Goal: Task Accomplishment & Management: Manage account settings

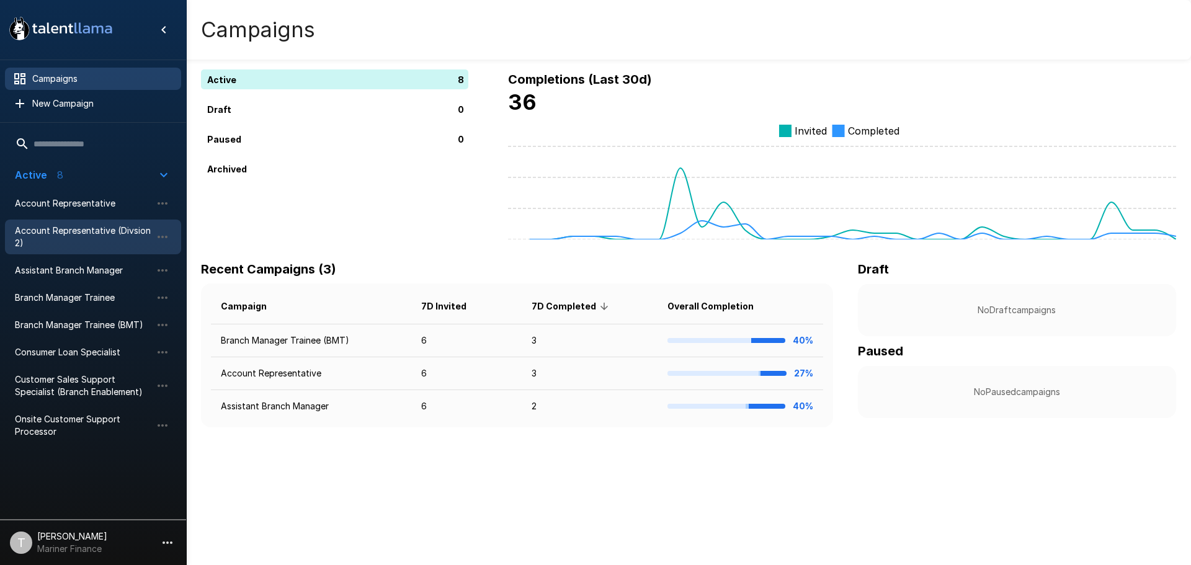
click at [83, 223] on div "Account Representative (Divsion 2)" at bounding box center [93, 237] width 176 height 35
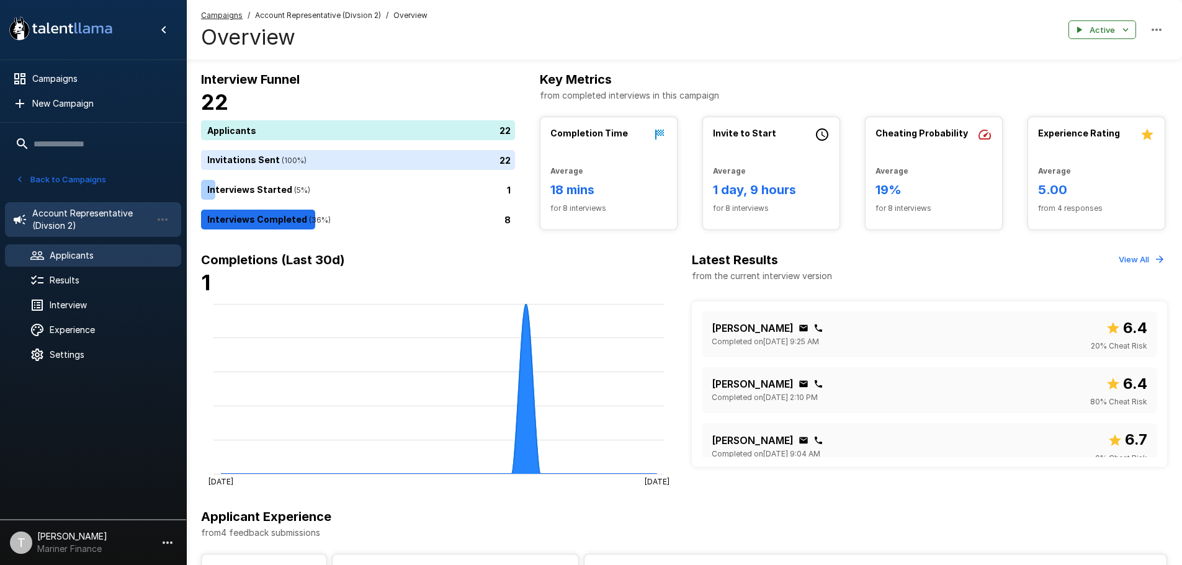
click at [85, 261] on span "Applicants" at bounding box center [111, 255] width 122 height 12
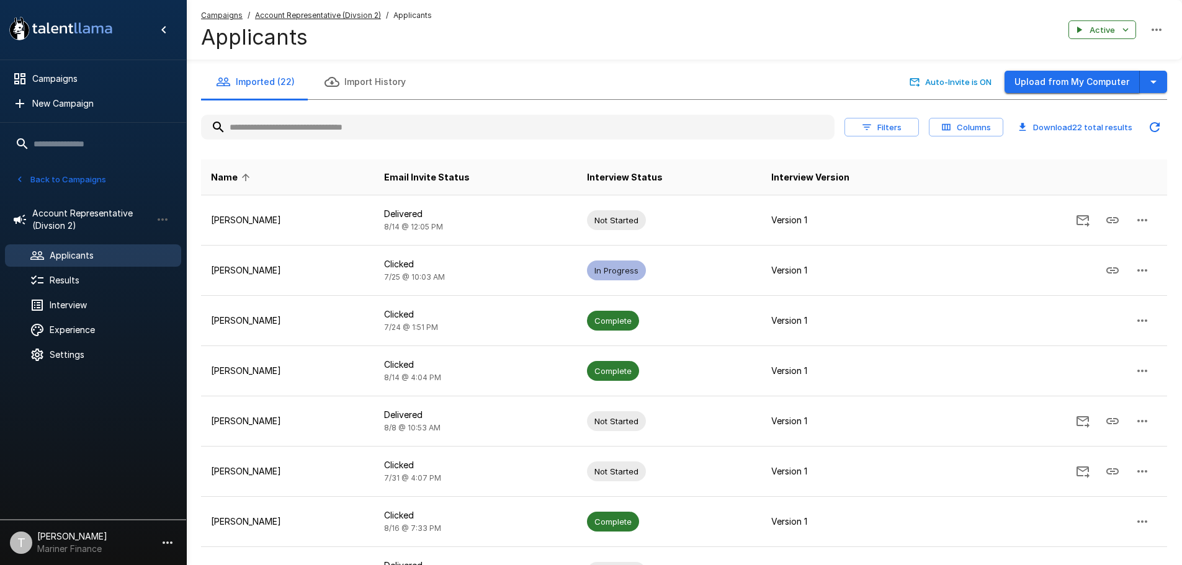
click at [1125, 84] on button "Upload from My Computer" at bounding box center [1072, 82] width 135 height 23
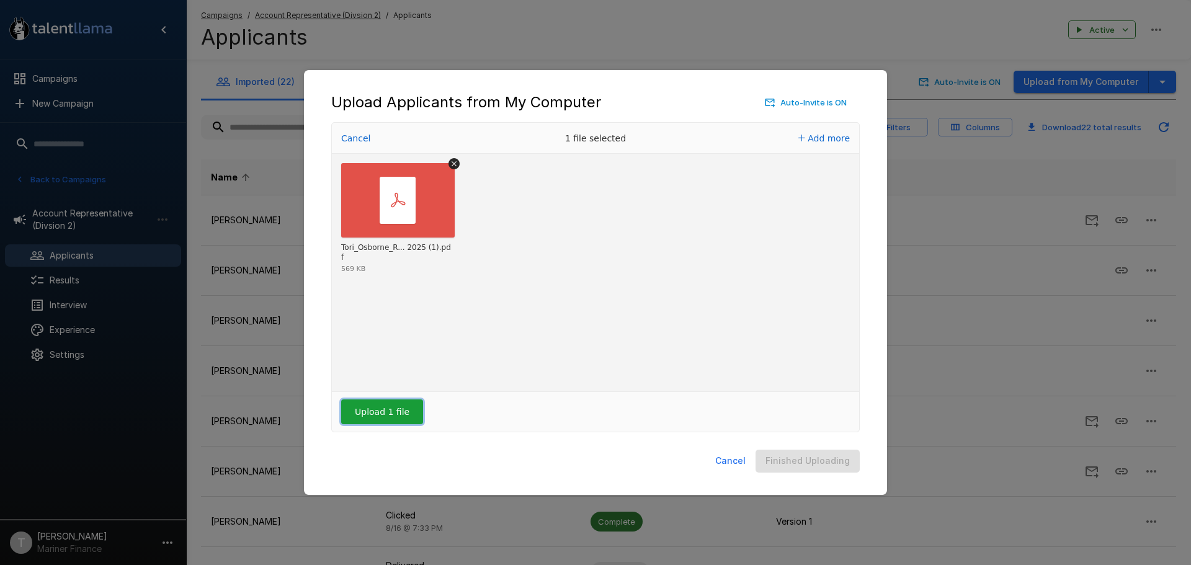
click at [369, 412] on button "Upload 1 file" at bounding box center [382, 412] width 82 height 25
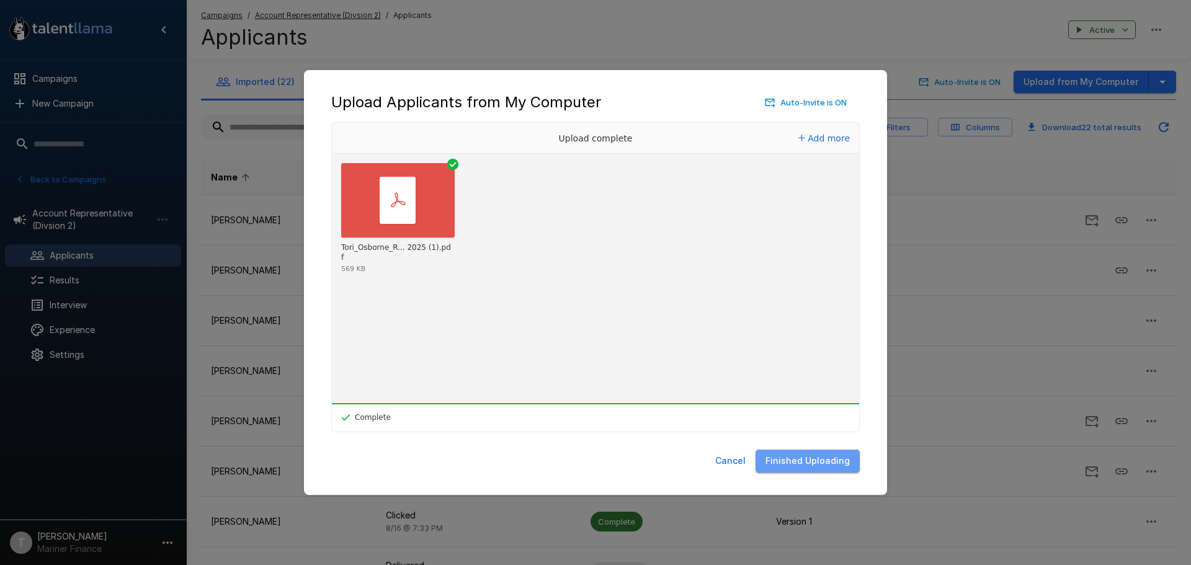
click at [829, 458] on button "Finished Uploading" at bounding box center [808, 461] width 104 height 23
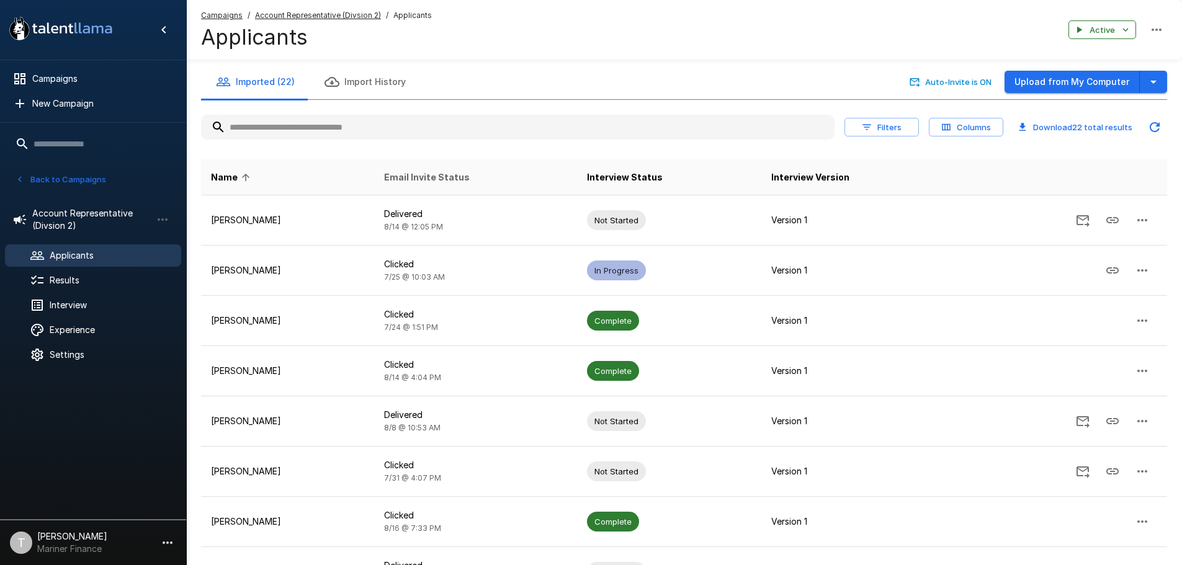
click at [470, 173] on span "Email Invite Status" at bounding box center [427, 177] width 86 height 15
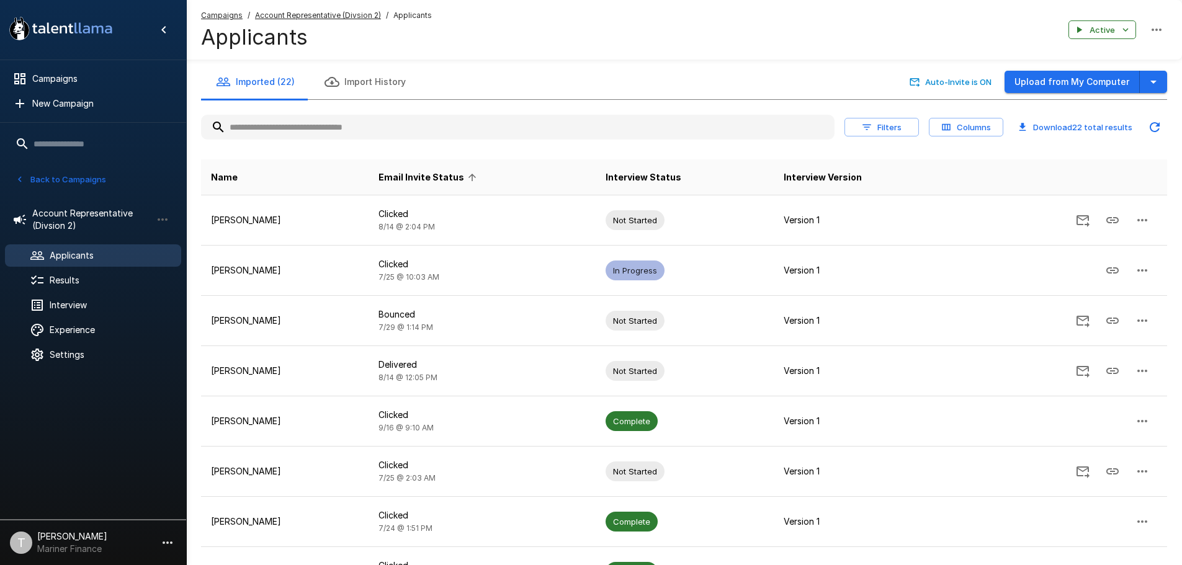
click at [477, 173] on span "Email Invite Status" at bounding box center [430, 177] width 102 height 15
click at [267, 127] on input "text" at bounding box center [518, 127] width 634 height 22
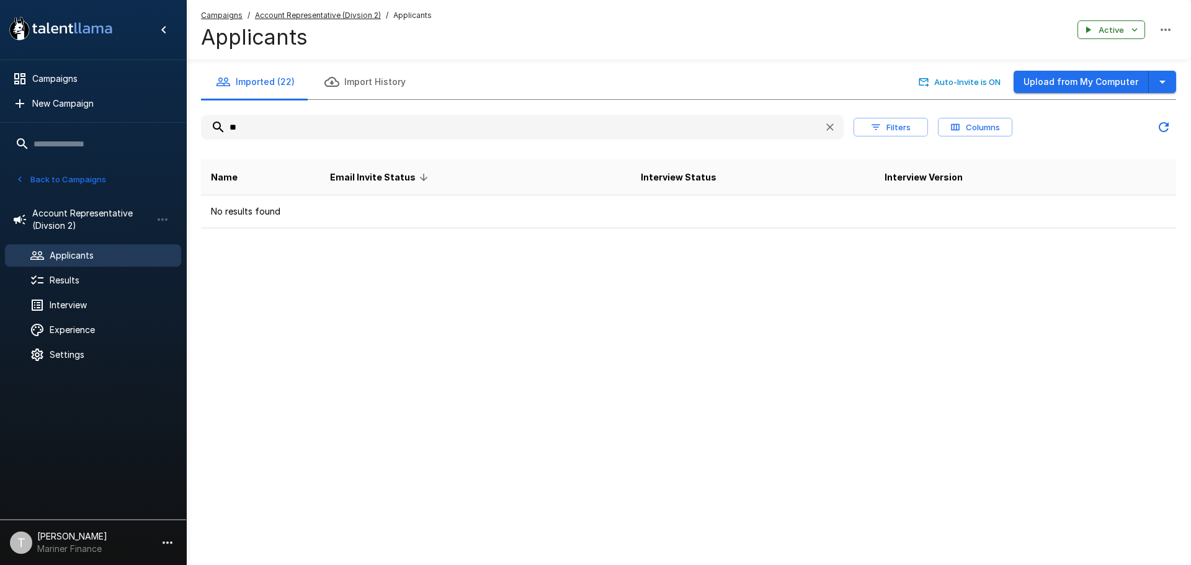
type input "*"
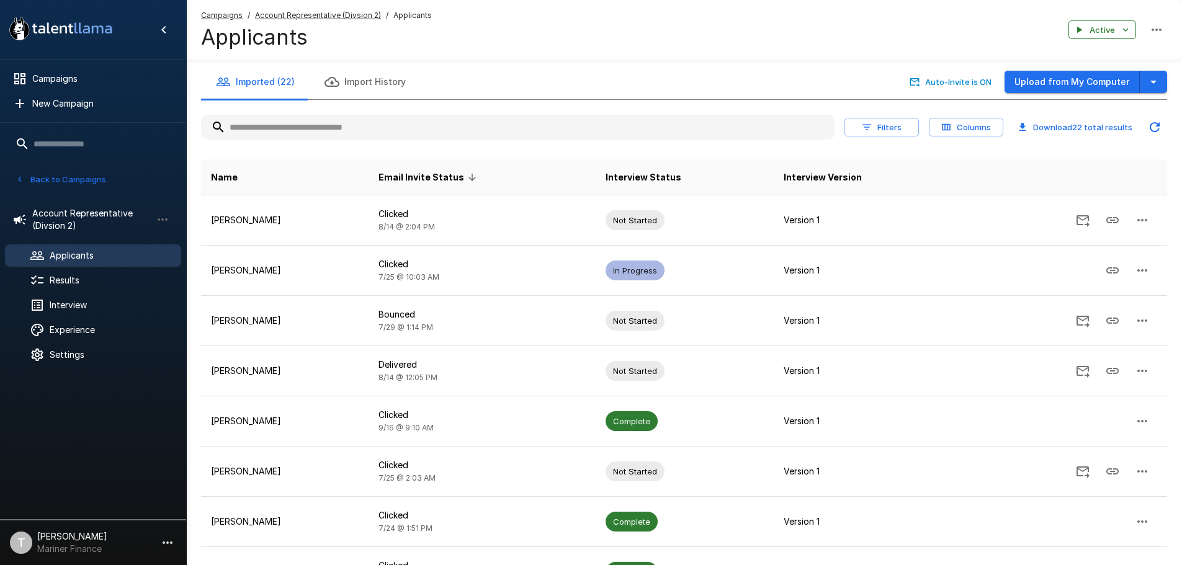
click at [359, 79] on button "Import History" at bounding box center [365, 82] width 111 height 35
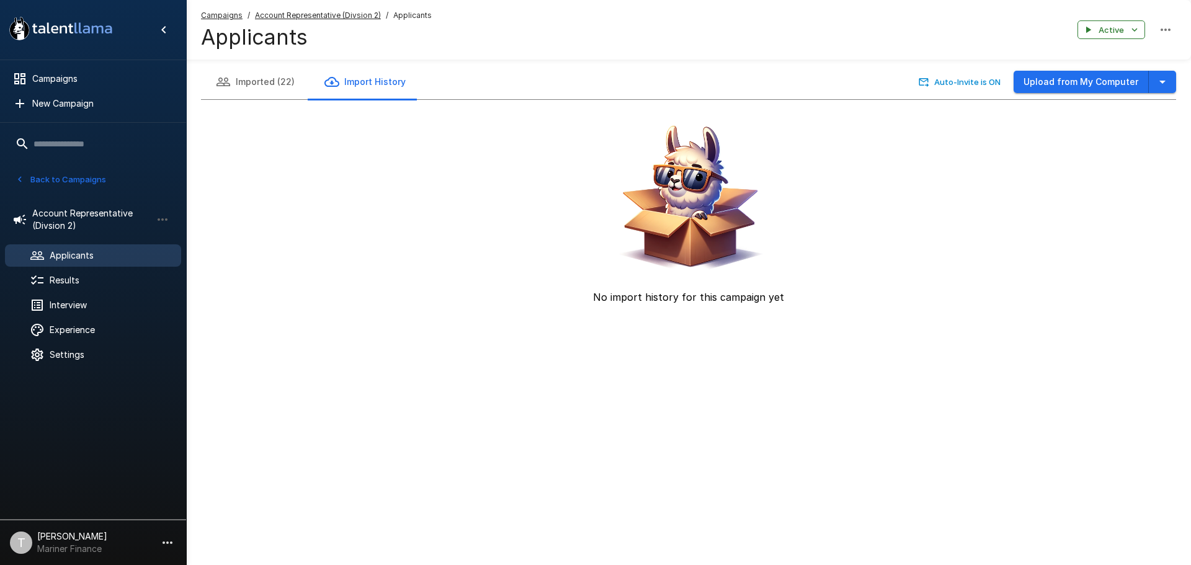
click at [267, 79] on button "Imported (22)" at bounding box center [255, 82] width 109 height 35
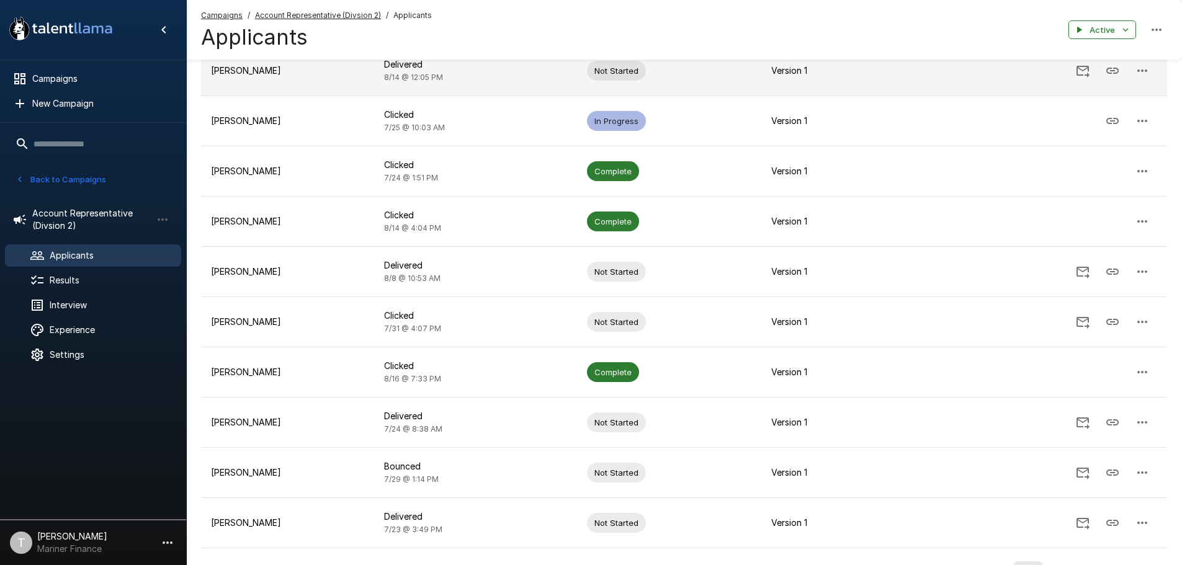
scroll to position [224, 0]
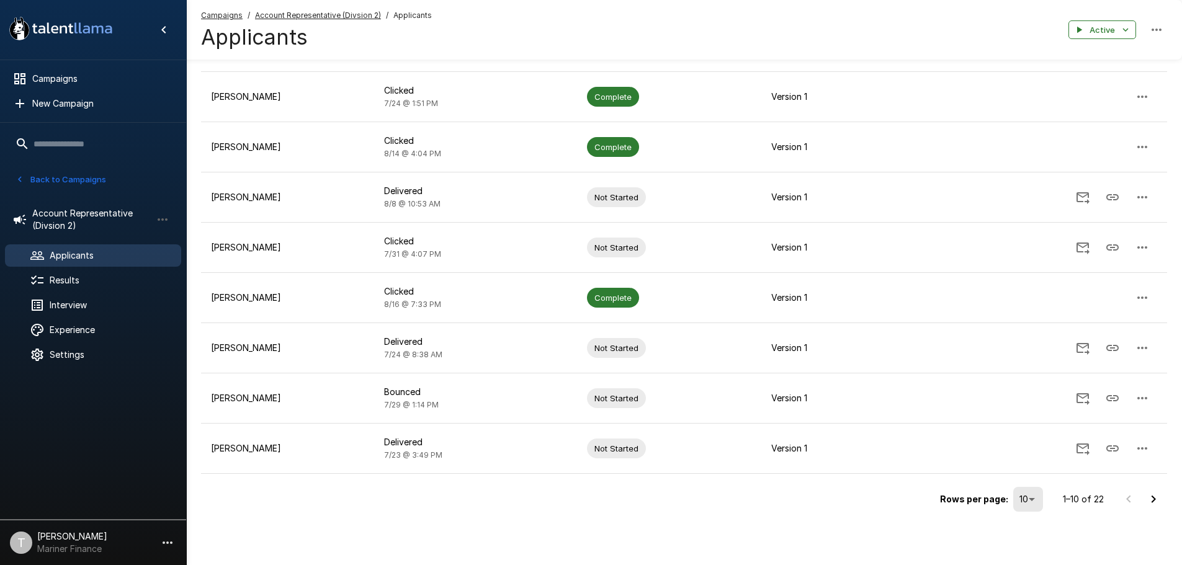
click at [1157, 498] on icon "Go to next page" at bounding box center [1153, 499] width 15 height 15
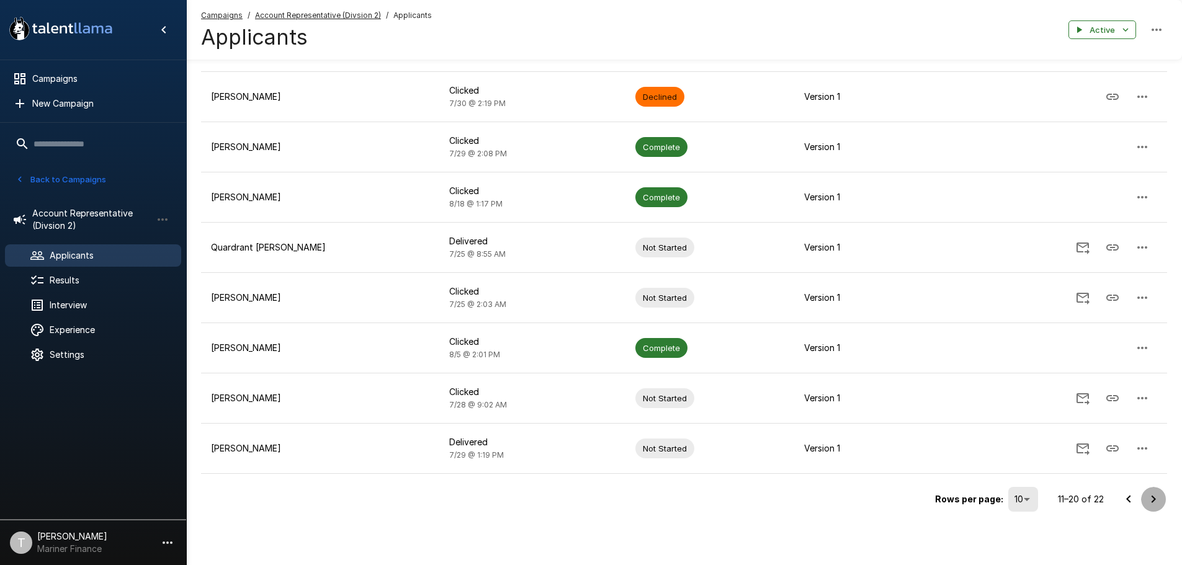
click at [1152, 498] on icon "Go to next page" at bounding box center [1153, 499] width 15 height 15
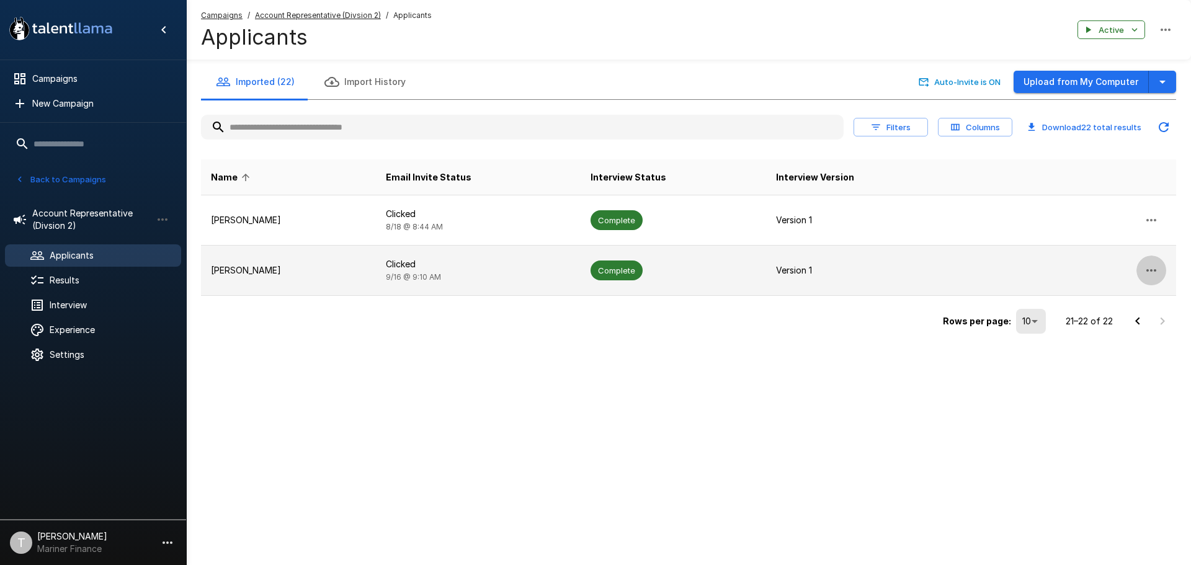
click at [1144, 267] on button "button" at bounding box center [1152, 271] width 30 height 30
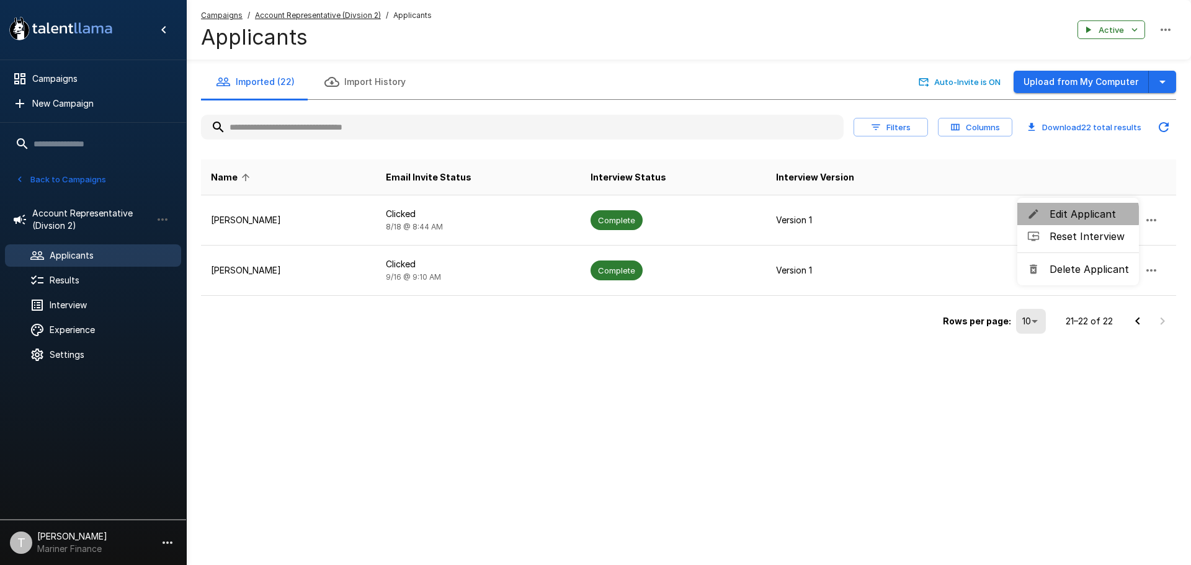
click at [1078, 215] on span "Edit Applicant" at bounding box center [1089, 214] width 79 height 15
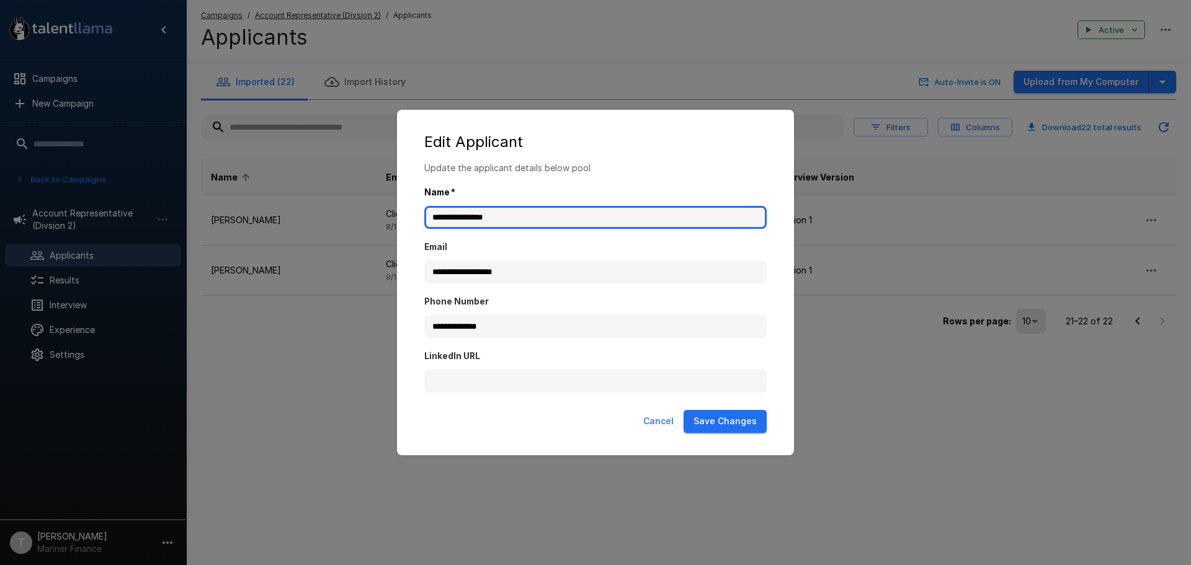
drag, startPoint x: 463, startPoint y: 215, endPoint x: 411, endPoint y: 215, distance: 52.1
click at [411, 215] on div "**********" at bounding box center [596, 283] width 372 height 243
type input "**********"
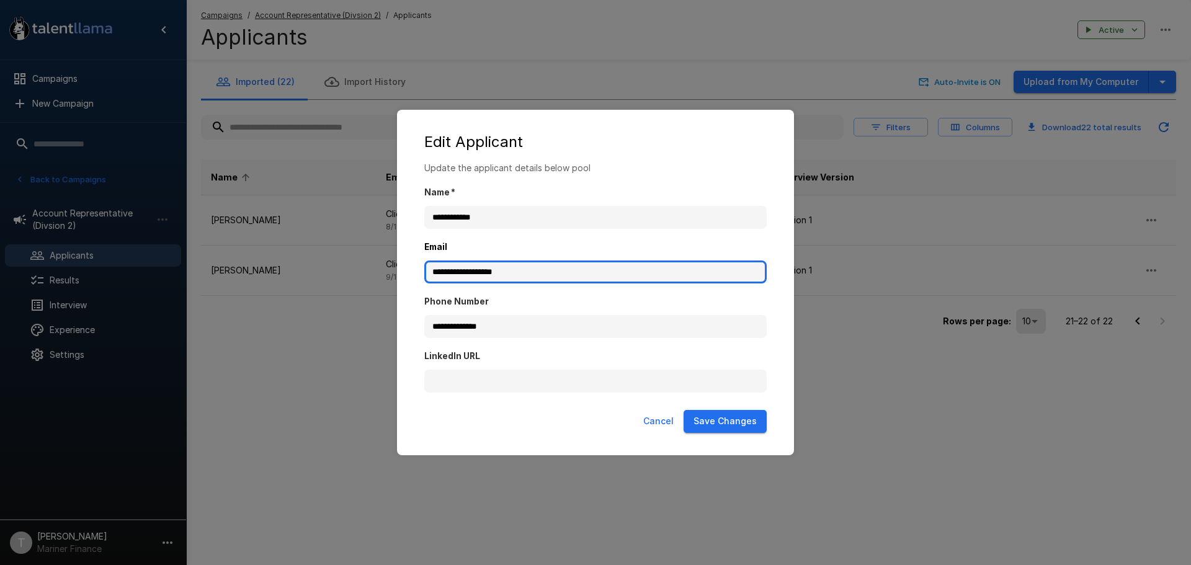
drag, startPoint x: 527, startPoint y: 273, endPoint x: 344, endPoint y: 254, distance: 183.5
click at [344, 254] on div "**********" at bounding box center [595, 282] width 1191 height 565
type input "**********"
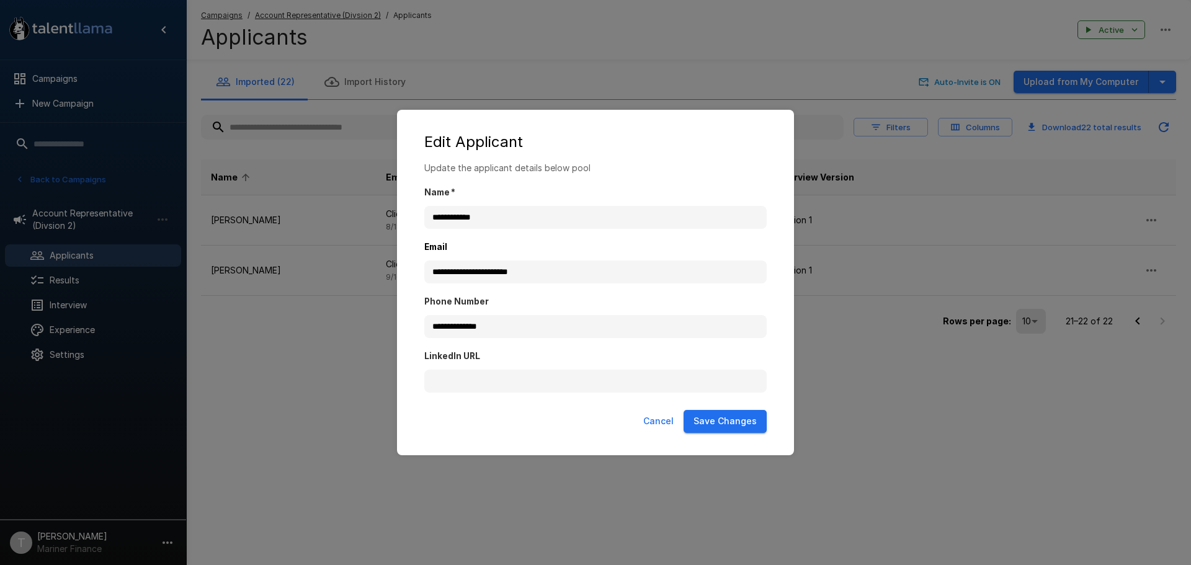
click at [745, 428] on button "Save Changes" at bounding box center [725, 421] width 83 height 23
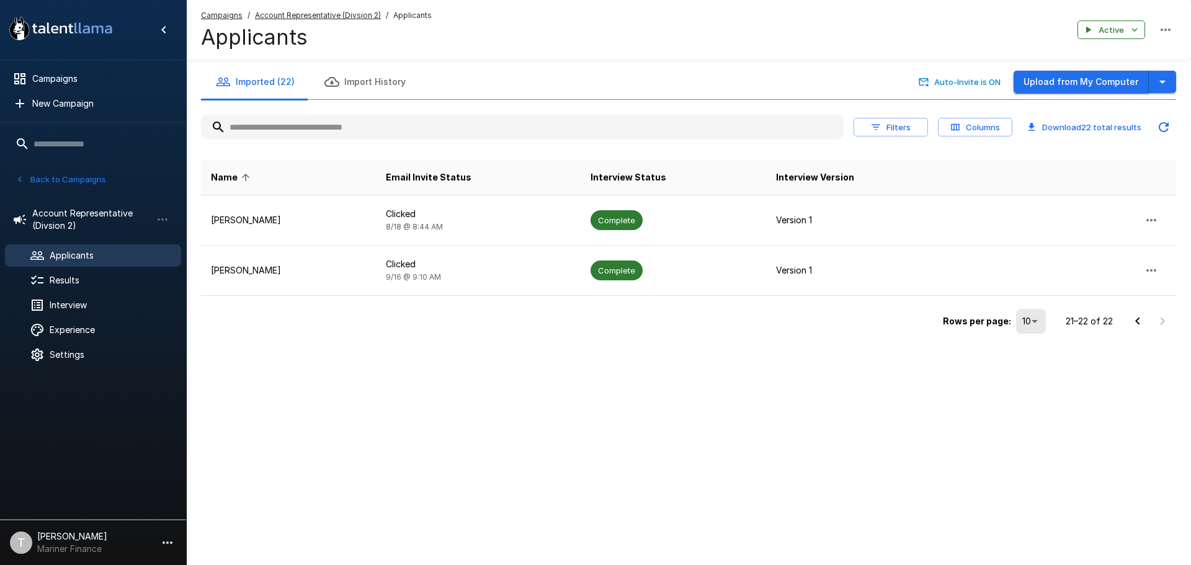
click at [1100, 89] on button "Upload from My Computer" at bounding box center [1081, 82] width 135 height 23
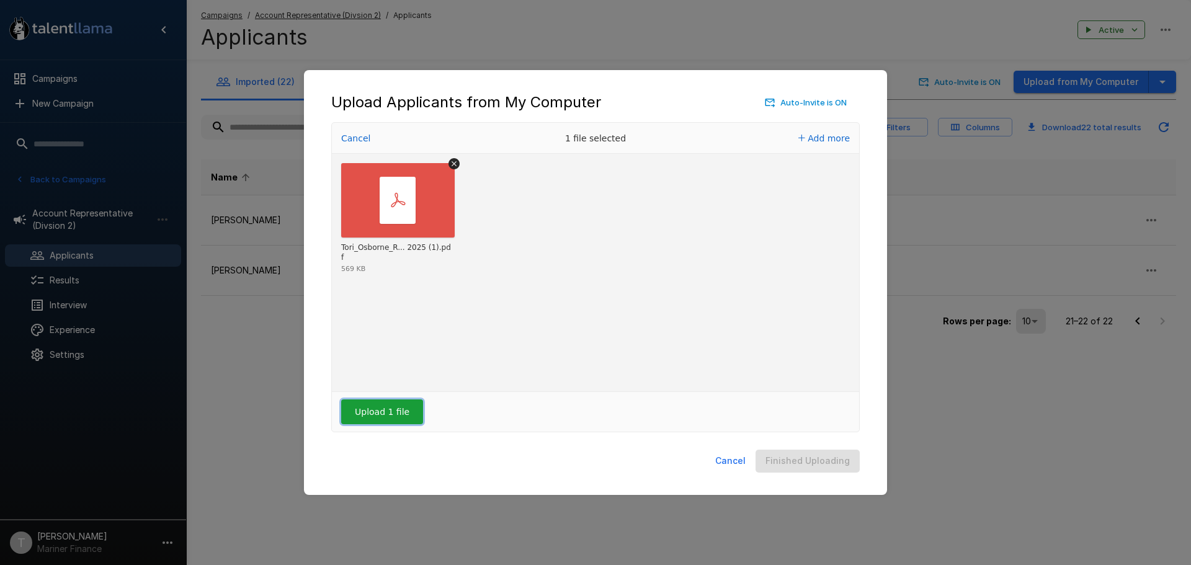
click at [377, 411] on button "Upload 1 file" at bounding box center [382, 412] width 82 height 25
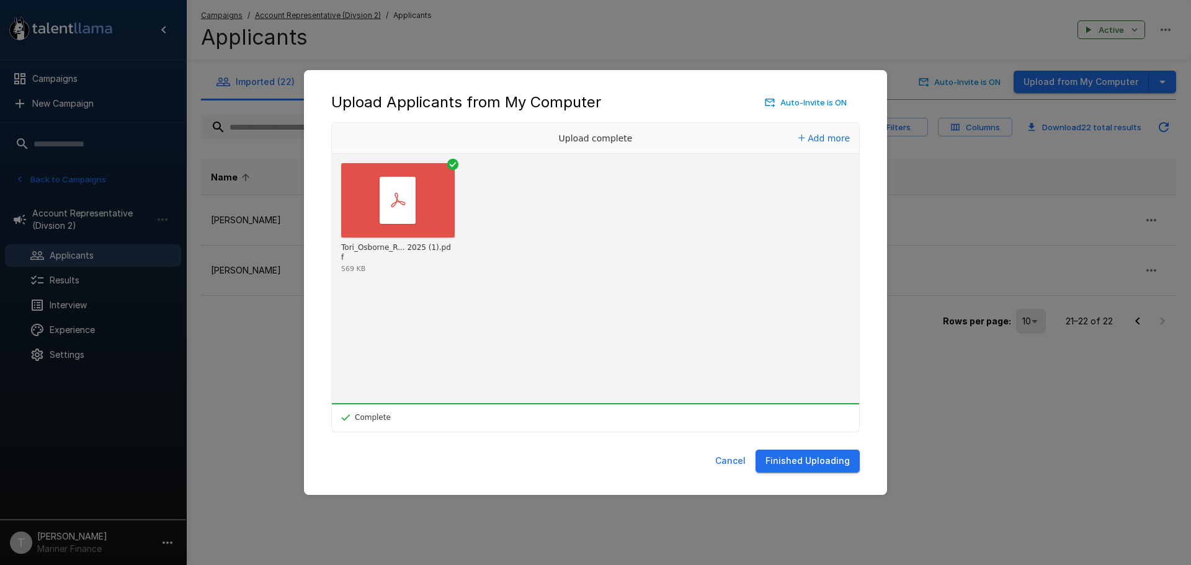
click at [826, 460] on button "Finished Uploading" at bounding box center [808, 461] width 104 height 23
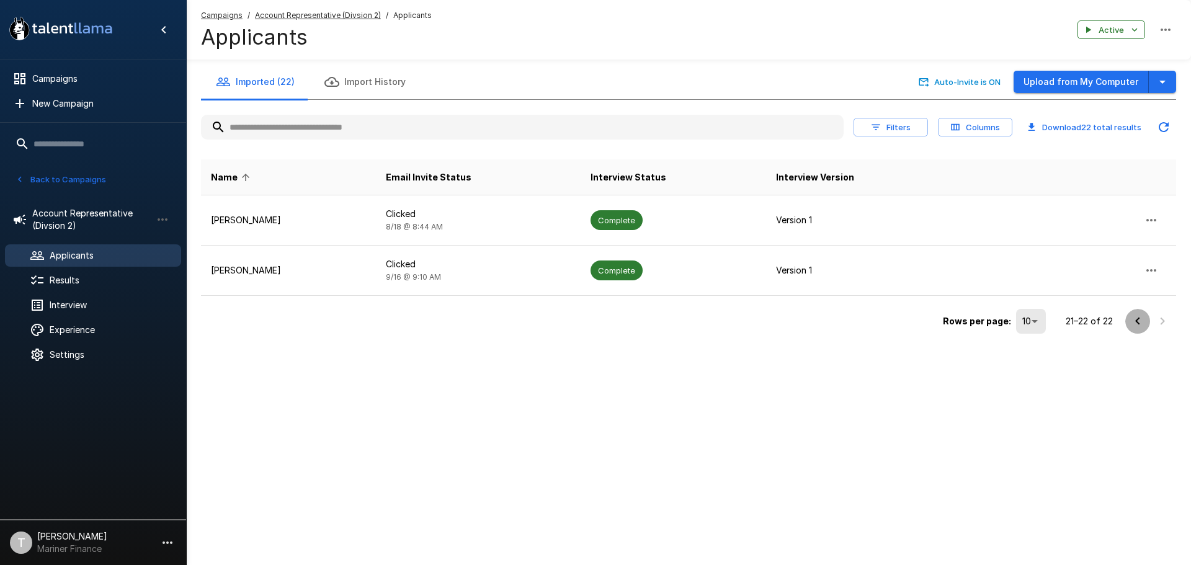
click at [1137, 318] on icon "Go to previous page" at bounding box center [1138, 321] width 15 height 15
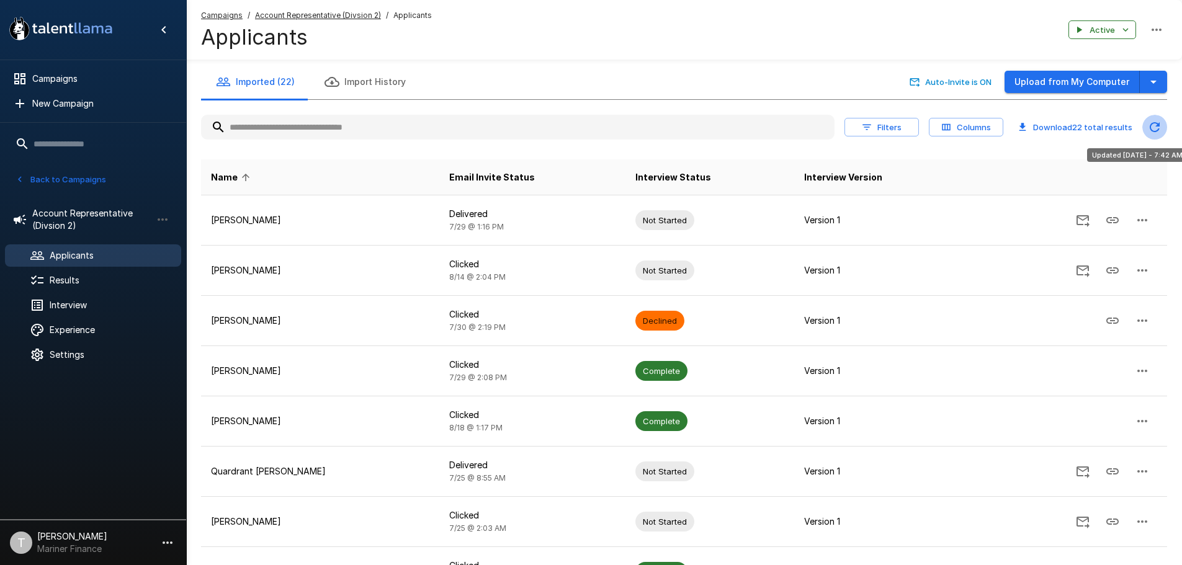
click at [1161, 126] on icon "Updated Today - 7:42 AM" at bounding box center [1154, 127] width 15 height 15
click at [511, 133] on input "text" at bounding box center [518, 127] width 634 height 22
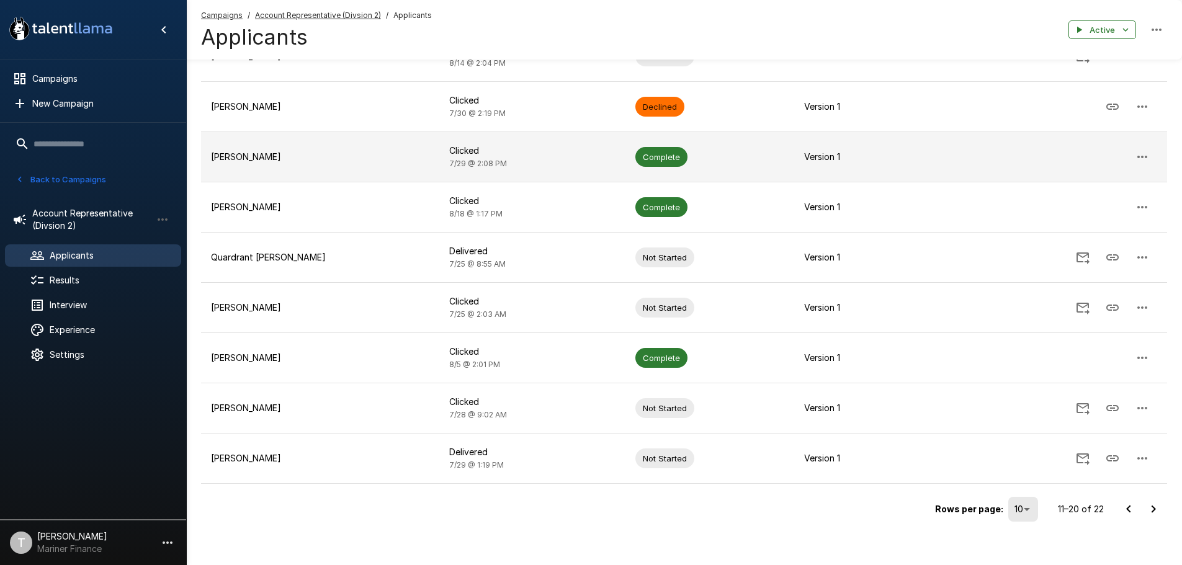
scroll to position [224, 0]
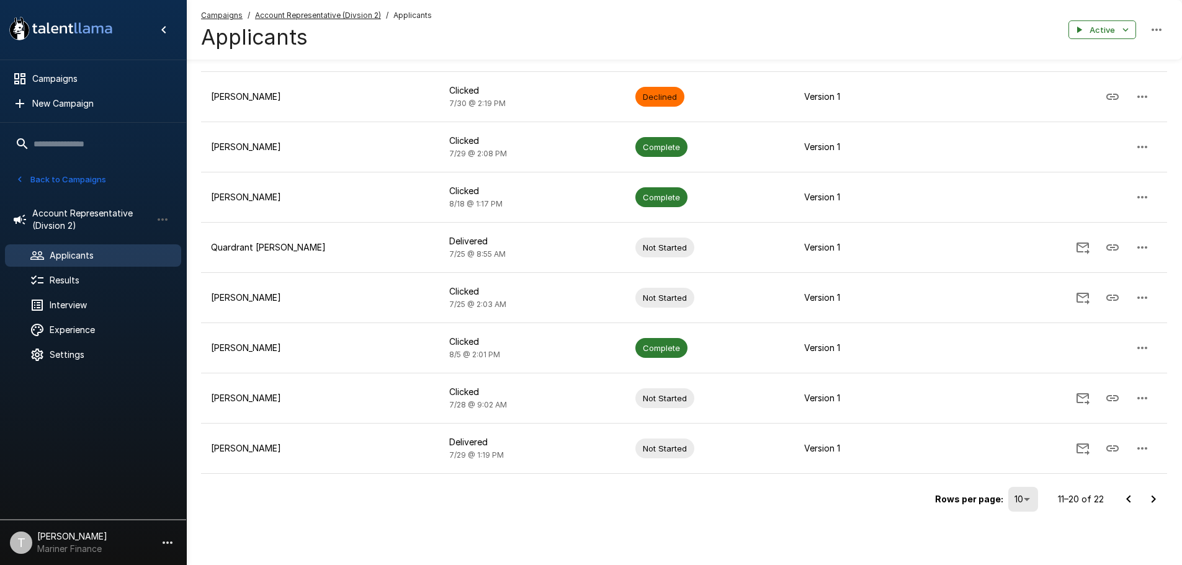
click at [1159, 496] on icon "Go to next page" at bounding box center [1153, 499] width 15 height 15
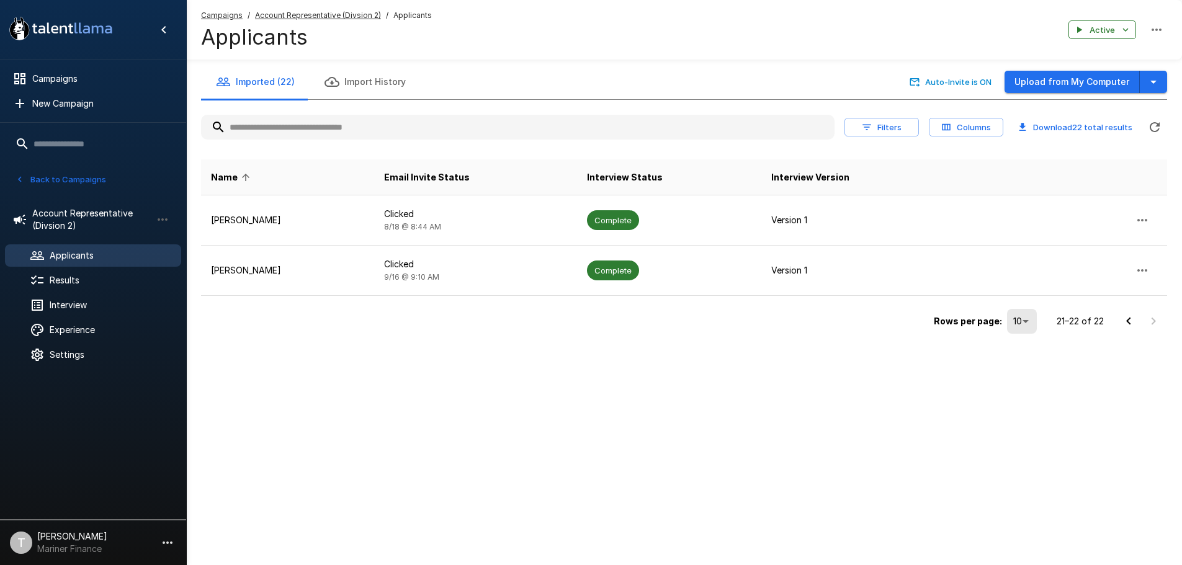
scroll to position [0, 0]
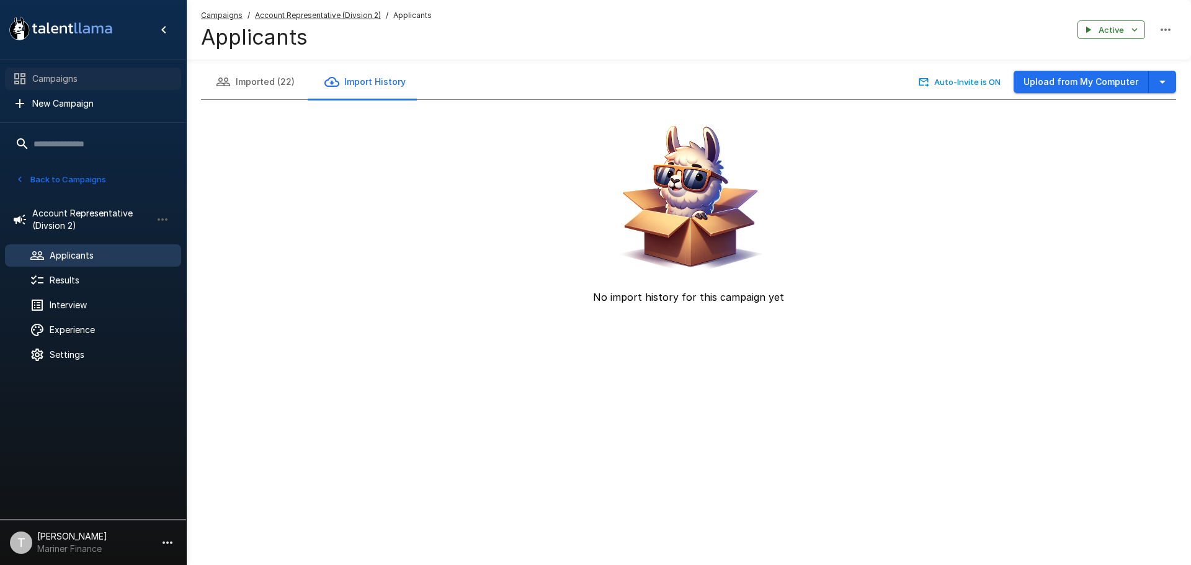
click at [60, 75] on span "Campaigns" at bounding box center [101, 79] width 139 height 12
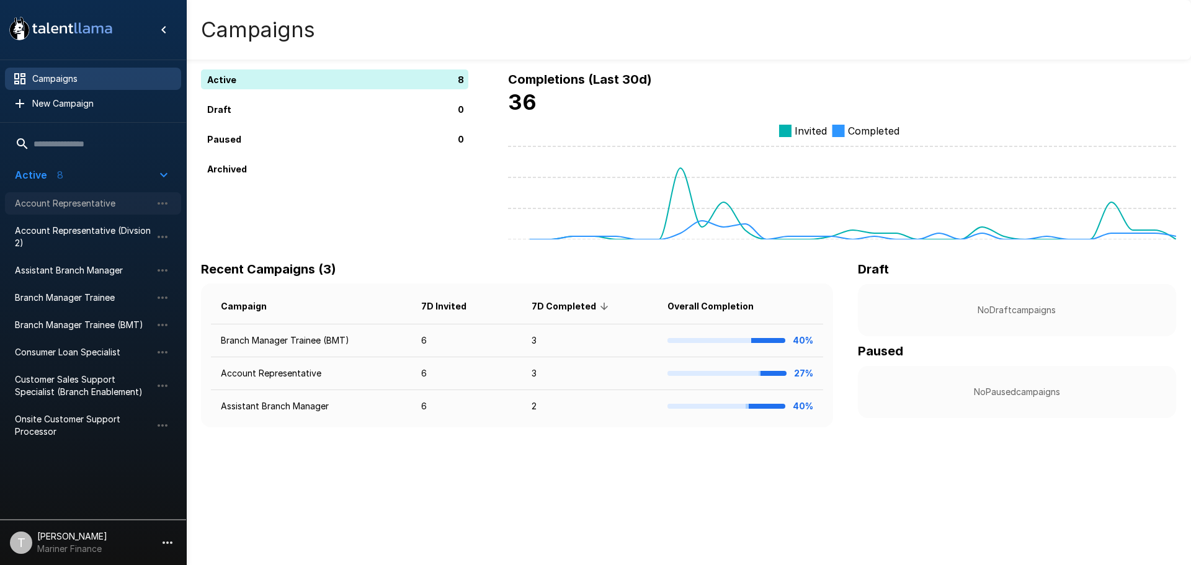
click at [85, 201] on span "Account Representative" at bounding box center [83, 203] width 137 height 12
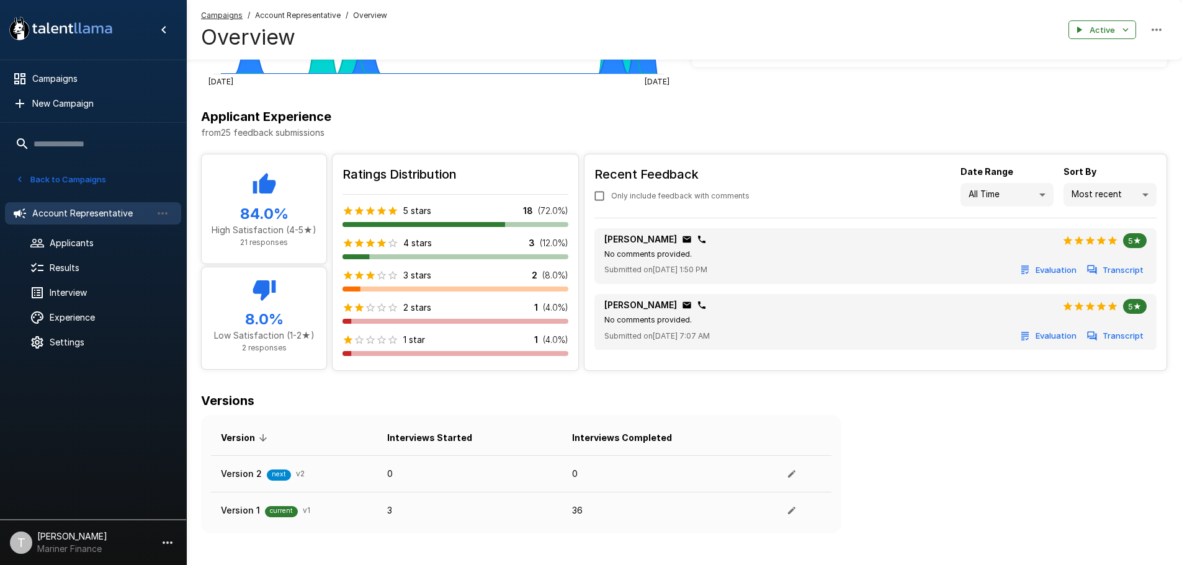
scroll to position [421, 0]
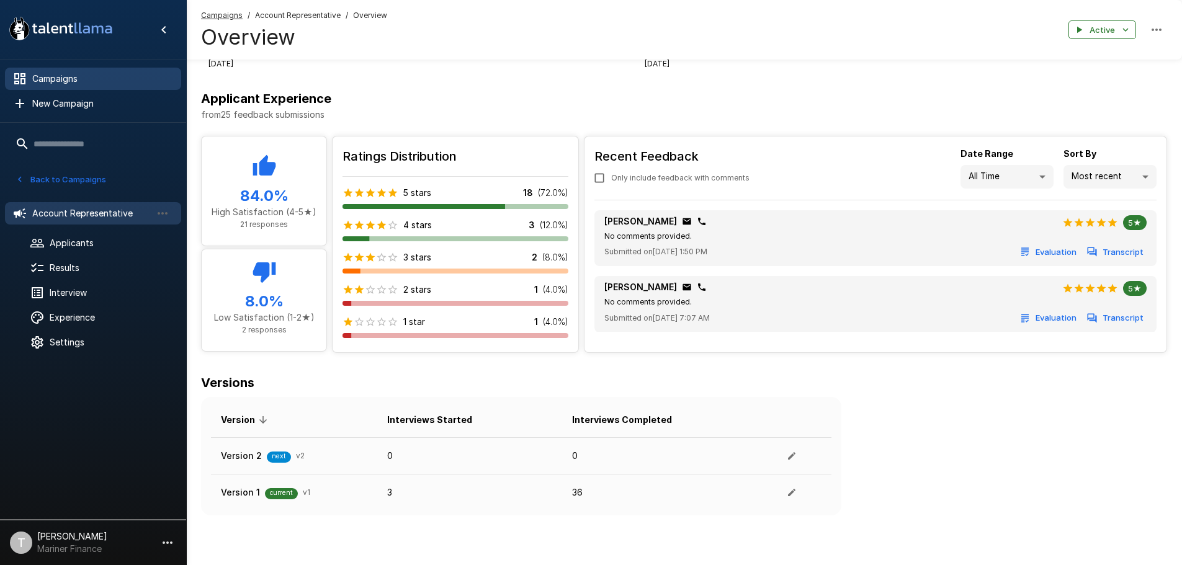
click at [70, 78] on span "Campaigns" at bounding box center [101, 79] width 139 height 12
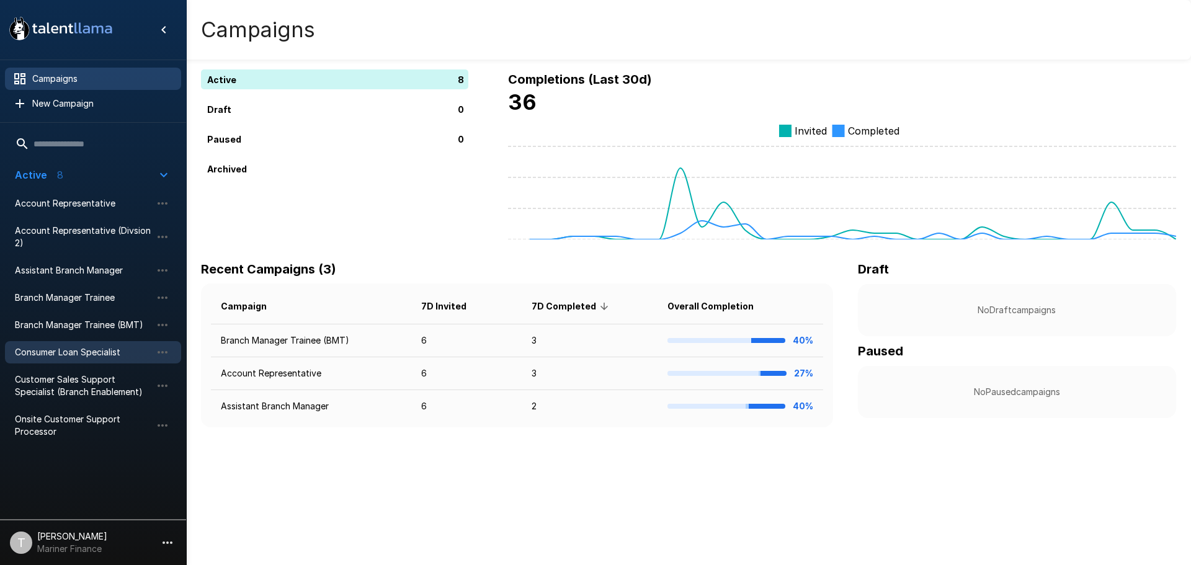
click at [94, 347] on span "Consumer Loan Specialist" at bounding box center [83, 352] width 137 height 12
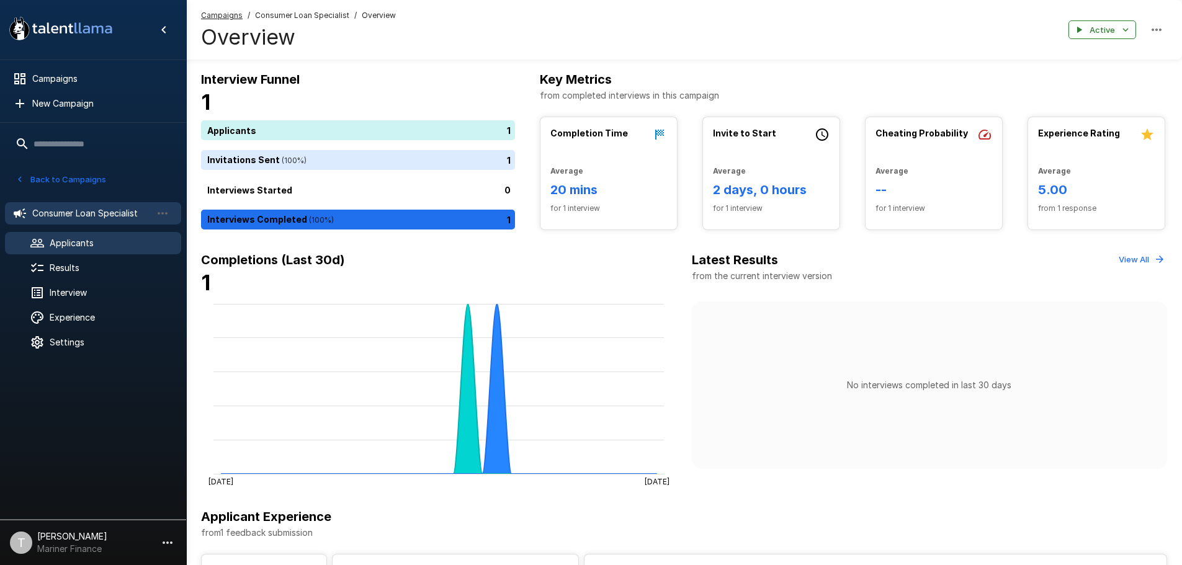
click at [60, 243] on span "Applicants" at bounding box center [111, 243] width 122 height 12
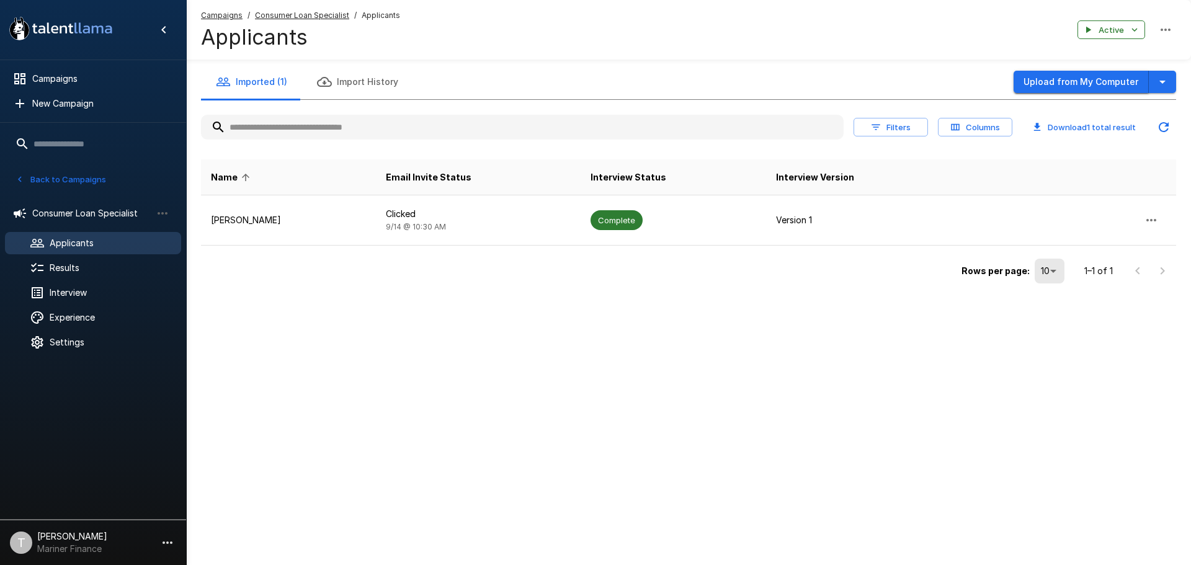
click at [1063, 79] on button "Upload from My Computer" at bounding box center [1081, 82] width 135 height 23
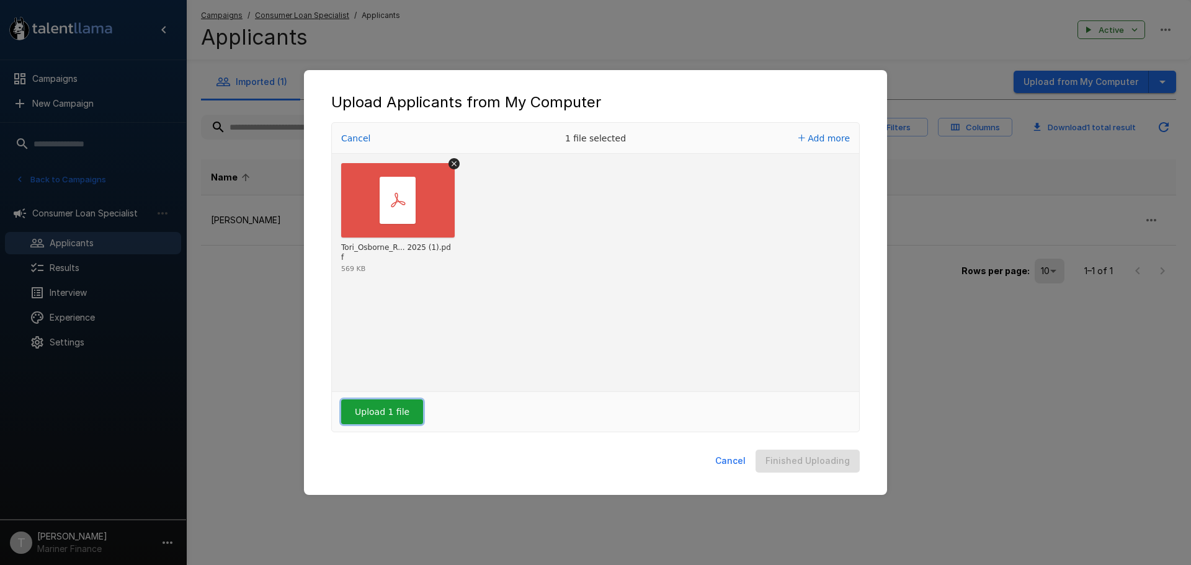
click at [400, 411] on button "Upload 1 file" at bounding box center [382, 412] width 82 height 25
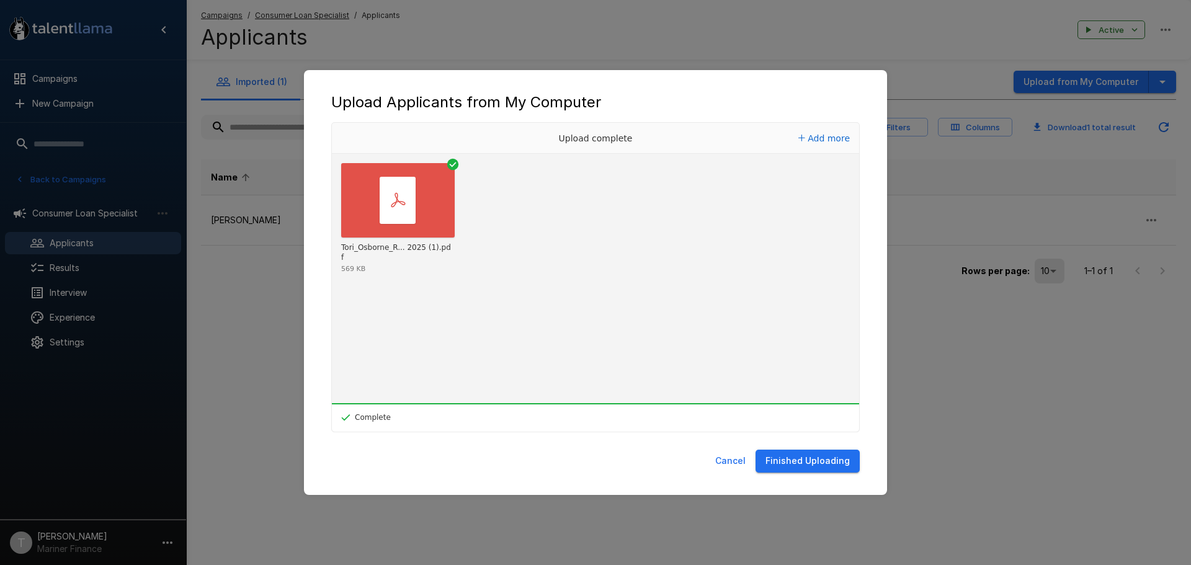
click at [825, 457] on button "Finished Uploading" at bounding box center [808, 461] width 104 height 23
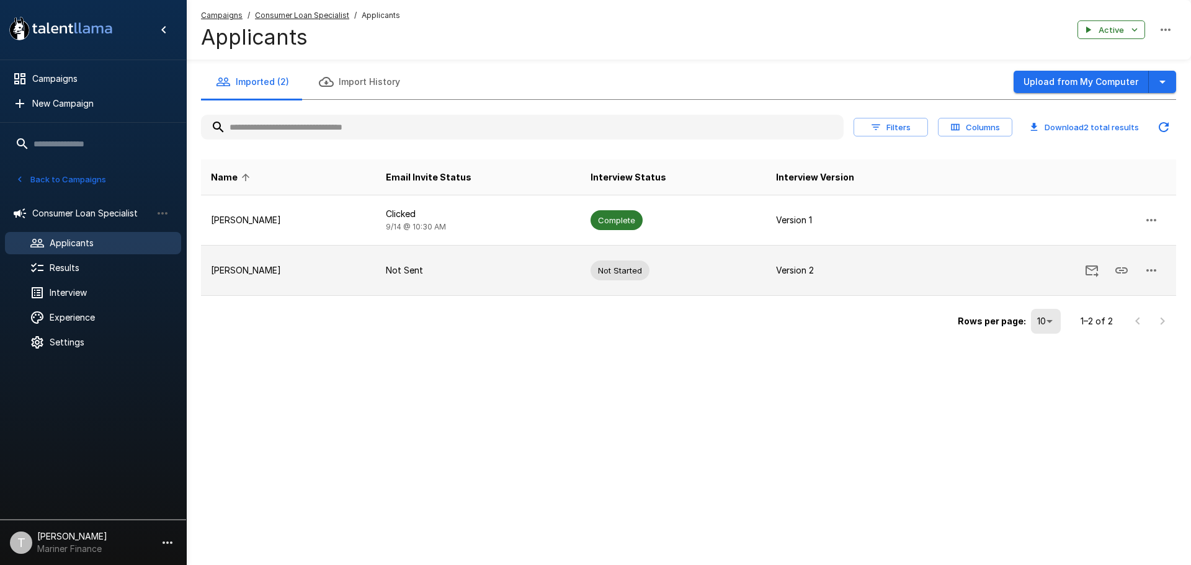
click at [1153, 273] on icon "button" at bounding box center [1151, 270] width 15 height 15
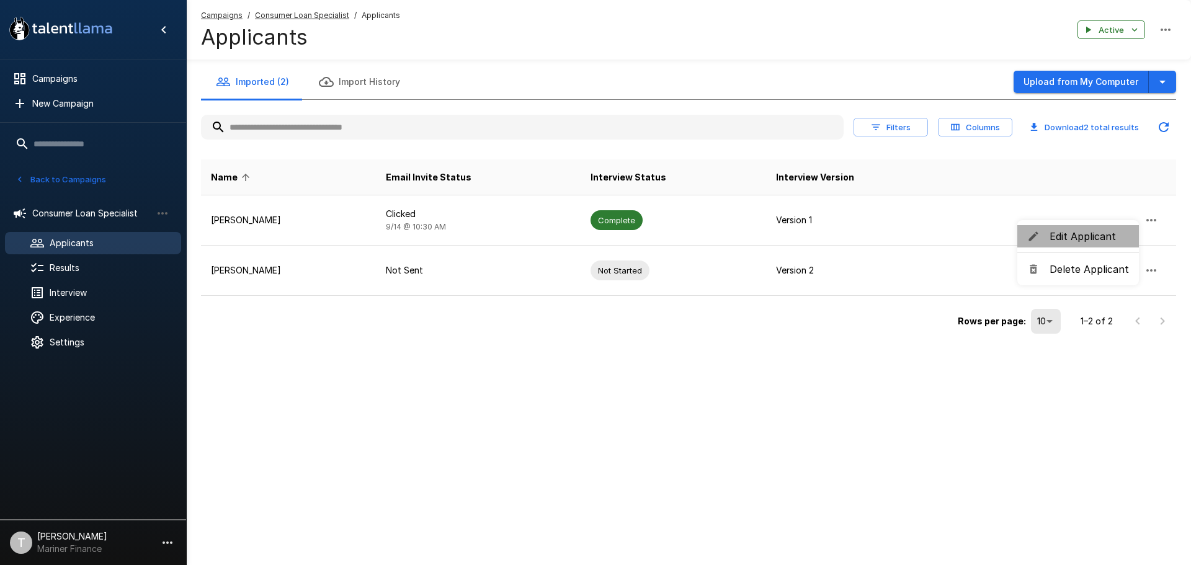
click at [1094, 231] on span "Edit Applicant" at bounding box center [1089, 236] width 79 height 15
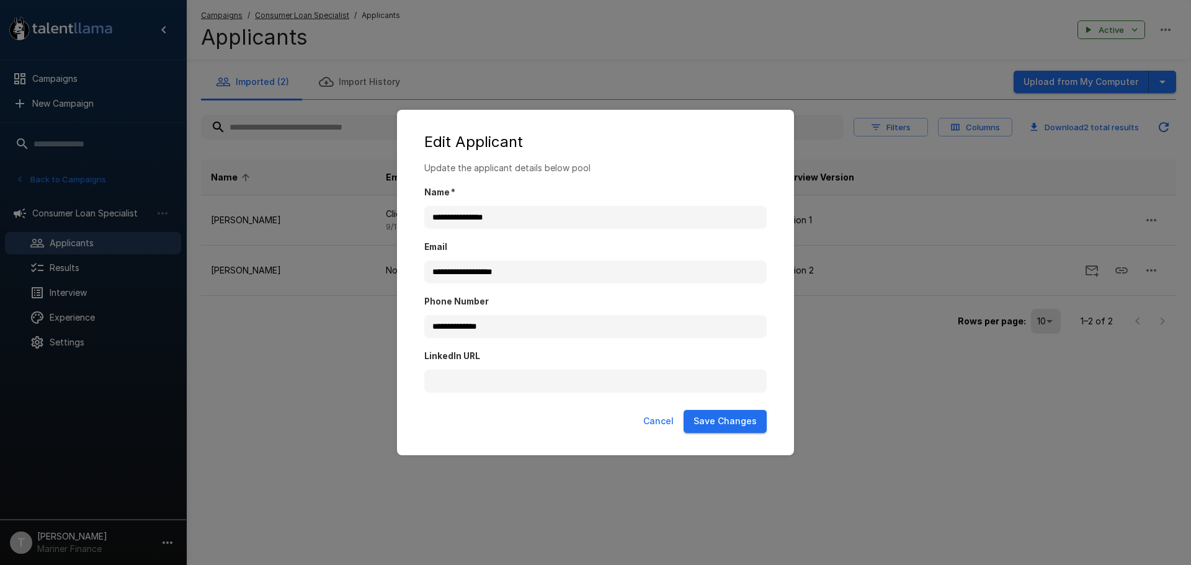
click at [690, 477] on div "**********" at bounding box center [595, 282] width 1191 height 565
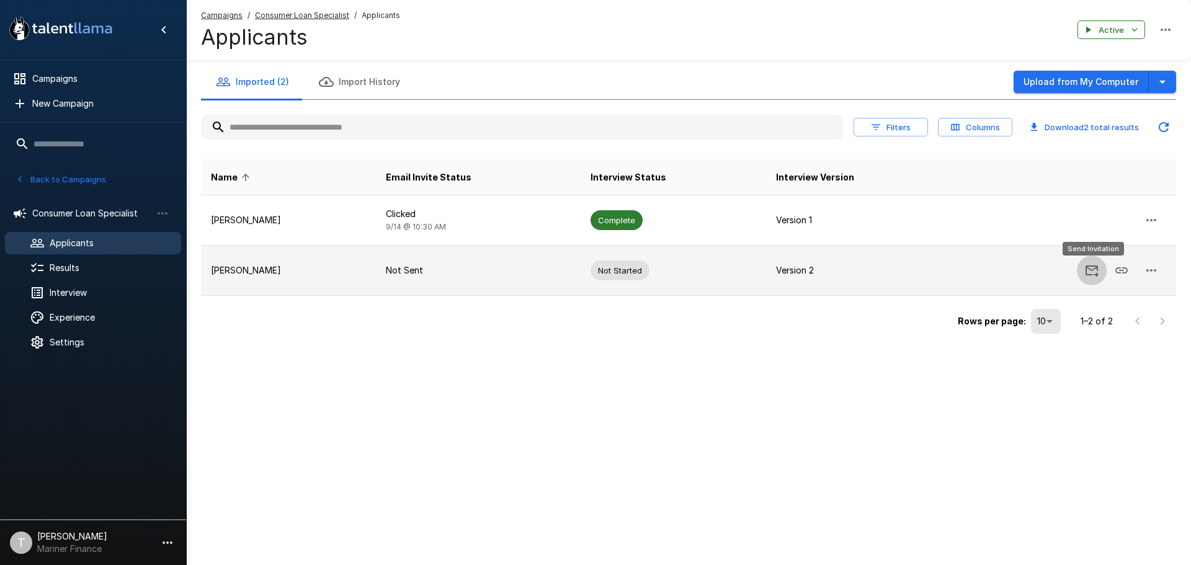
click at [1089, 270] on icon "Send Invitation" at bounding box center [1092, 270] width 15 height 15
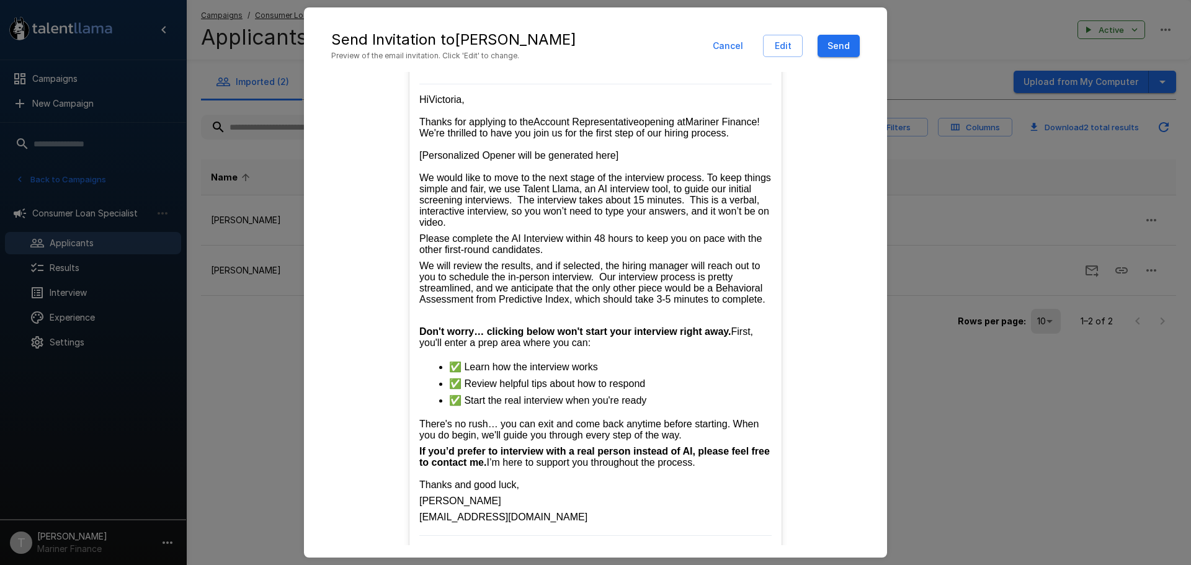
scroll to position [227, 0]
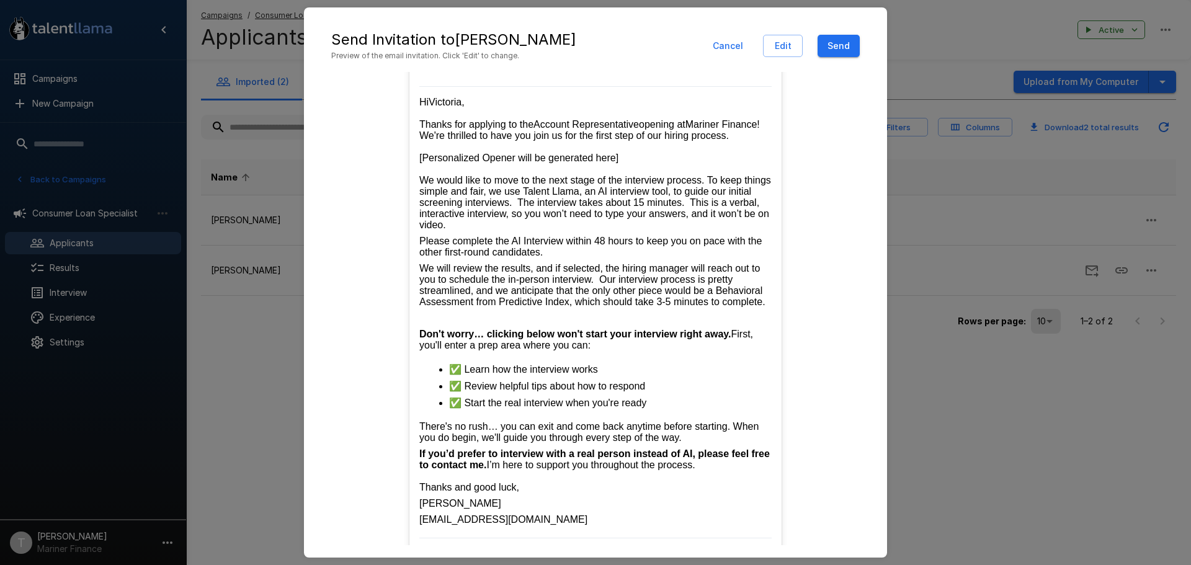
click at [605, 224] on span "We would like to move to the next stage of the interview process. To keep thing…" at bounding box center [596, 202] width 354 height 55
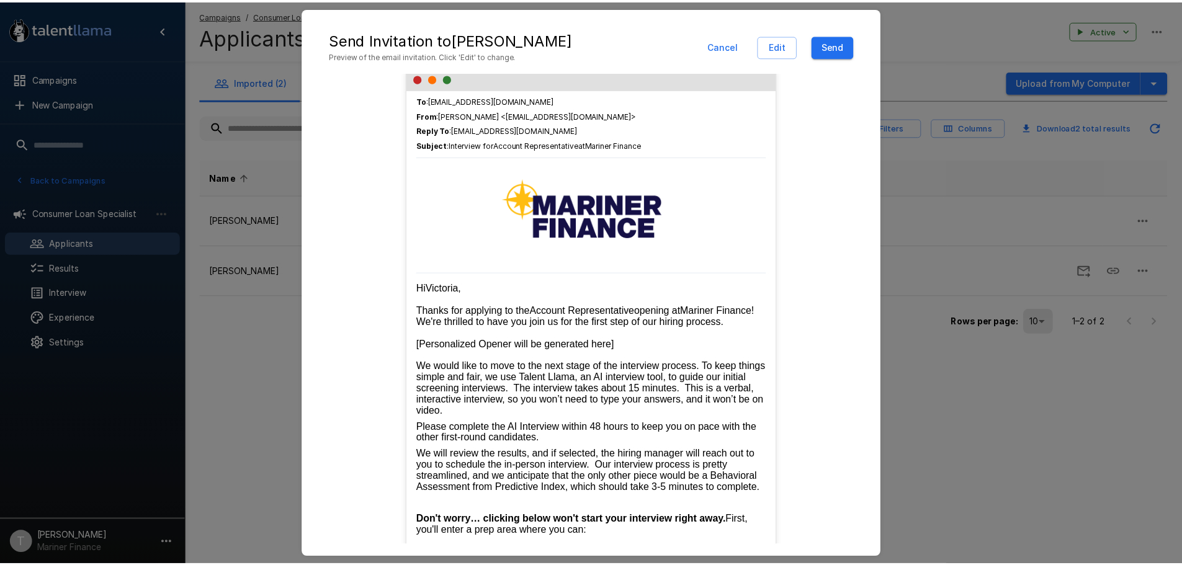
scroll to position [0, 0]
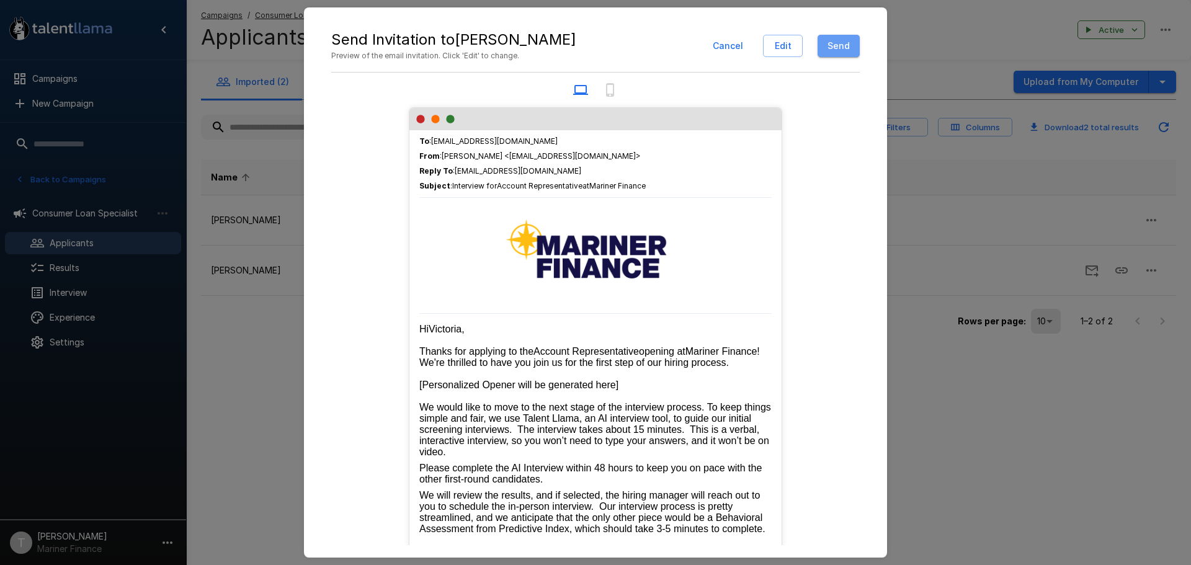
click at [841, 47] on button "Send" at bounding box center [839, 46] width 42 height 23
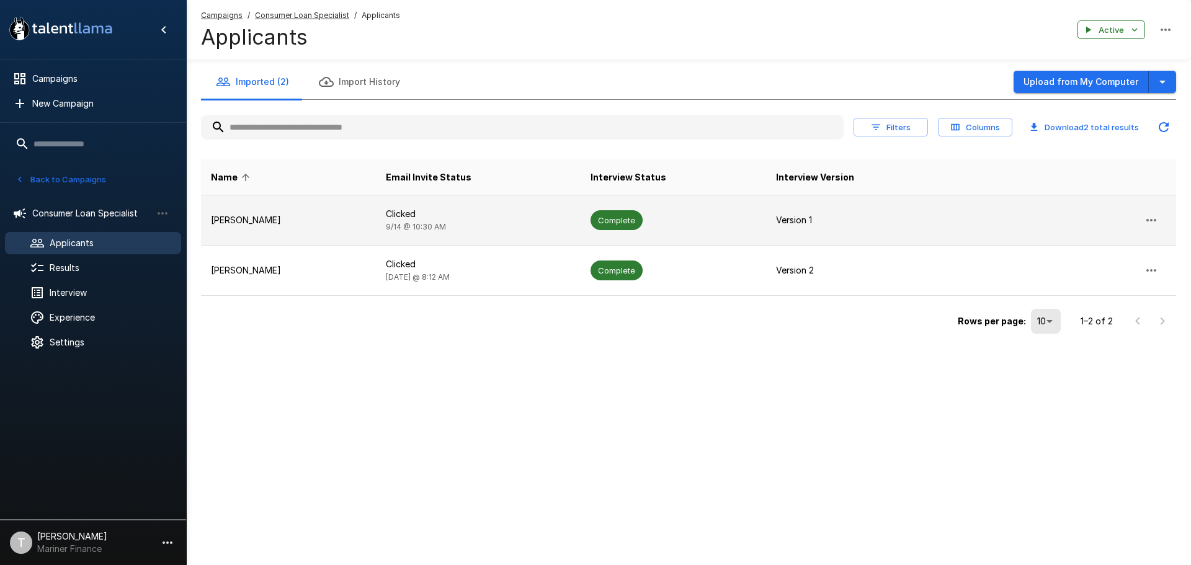
click at [255, 213] on td "[PERSON_NAME]" at bounding box center [288, 220] width 175 height 50
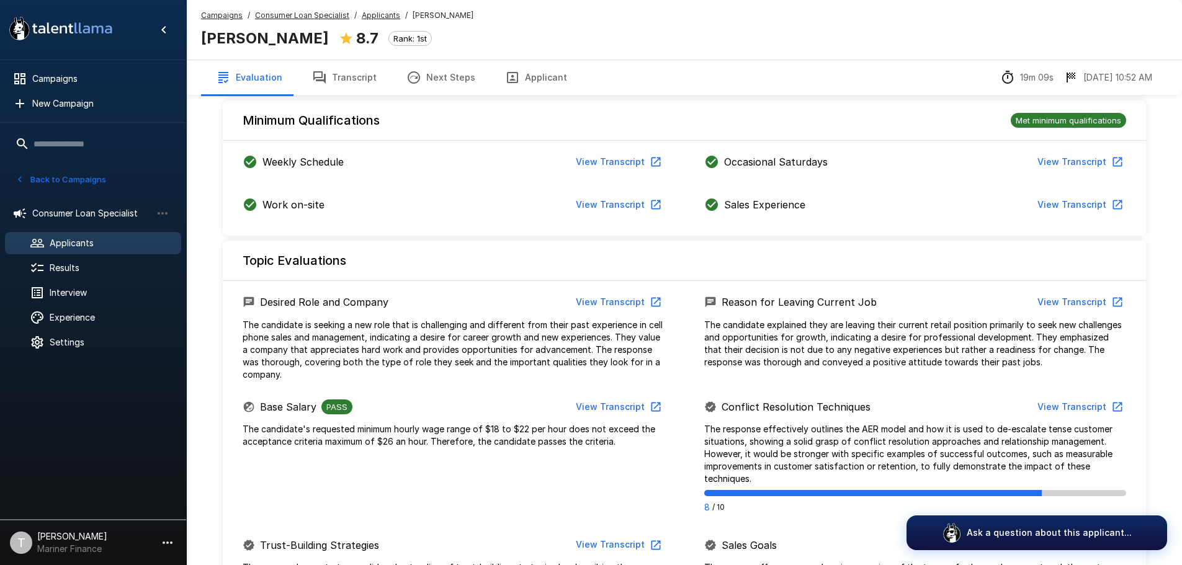
scroll to position [196, 0]
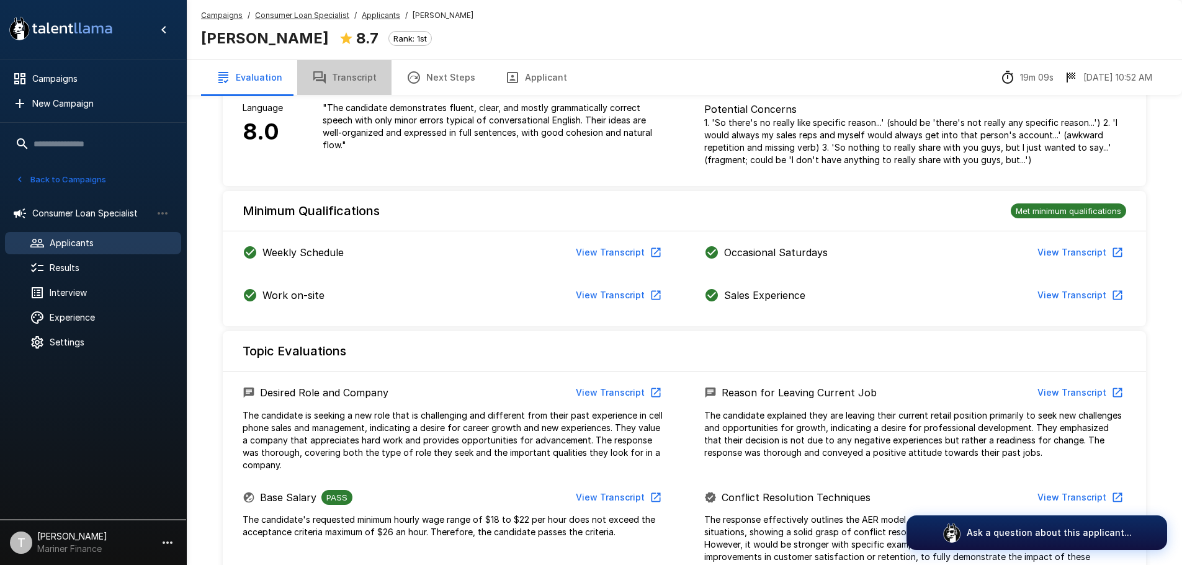
click at [346, 71] on button "Transcript" at bounding box center [344, 77] width 94 height 35
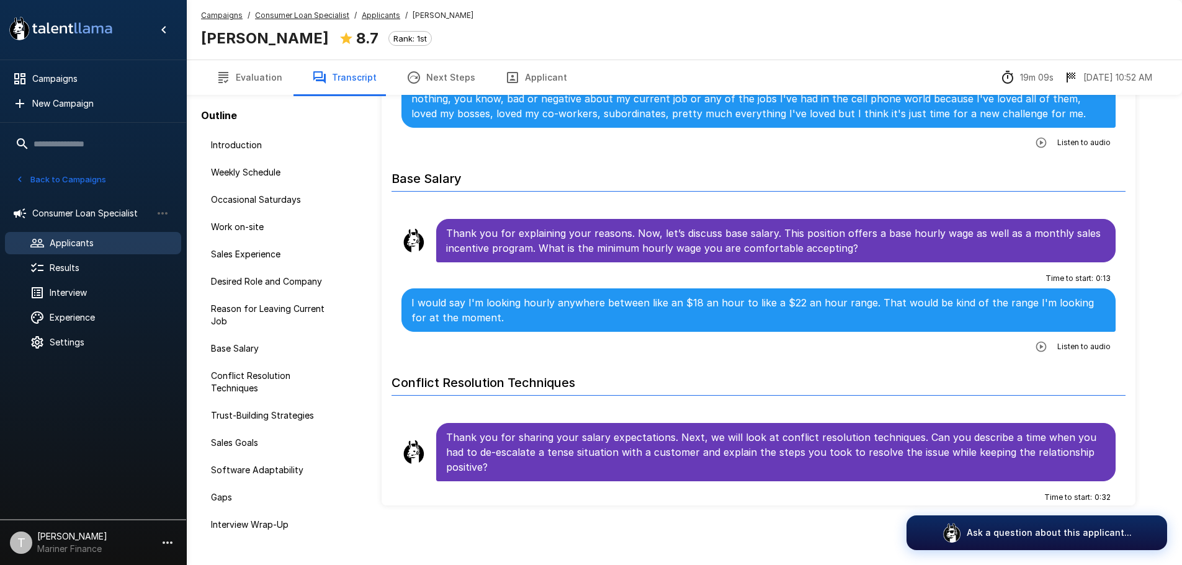
scroll to position [1267, 0]
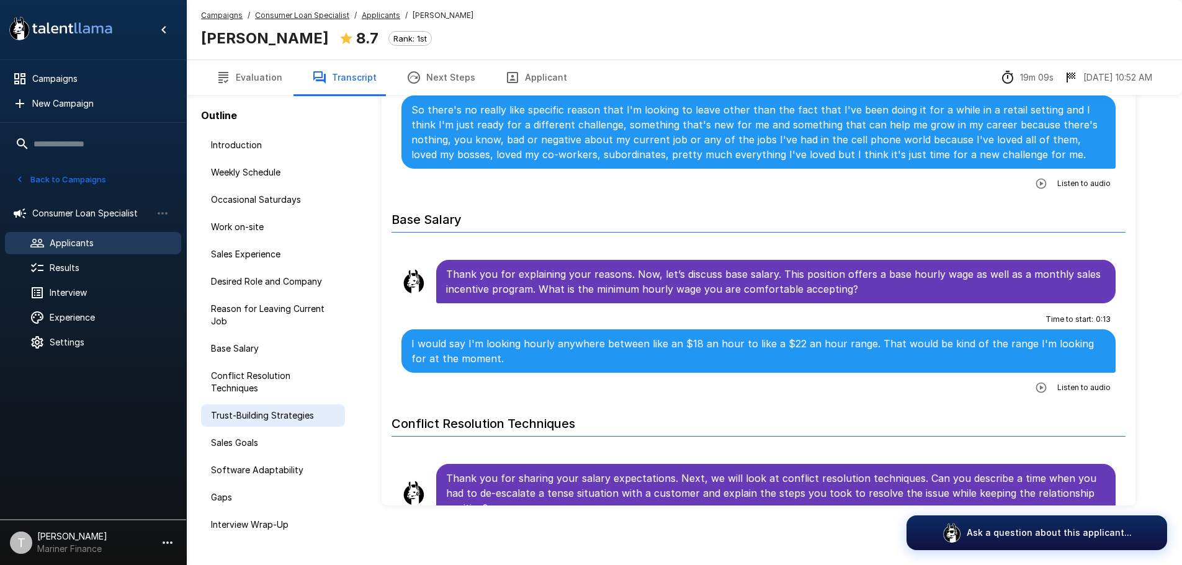
click at [279, 411] on span "Trust-Building Strategies" at bounding box center [273, 416] width 124 height 12
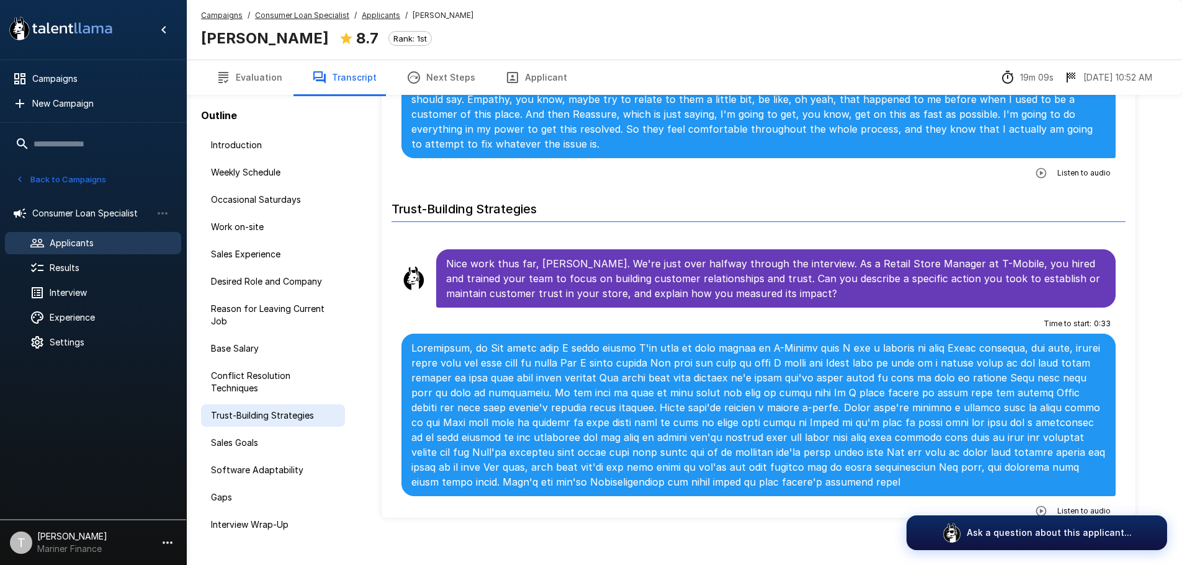
scroll to position [2099, 0]
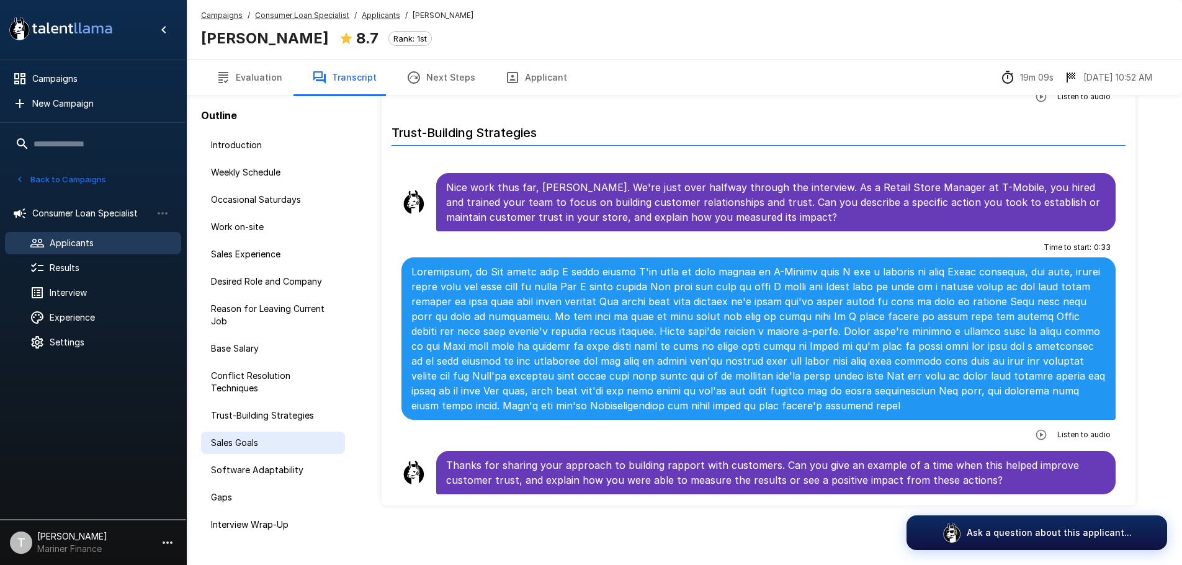
click at [220, 442] on span "Sales Goals" at bounding box center [273, 443] width 124 height 12
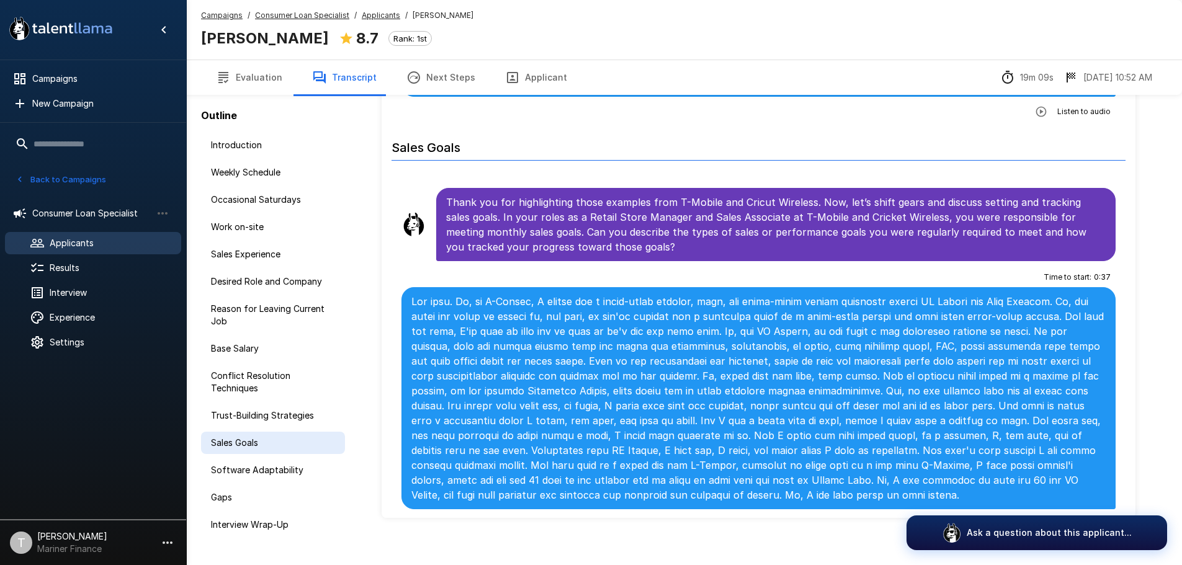
scroll to position [2701, 0]
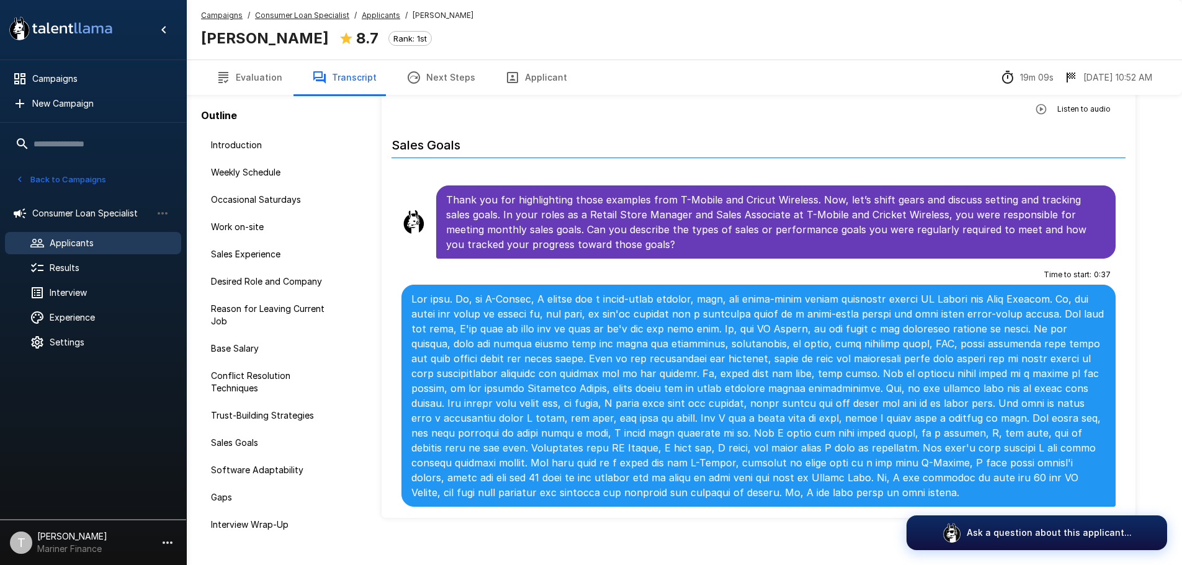
click at [90, 238] on span "Applicants" at bounding box center [111, 243] width 122 height 12
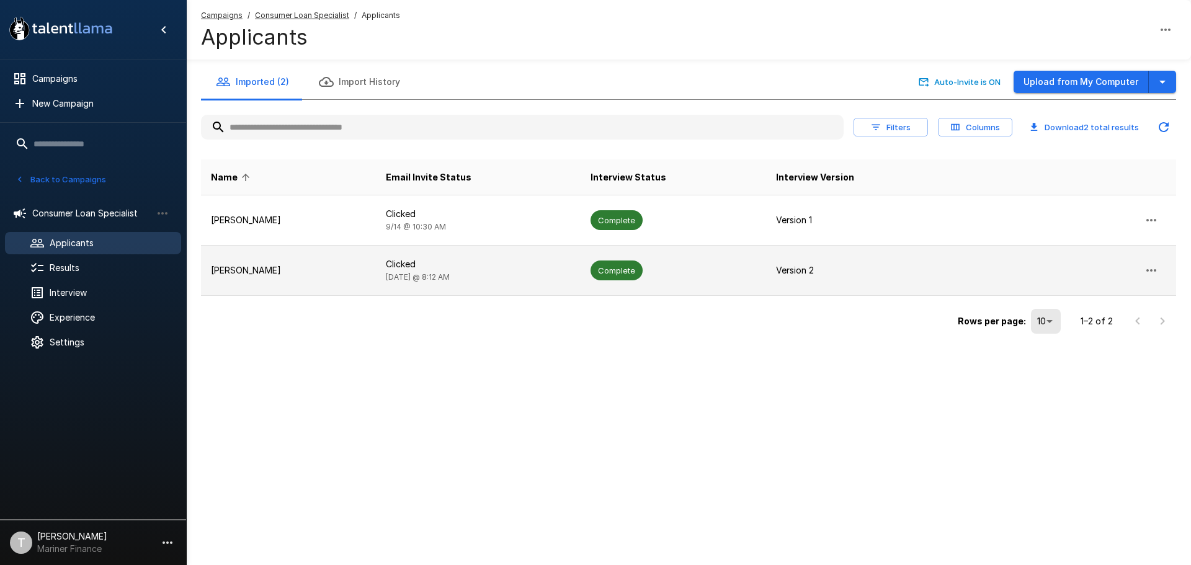
click at [261, 267] on p "[PERSON_NAME]" at bounding box center [288, 270] width 155 height 12
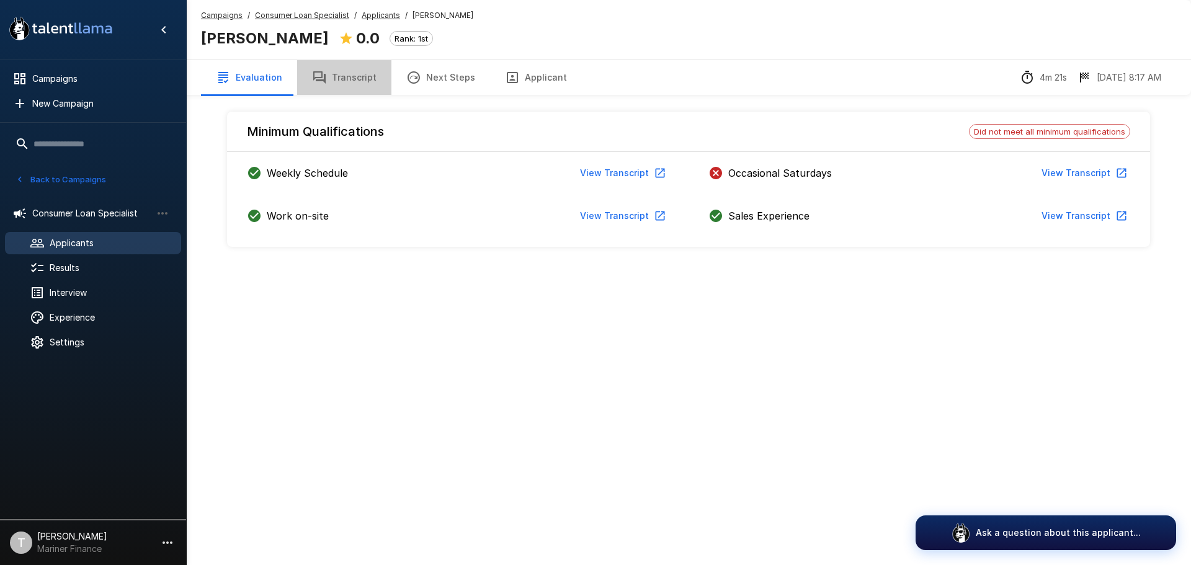
click at [359, 79] on button "Transcript" at bounding box center [344, 77] width 94 height 35
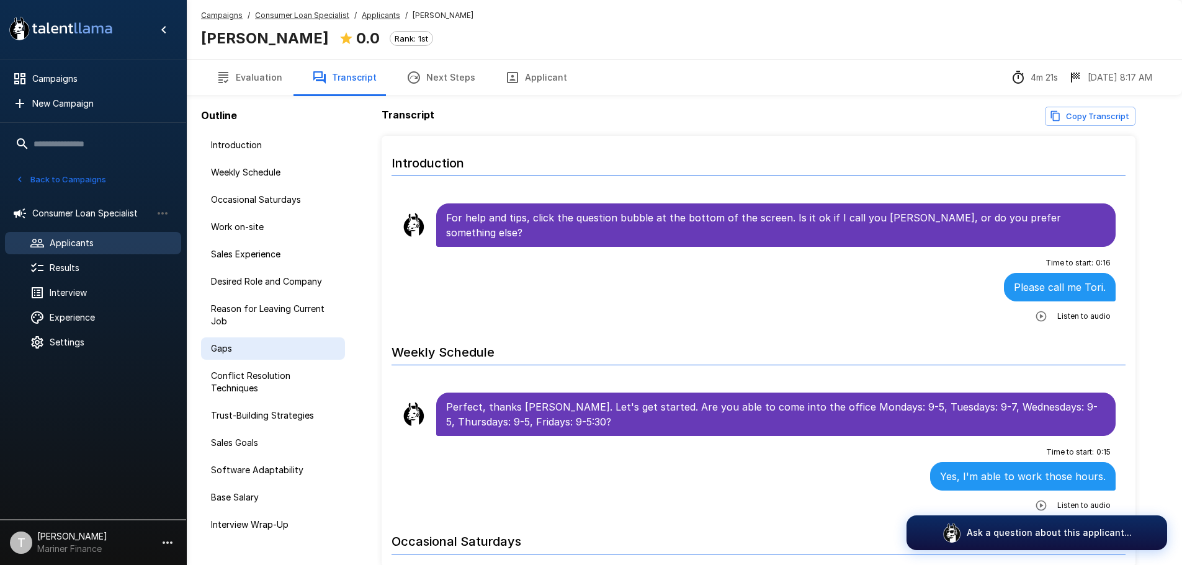
click at [235, 345] on span "Gaps" at bounding box center [273, 349] width 124 height 12
click at [436, 76] on button "Next Steps" at bounding box center [441, 77] width 99 height 35
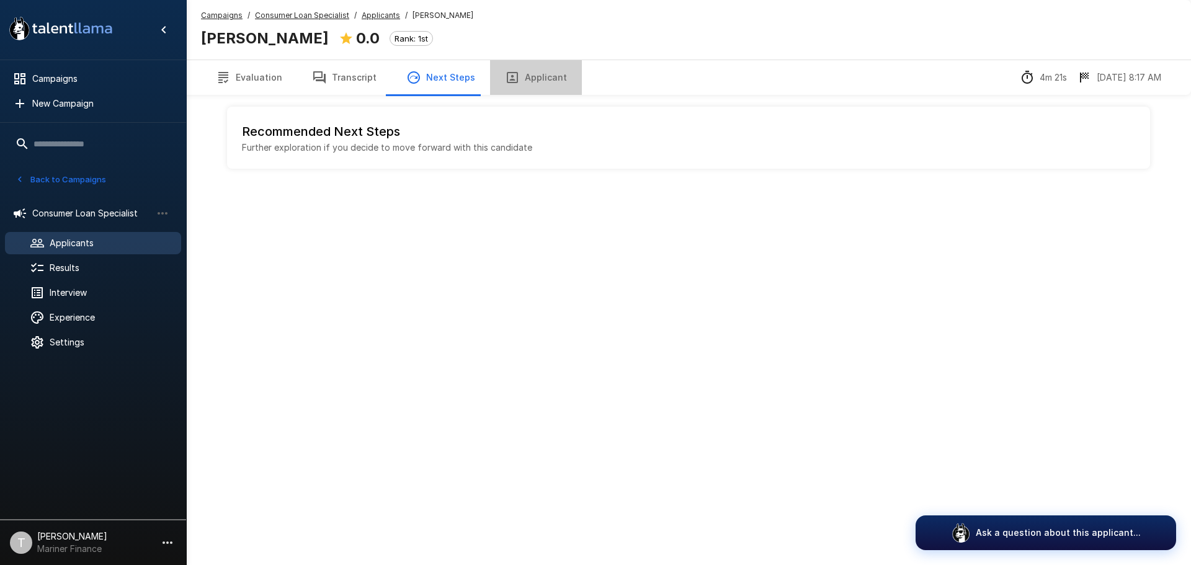
click at [536, 78] on button "Applicant" at bounding box center [536, 77] width 92 height 35
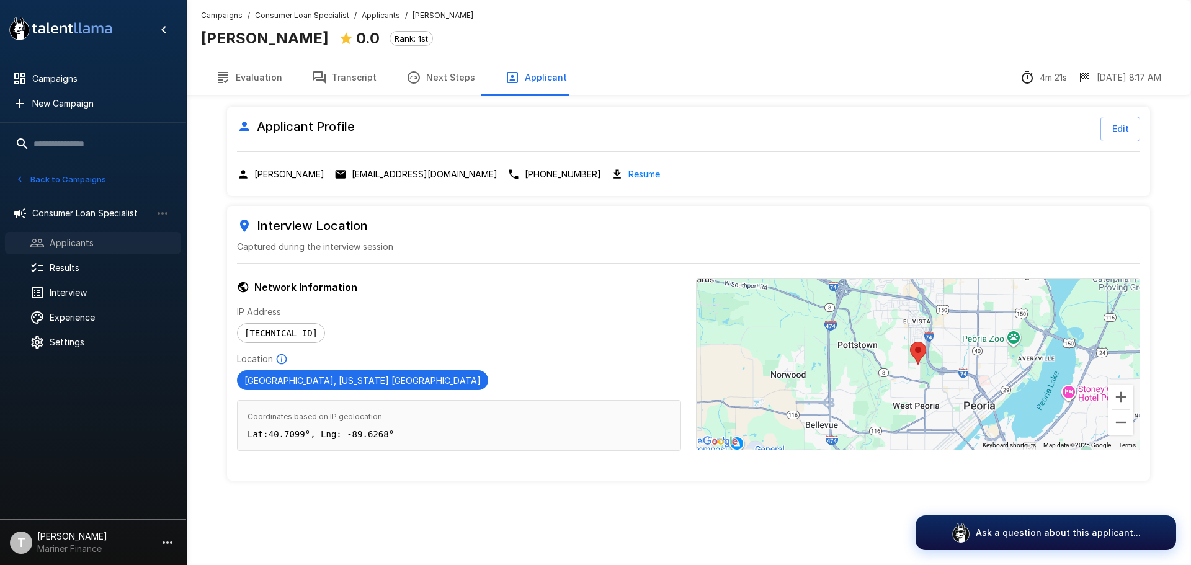
click at [66, 243] on span "Applicants" at bounding box center [111, 243] width 122 height 12
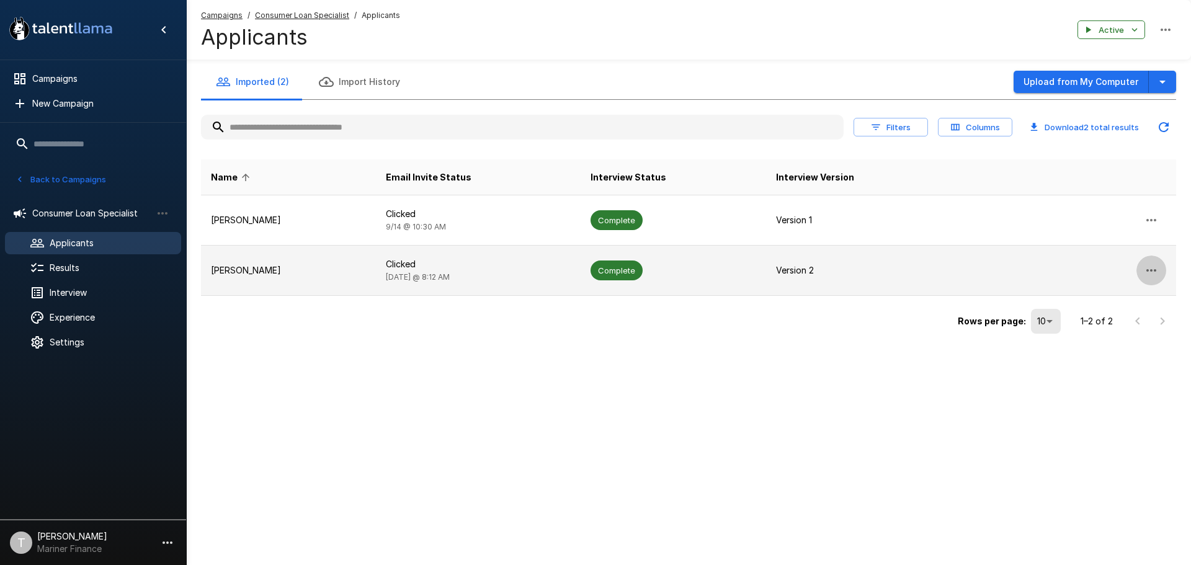
click at [1142, 271] on button "button" at bounding box center [1152, 271] width 30 height 30
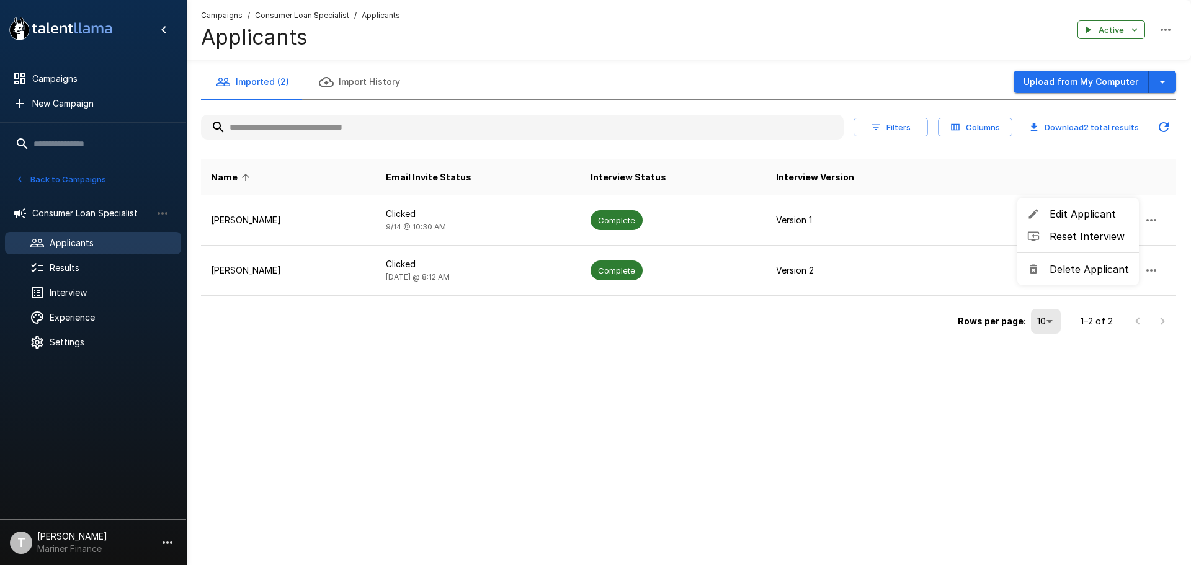
click at [1102, 271] on span "Delete Applicant" at bounding box center [1089, 269] width 79 height 15
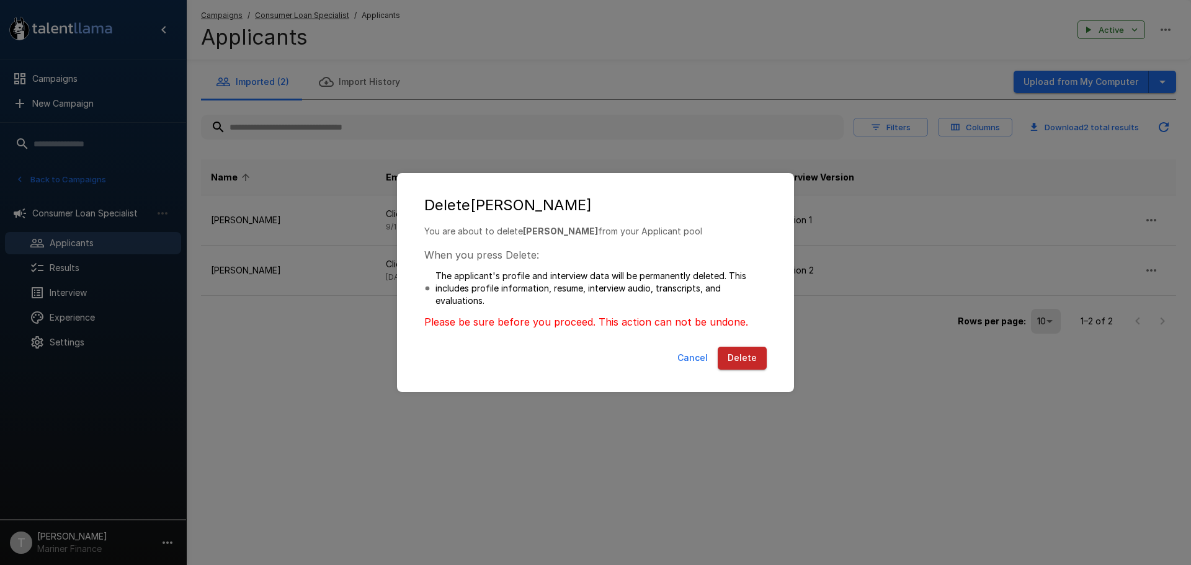
click at [703, 362] on button "Cancel" at bounding box center [693, 358] width 40 height 23
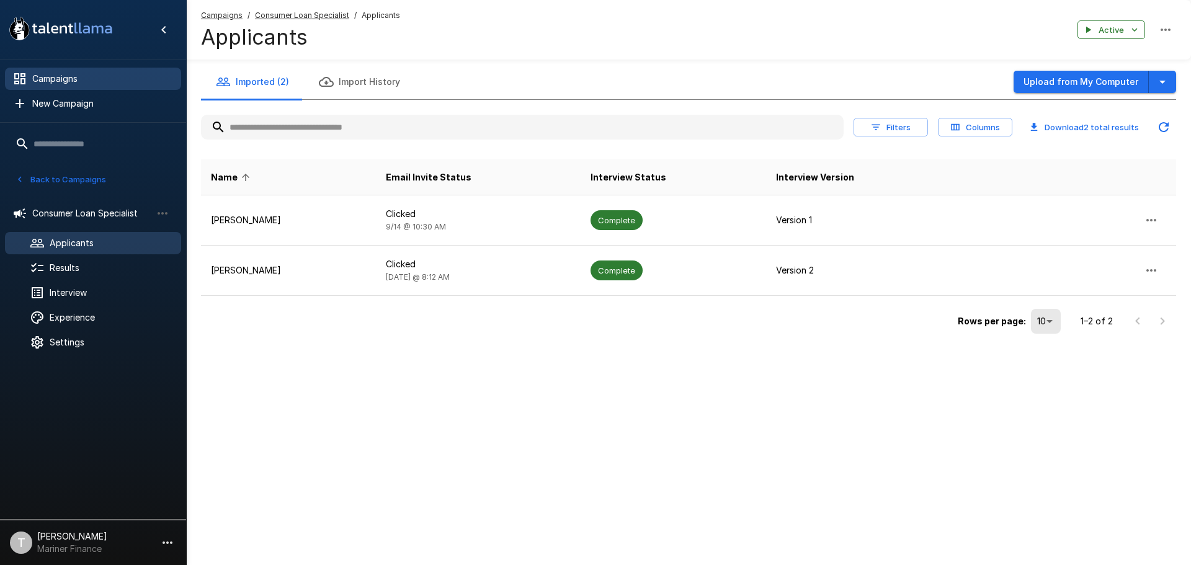
click at [40, 81] on span "Campaigns" at bounding box center [101, 79] width 139 height 12
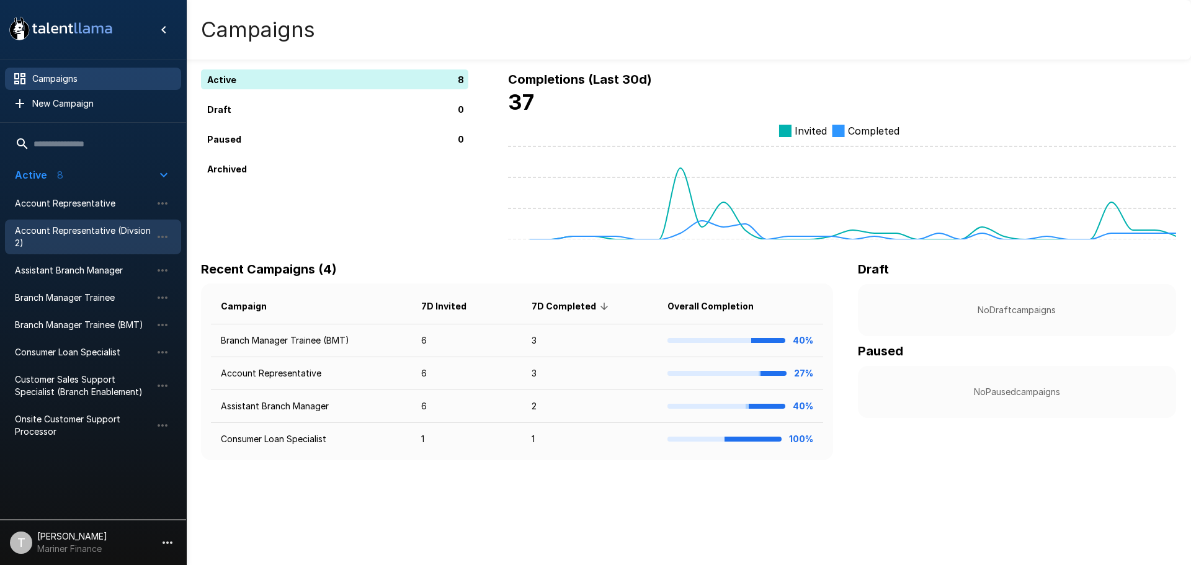
click at [74, 228] on span "Account Representative (Divsion 2)" at bounding box center [83, 237] width 137 height 25
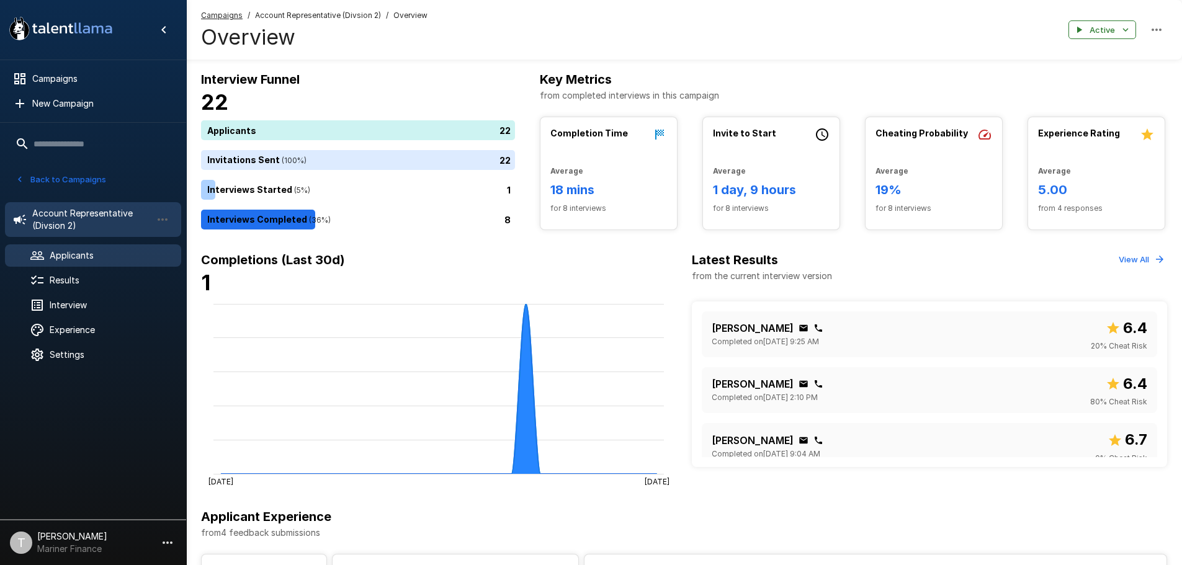
click at [66, 260] on span "Applicants" at bounding box center [111, 255] width 122 height 12
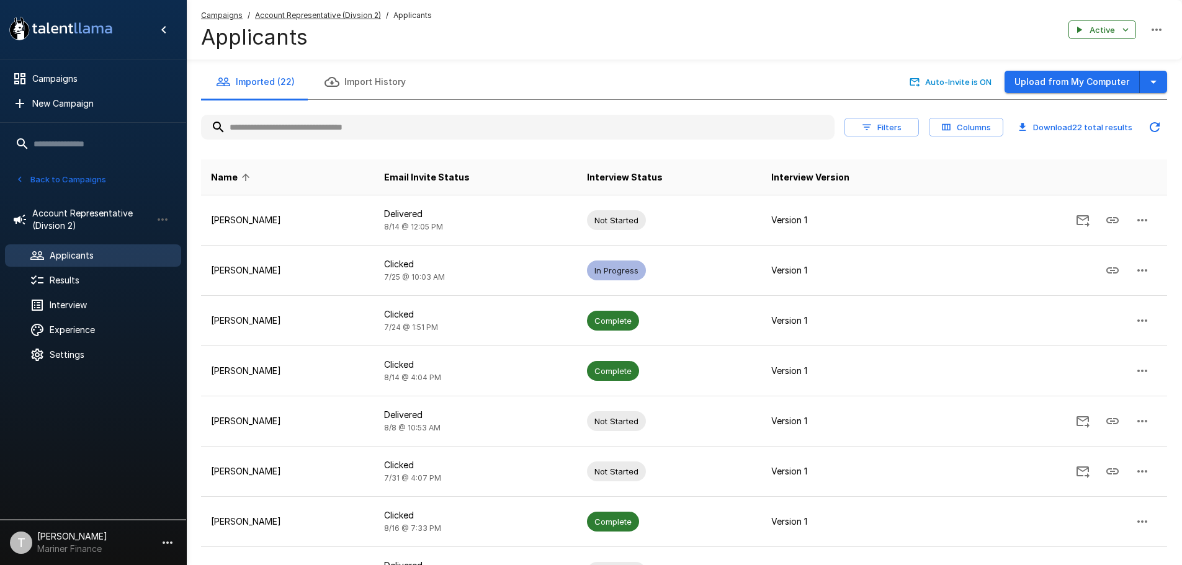
click at [328, 124] on input "text" at bounding box center [518, 127] width 634 height 22
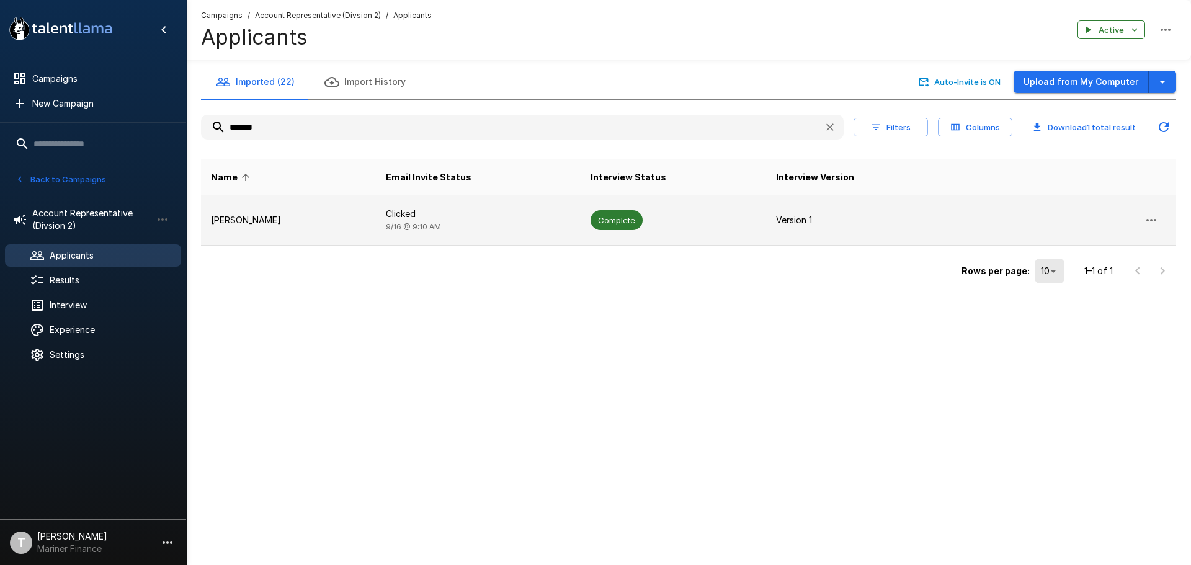
type input "*******"
click at [1159, 218] on button "button" at bounding box center [1152, 220] width 30 height 30
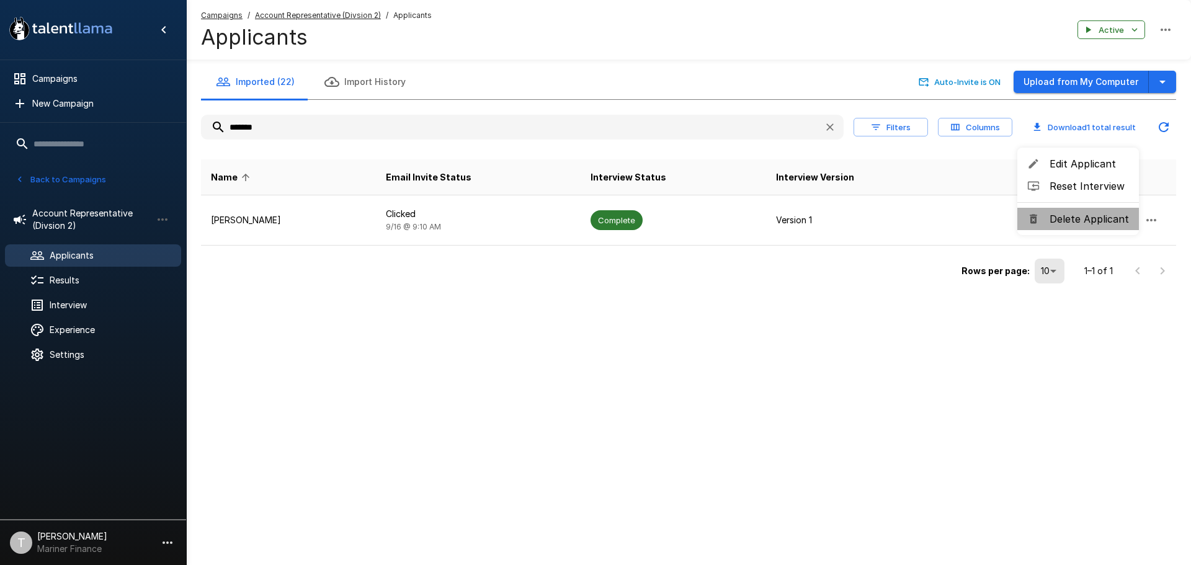
click at [1104, 218] on span "Delete Applicant" at bounding box center [1089, 219] width 79 height 15
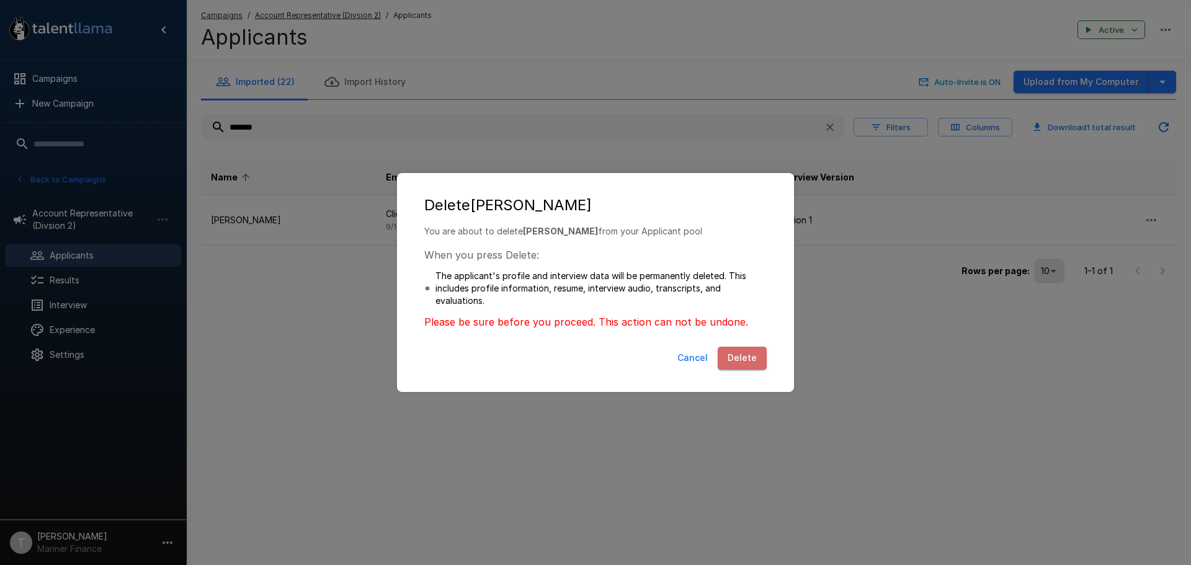
click at [750, 362] on button "Delete" at bounding box center [742, 358] width 49 height 23
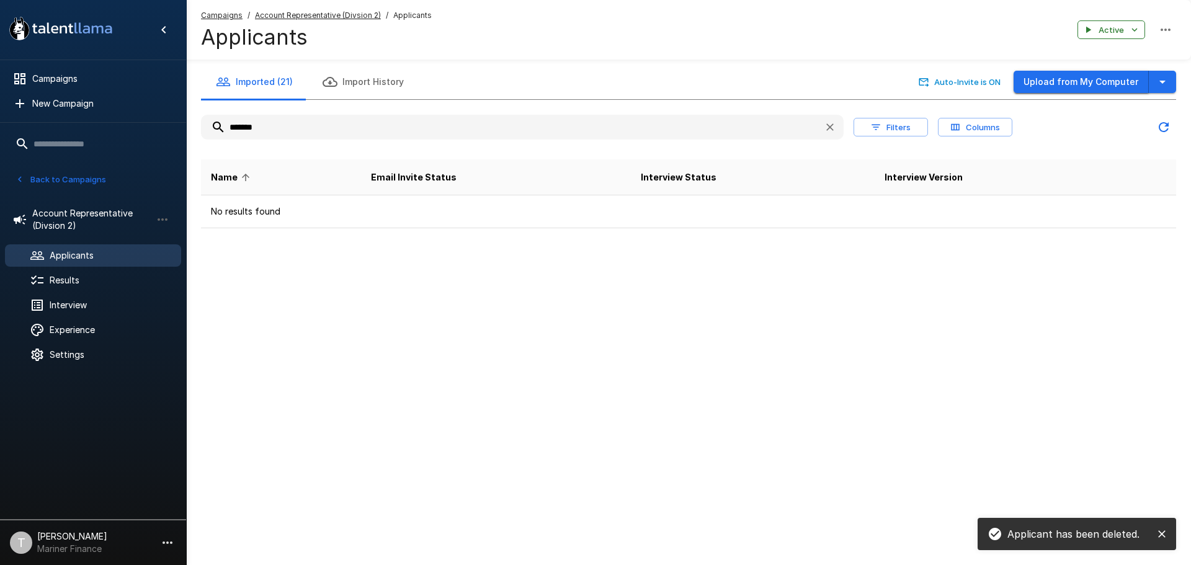
click at [1051, 83] on button "Upload from My Computer" at bounding box center [1081, 82] width 135 height 23
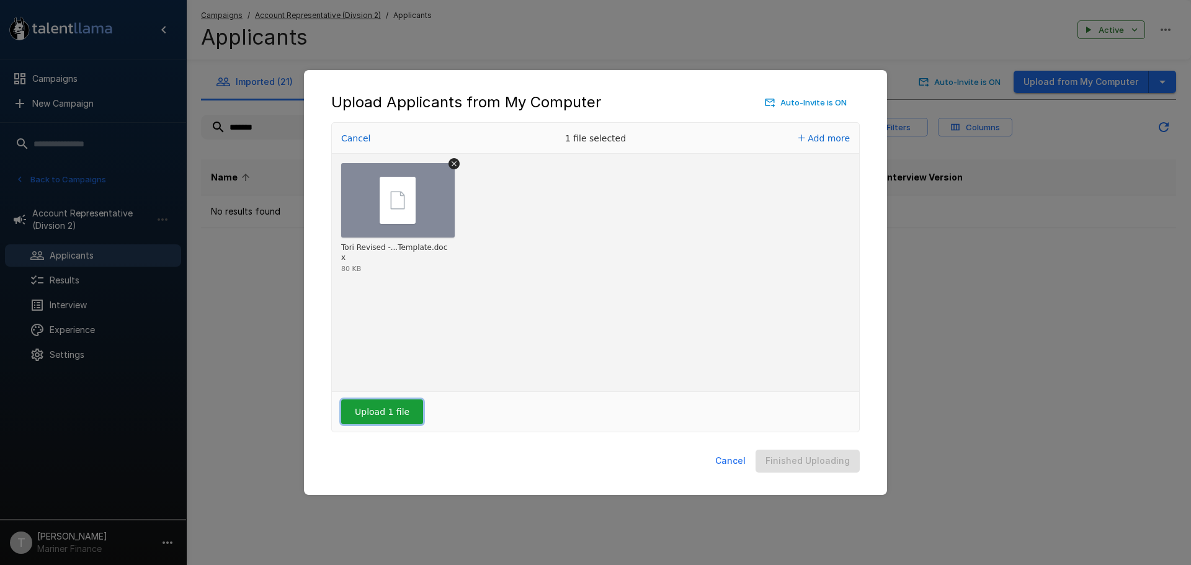
click at [396, 411] on button "Upload 1 file" at bounding box center [382, 412] width 82 height 25
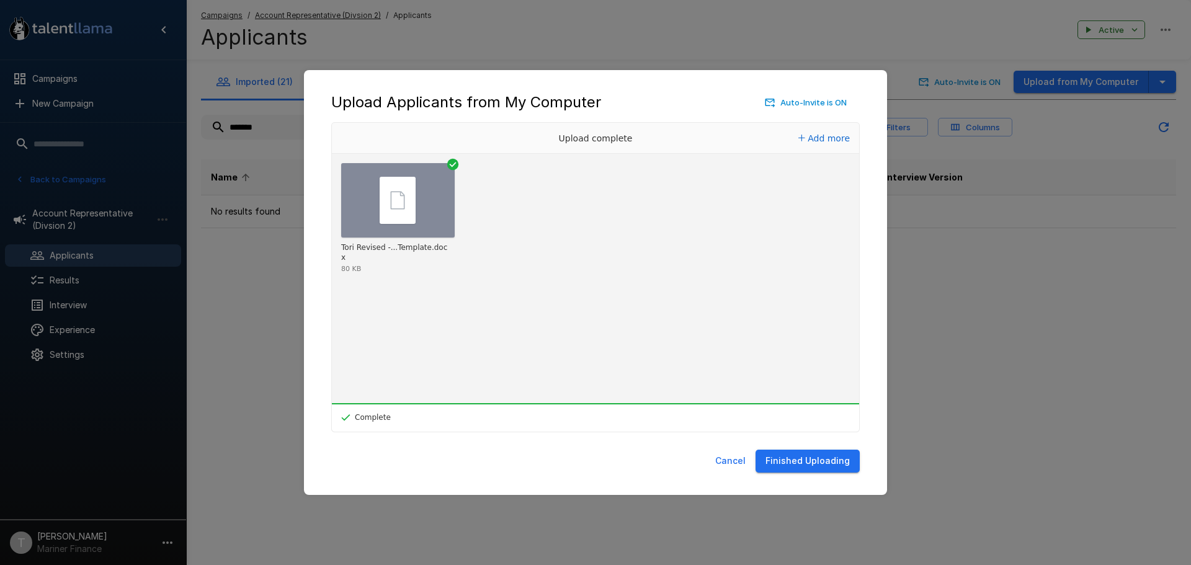
click at [813, 461] on button "Finished Uploading" at bounding box center [808, 461] width 104 height 23
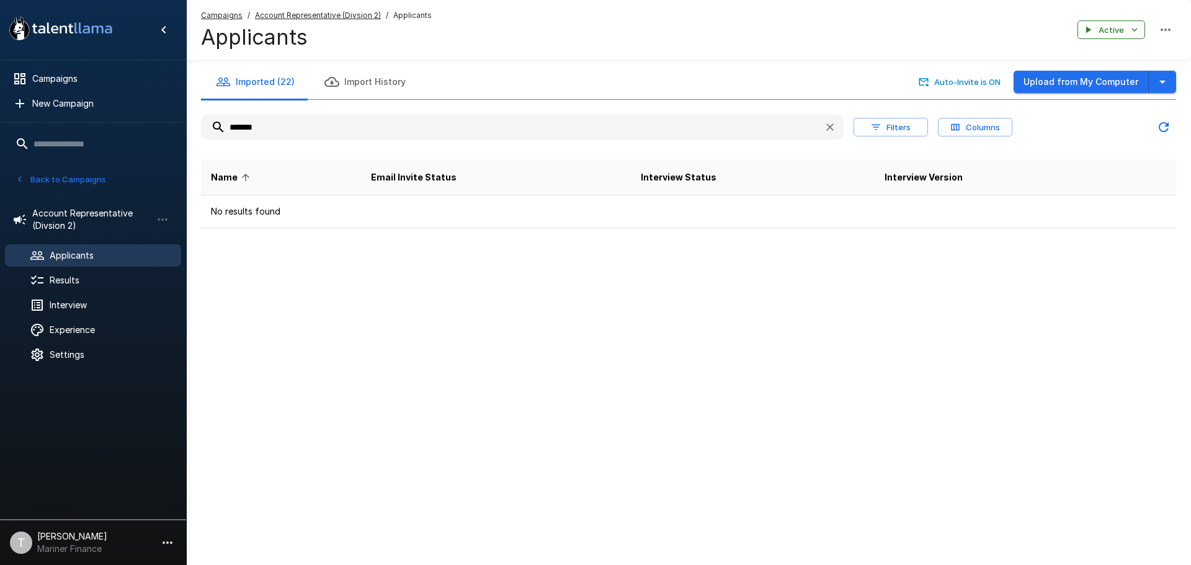
click at [827, 126] on icon "button" at bounding box center [830, 127] width 12 height 12
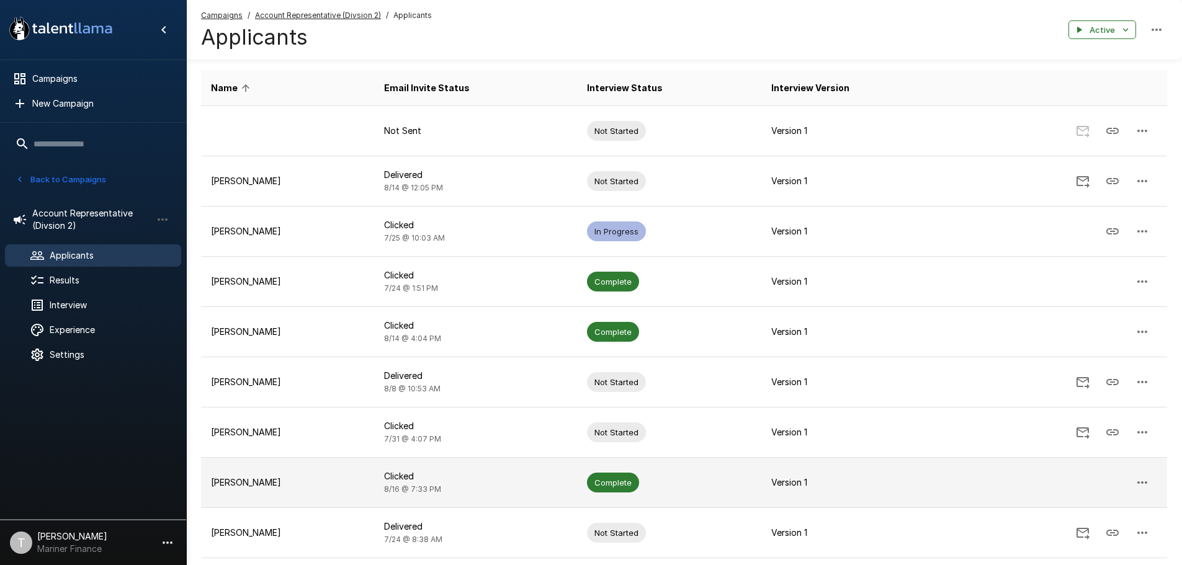
scroll to position [224, 0]
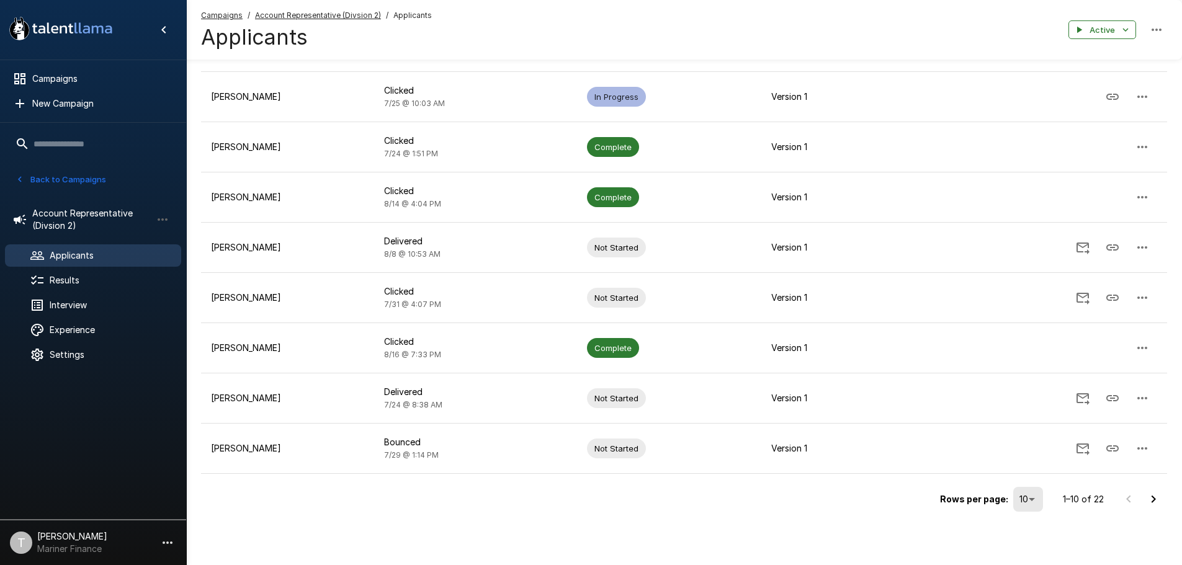
click at [1154, 495] on icon "Go to next page" at bounding box center [1153, 499] width 15 height 15
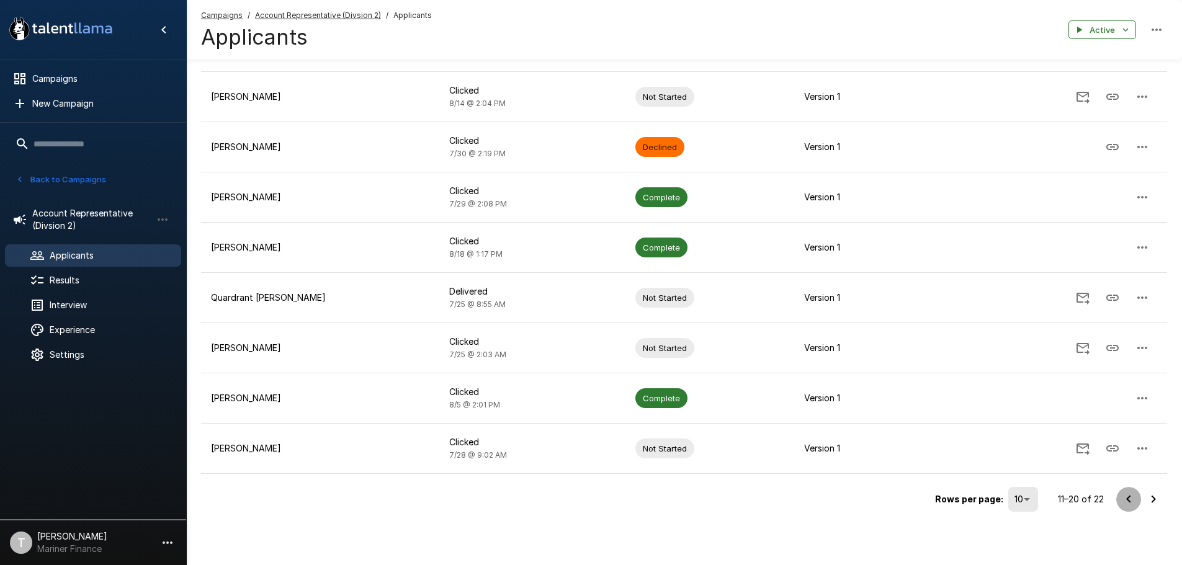
click at [1126, 503] on icon "Go to previous page" at bounding box center [1128, 499] width 15 height 15
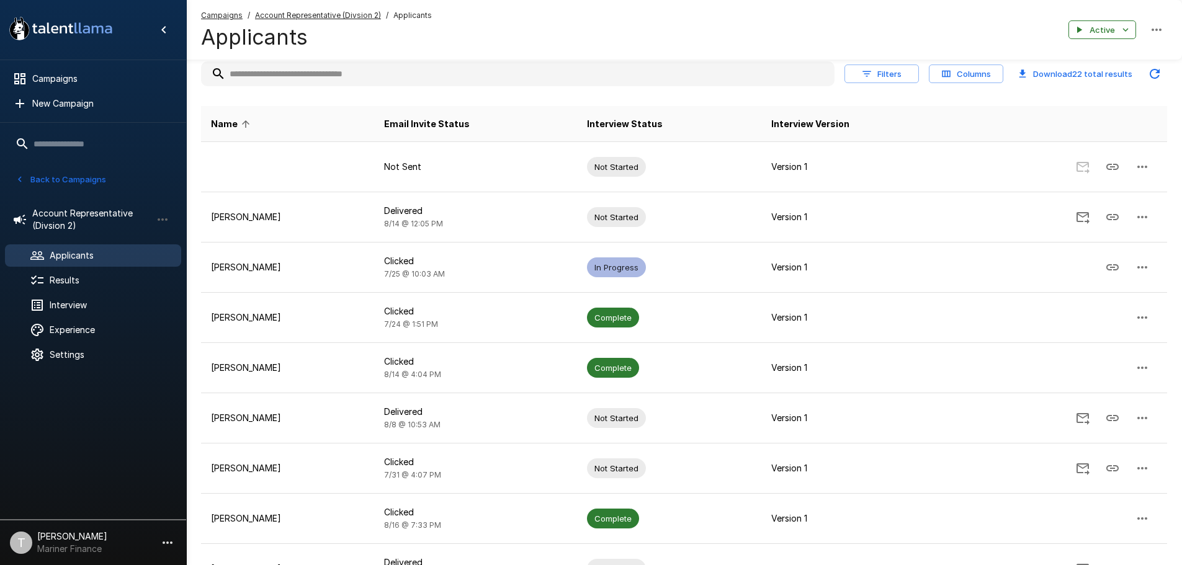
scroll to position [38, 0]
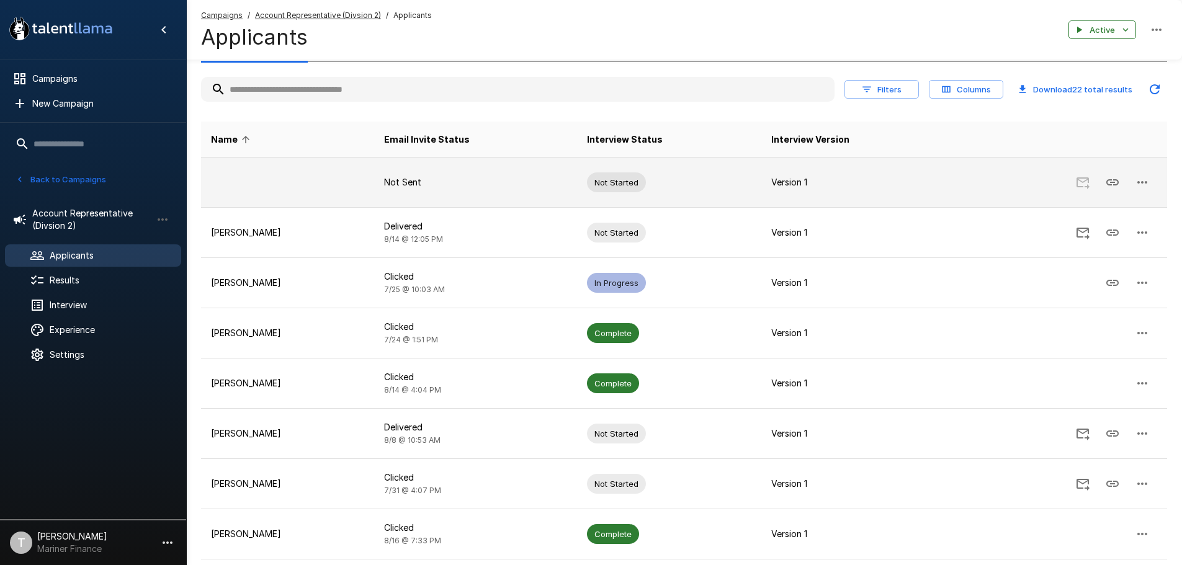
click at [317, 179] on td at bounding box center [287, 183] width 173 height 50
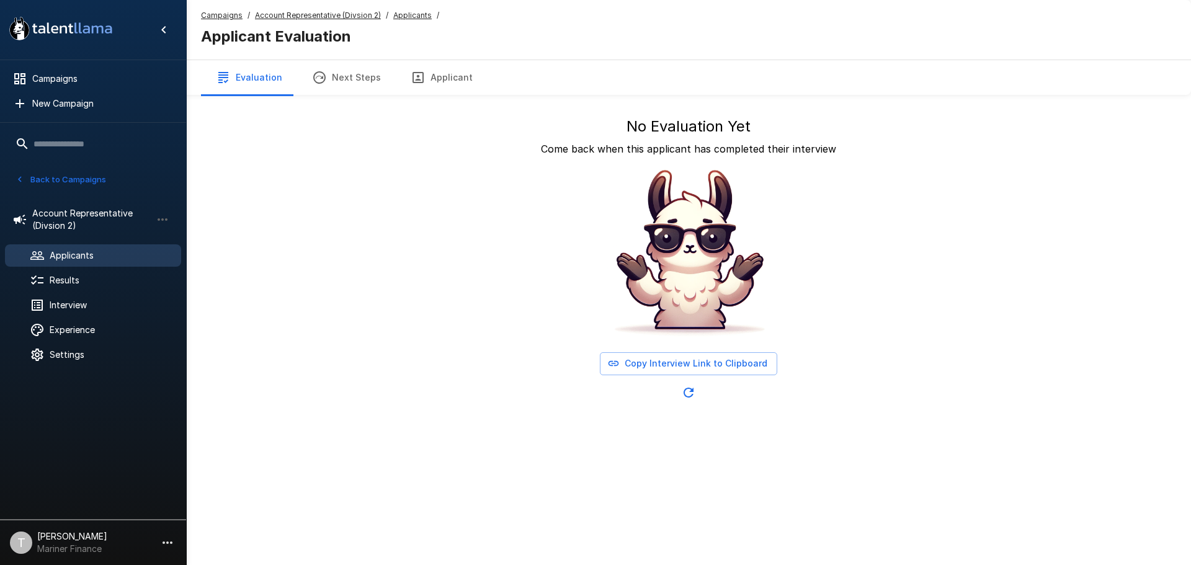
click at [63, 255] on span "Applicants" at bounding box center [111, 255] width 122 height 12
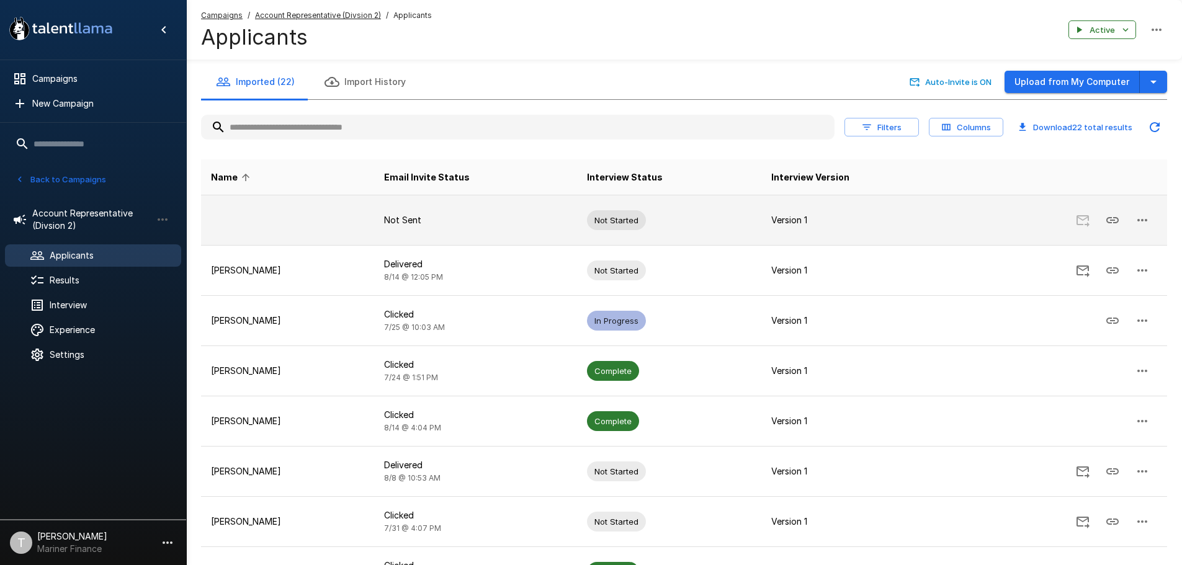
click at [1150, 220] on button "button" at bounding box center [1143, 220] width 30 height 30
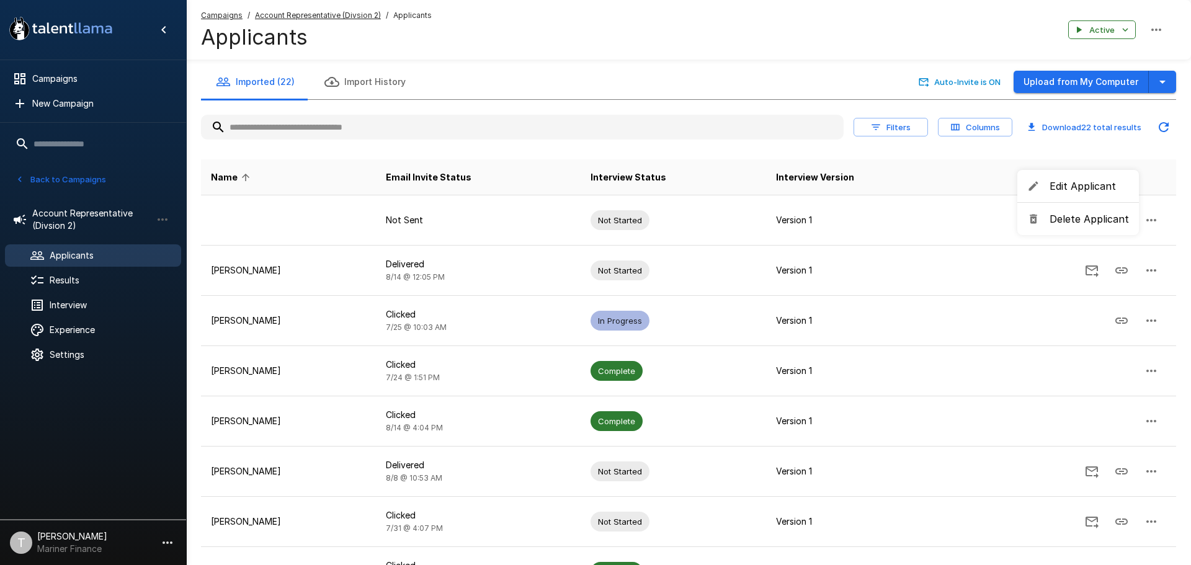
click at [1087, 184] on span "Edit Applicant" at bounding box center [1089, 186] width 79 height 15
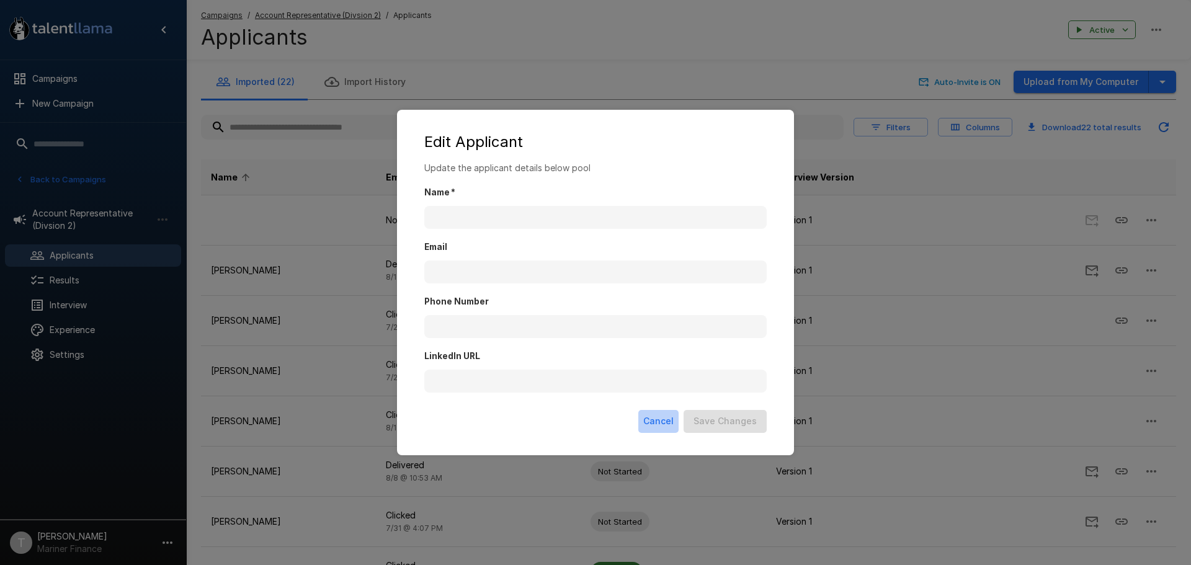
click at [656, 421] on button "Cancel" at bounding box center [659, 421] width 40 height 23
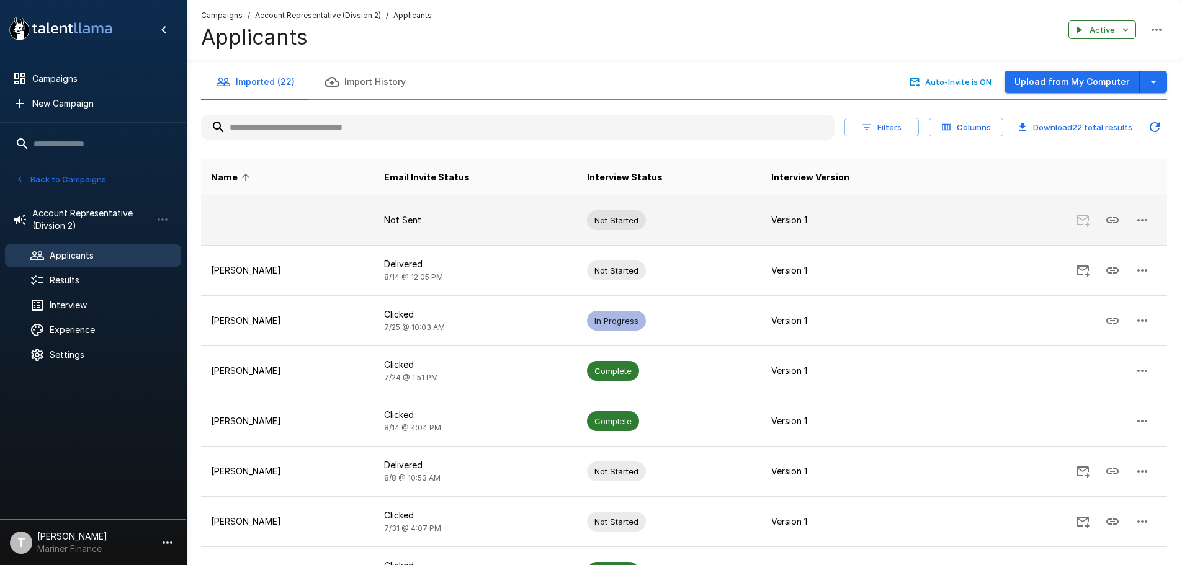
click at [281, 210] on td at bounding box center [287, 220] width 173 height 50
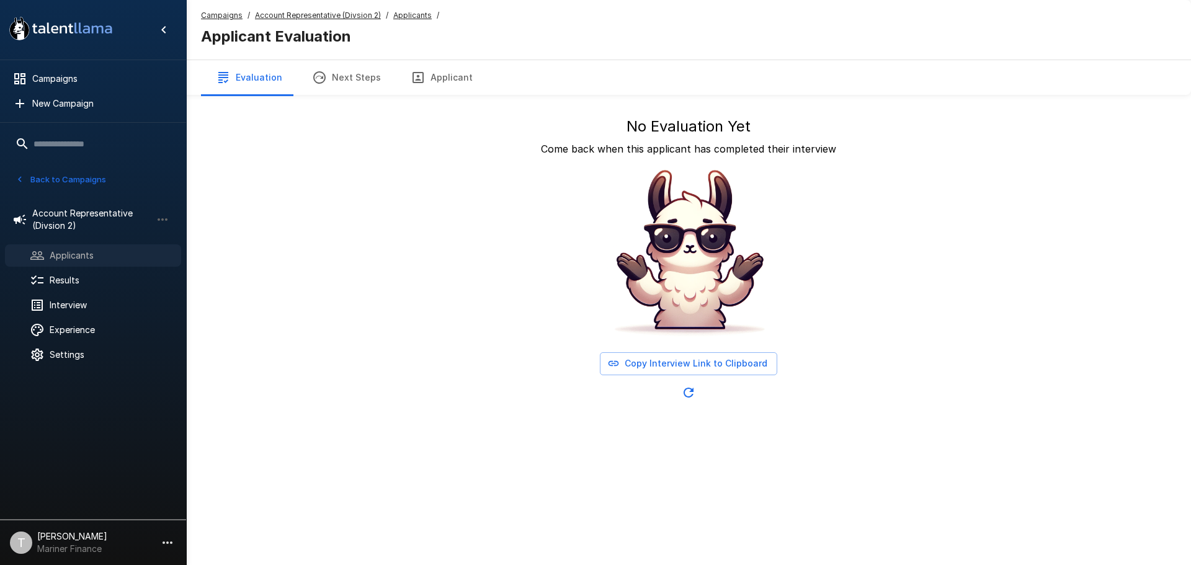
click at [71, 258] on span "Applicants" at bounding box center [111, 255] width 122 height 12
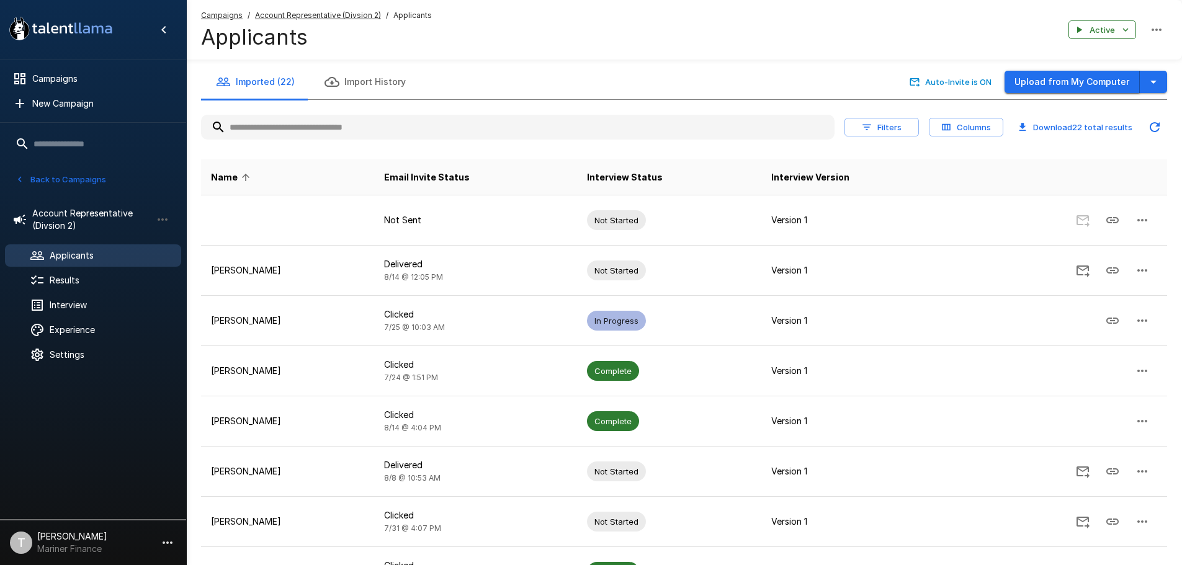
click at [1080, 87] on button "Upload from My Computer" at bounding box center [1072, 82] width 135 height 23
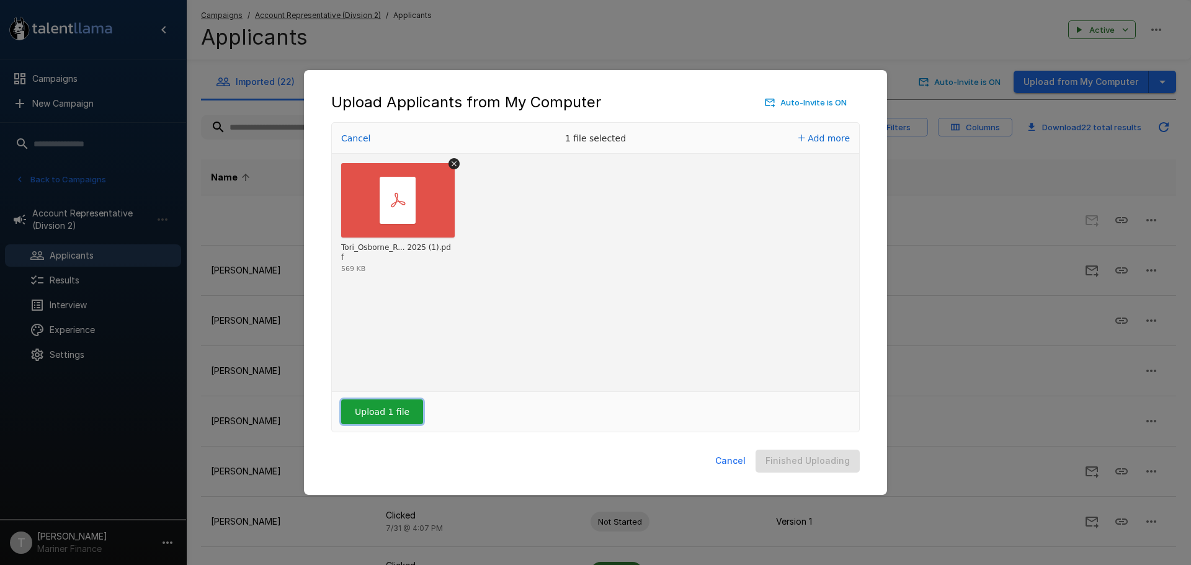
click at [371, 411] on button "Upload 1 file" at bounding box center [382, 412] width 82 height 25
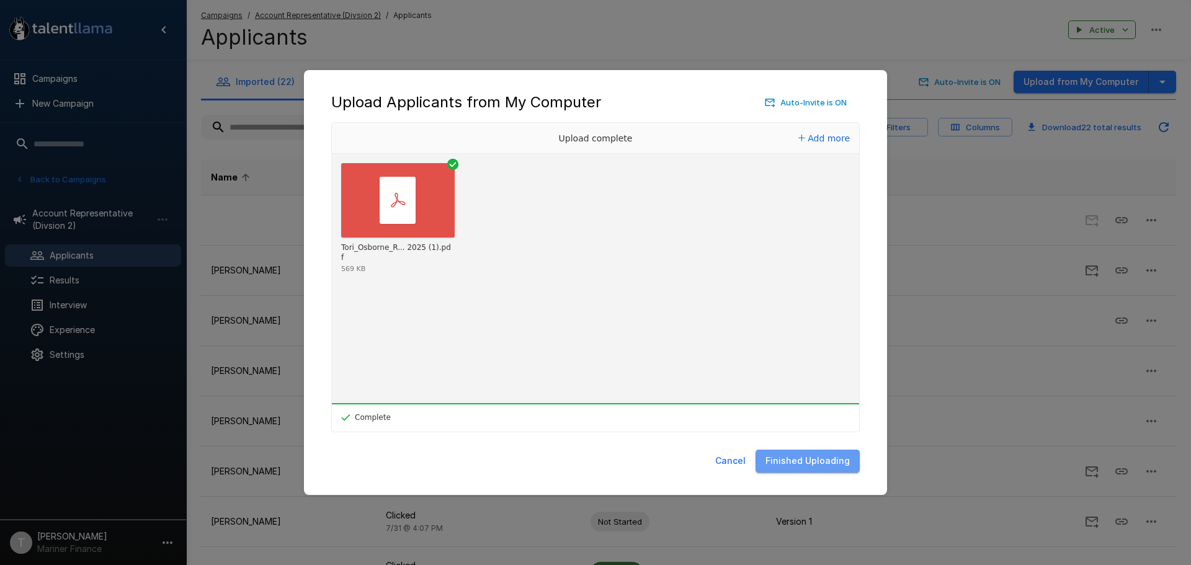
click at [824, 462] on button "Finished Uploading" at bounding box center [808, 461] width 104 height 23
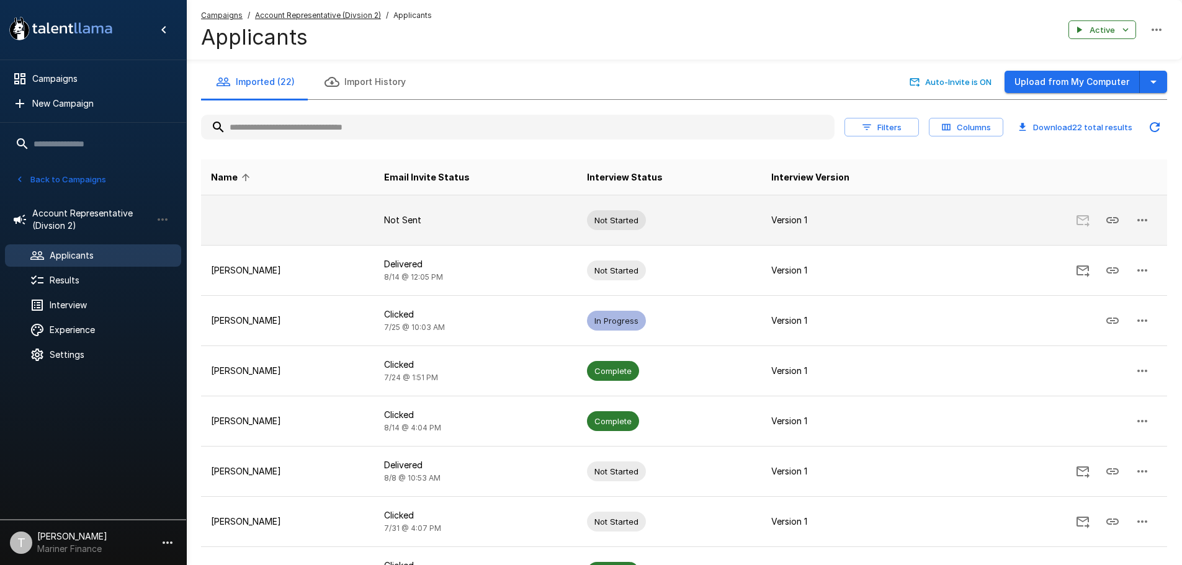
click at [1147, 222] on icon "button" at bounding box center [1142, 220] width 15 height 15
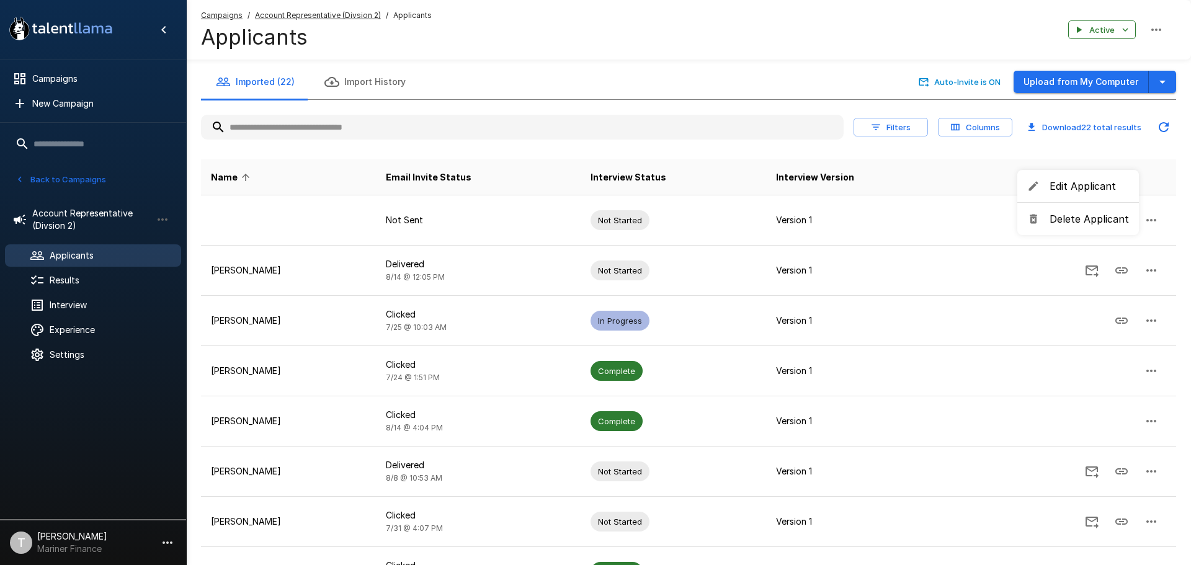
click at [1085, 223] on span "Delete Applicant" at bounding box center [1089, 219] width 79 height 15
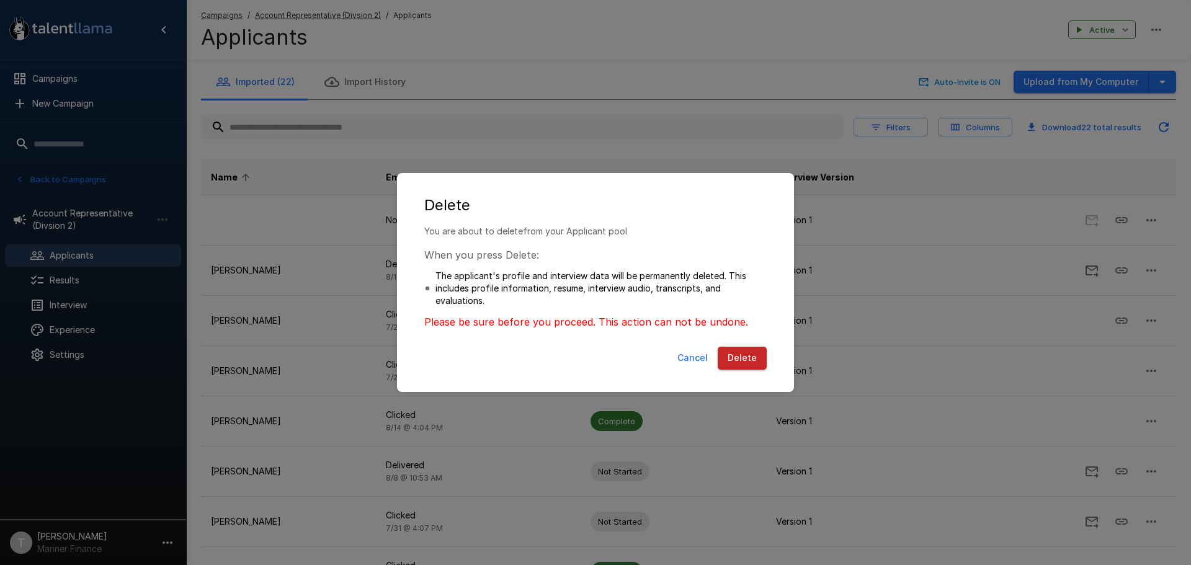
click at [752, 356] on button "Delete" at bounding box center [742, 358] width 49 height 23
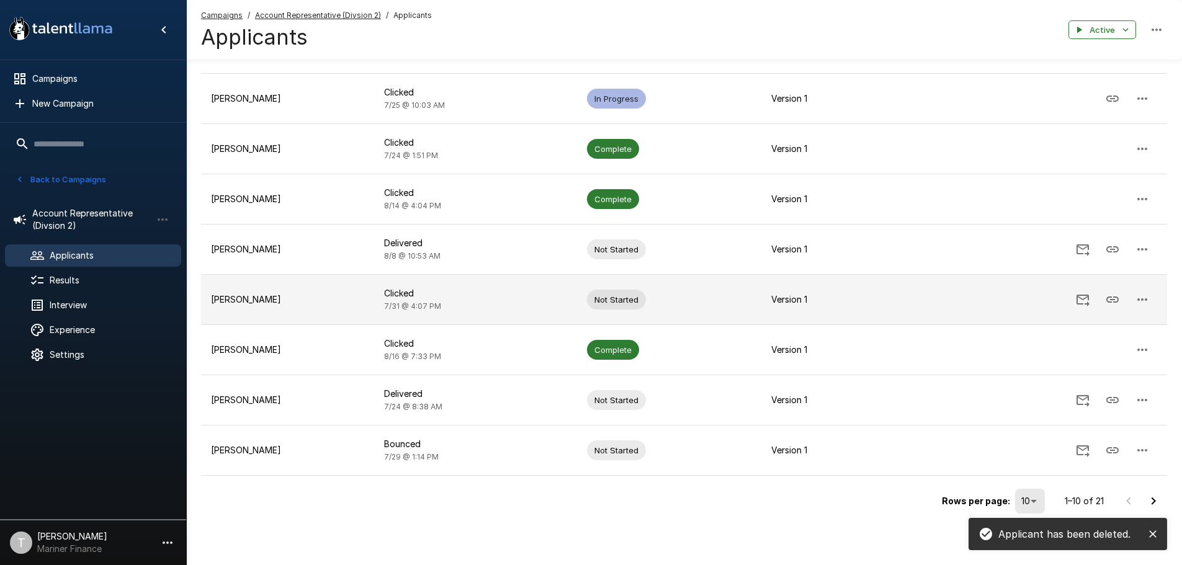
scroll to position [174, 0]
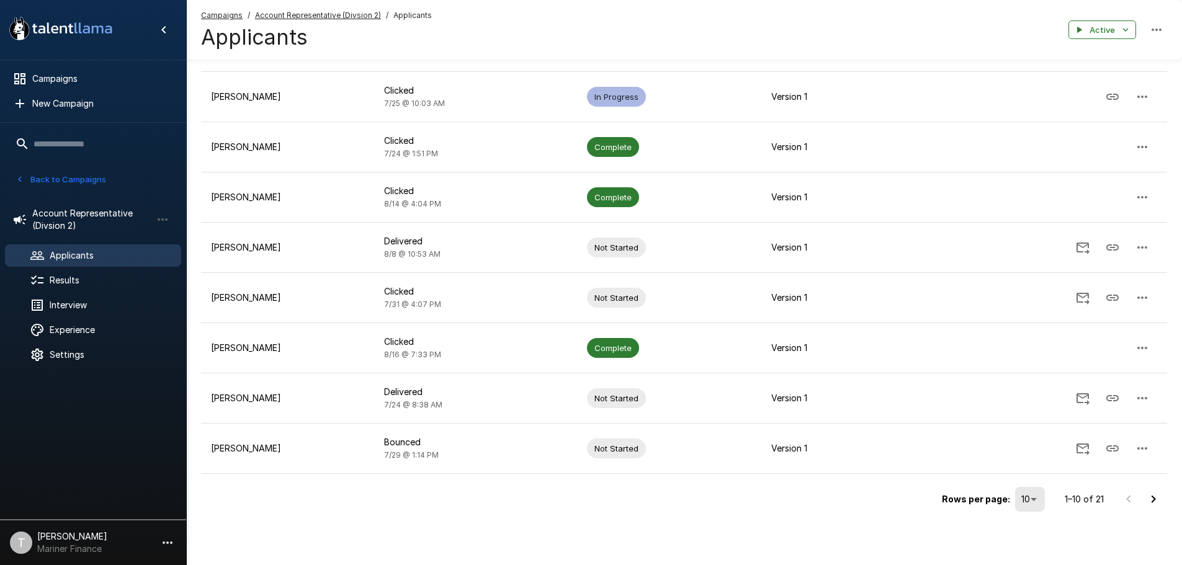
click at [1155, 497] on icon "Go to next page" at bounding box center [1153, 499] width 15 height 15
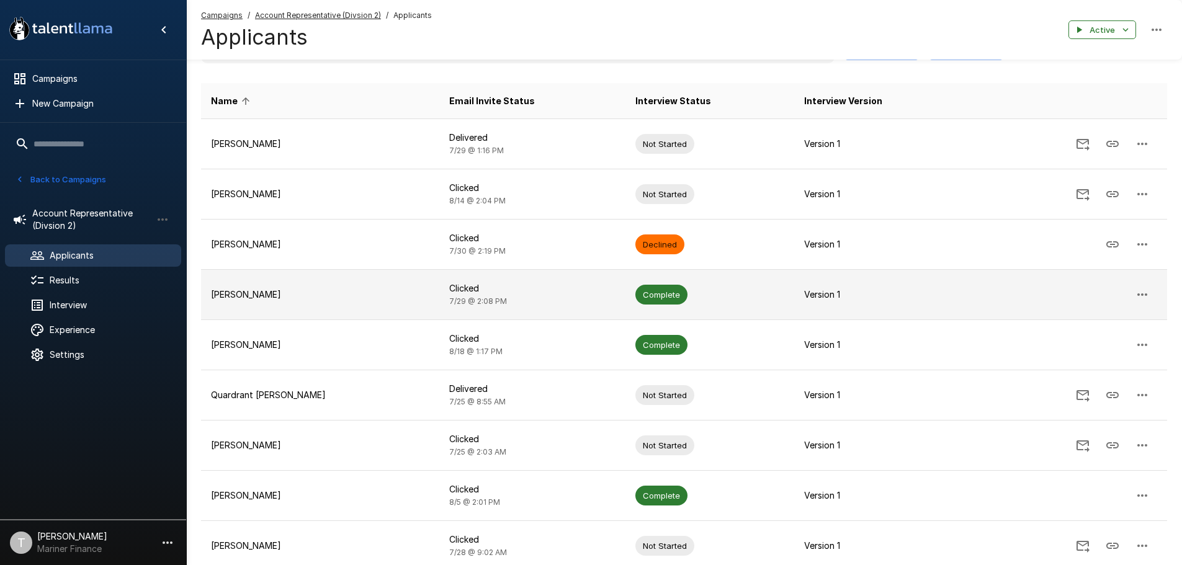
scroll to position [224, 0]
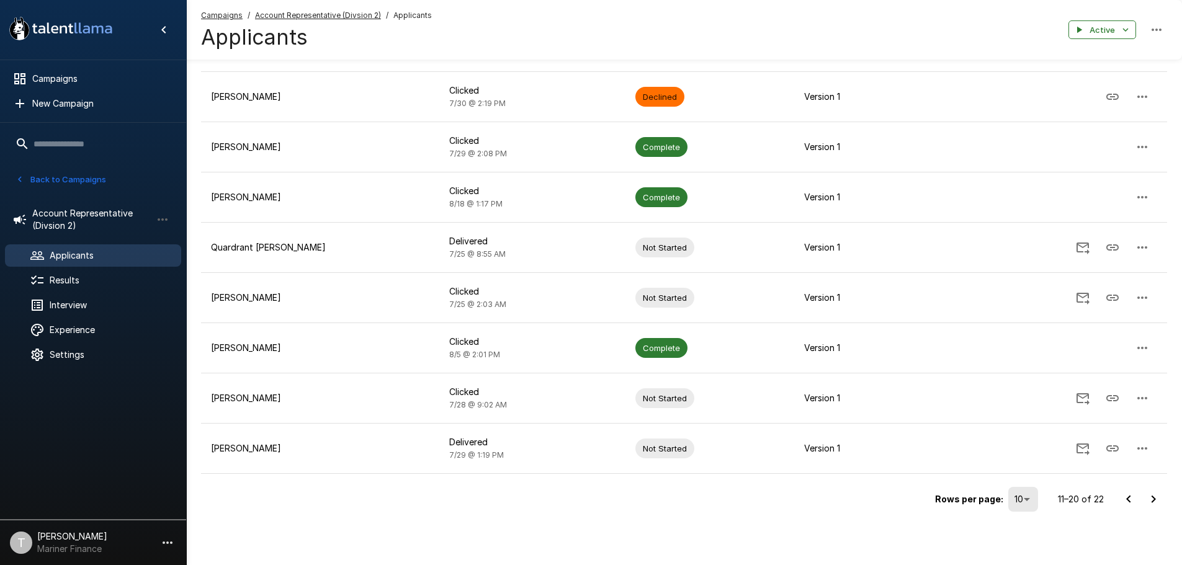
click at [1130, 501] on icon "Go to previous page" at bounding box center [1128, 499] width 4 height 7
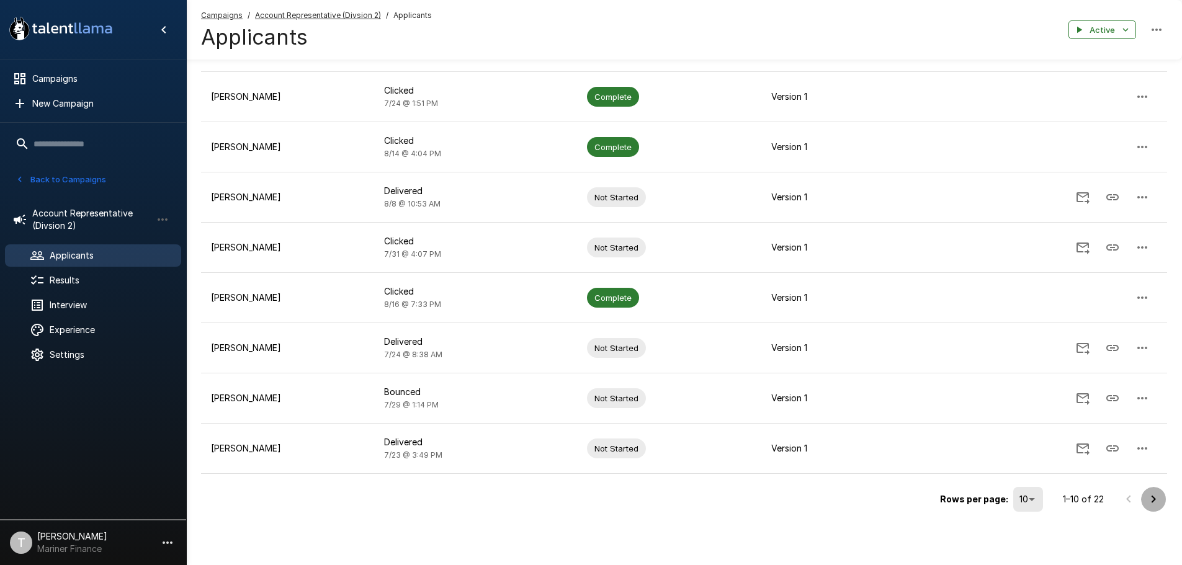
click at [1153, 499] on icon "Go to next page" at bounding box center [1153, 499] width 15 height 15
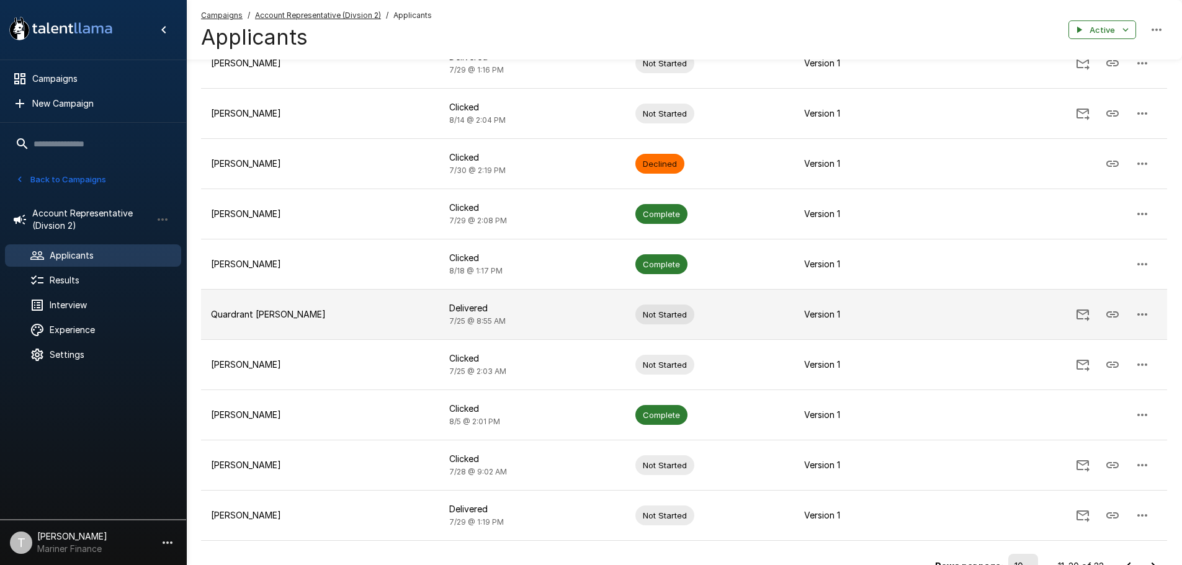
scroll to position [0, 0]
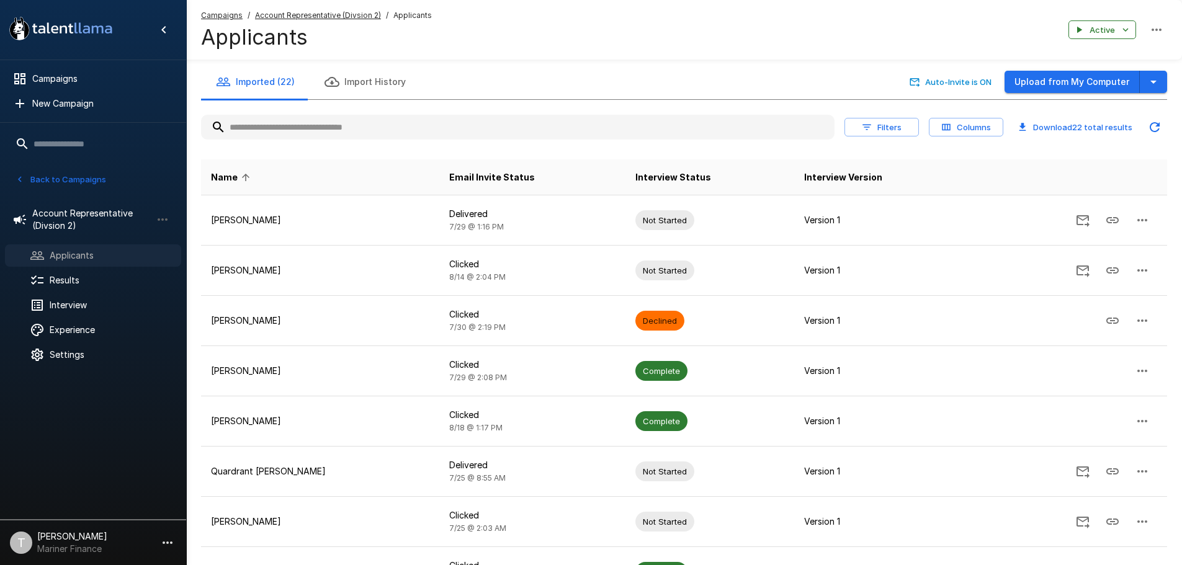
click at [63, 258] on span "Applicants" at bounding box center [111, 255] width 122 height 12
click at [73, 225] on span "Account Representative (Divsion 2)" at bounding box center [91, 219] width 119 height 25
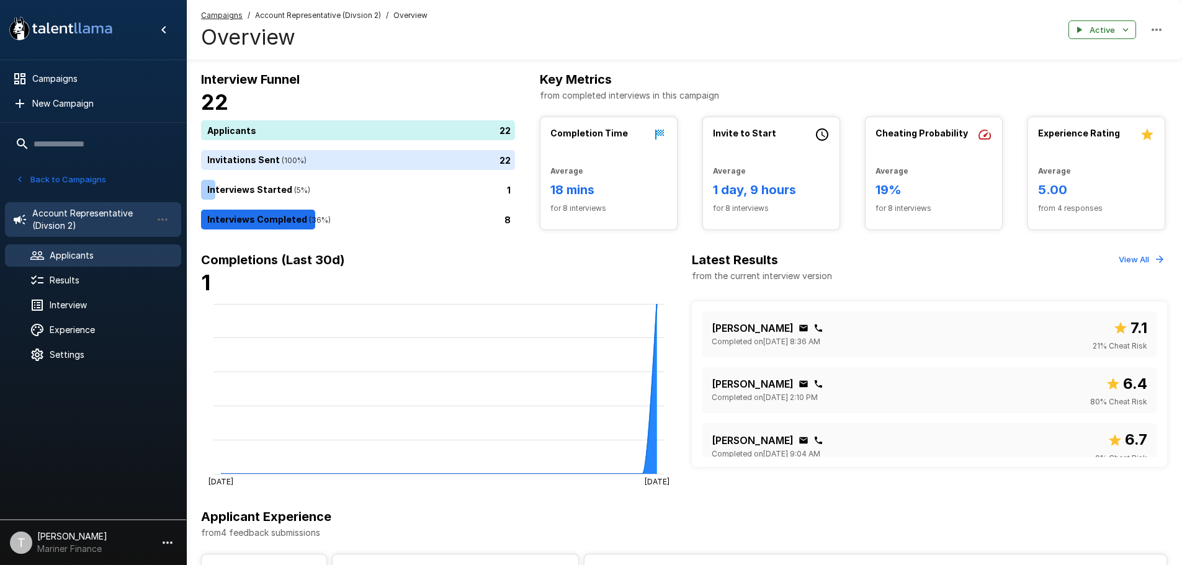
click at [66, 255] on span "Applicants" at bounding box center [111, 255] width 122 height 12
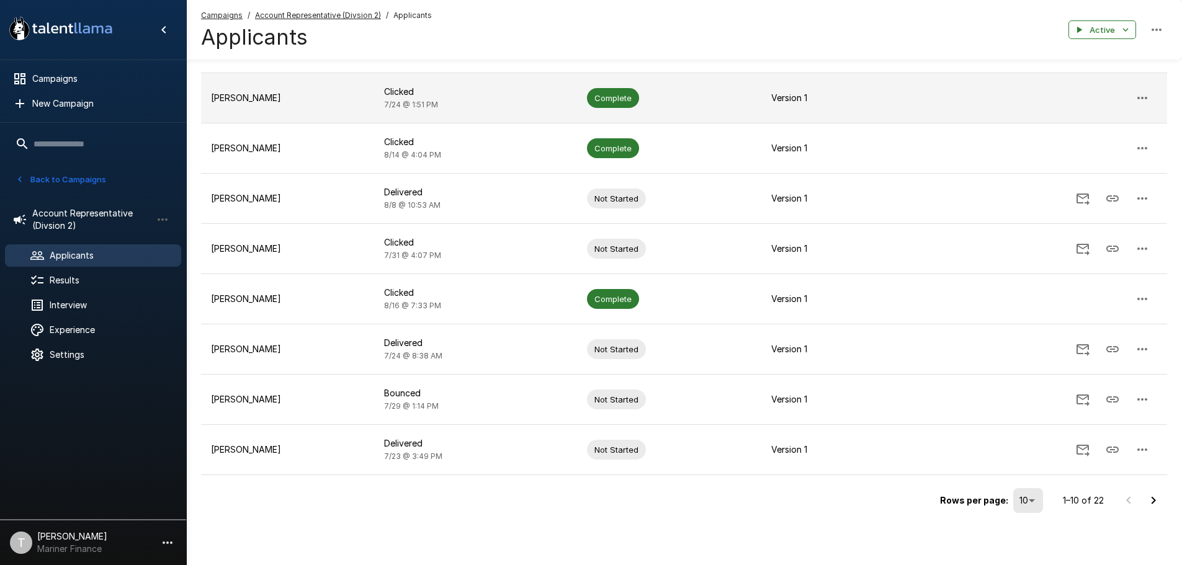
scroll to position [224, 0]
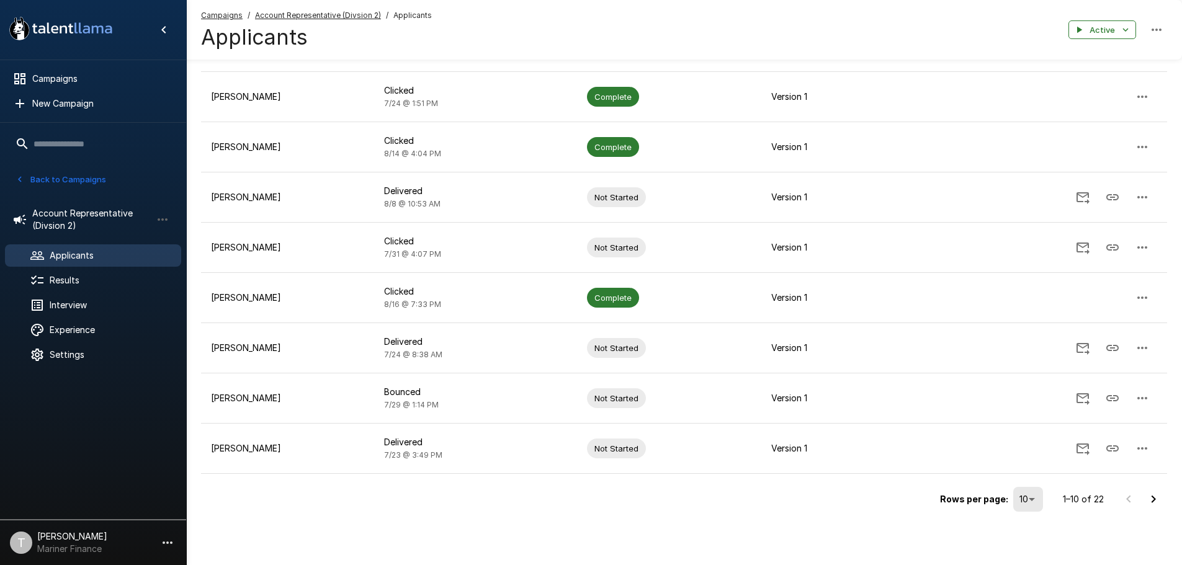
click at [1156, 497] on icon "Go to next page" at bounding box center [1153, 499] width 15 height 15
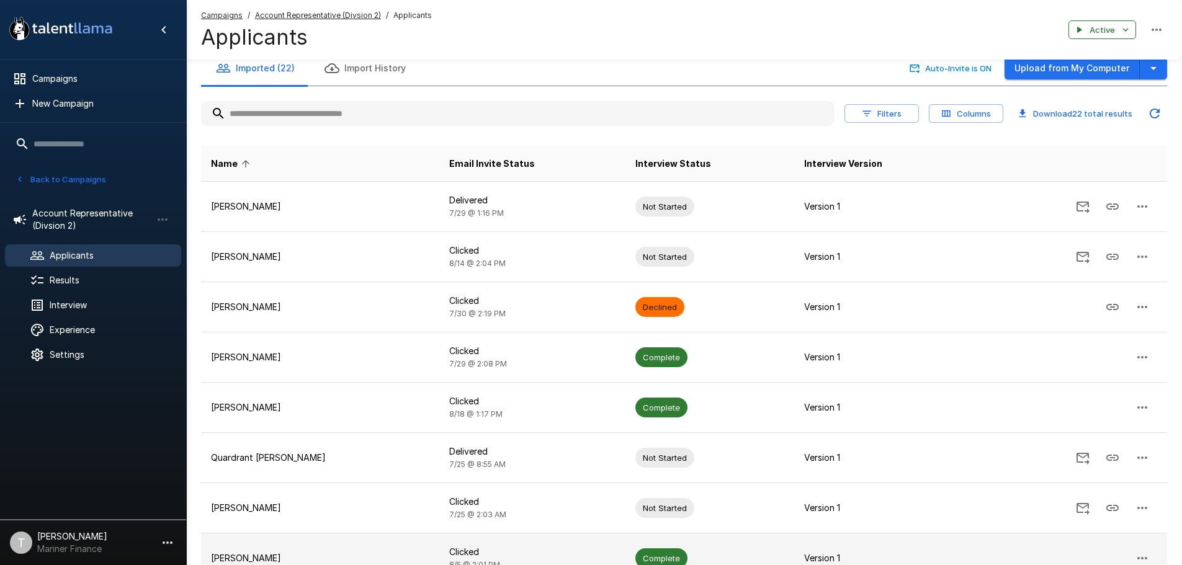
scroll to position [0, 0]
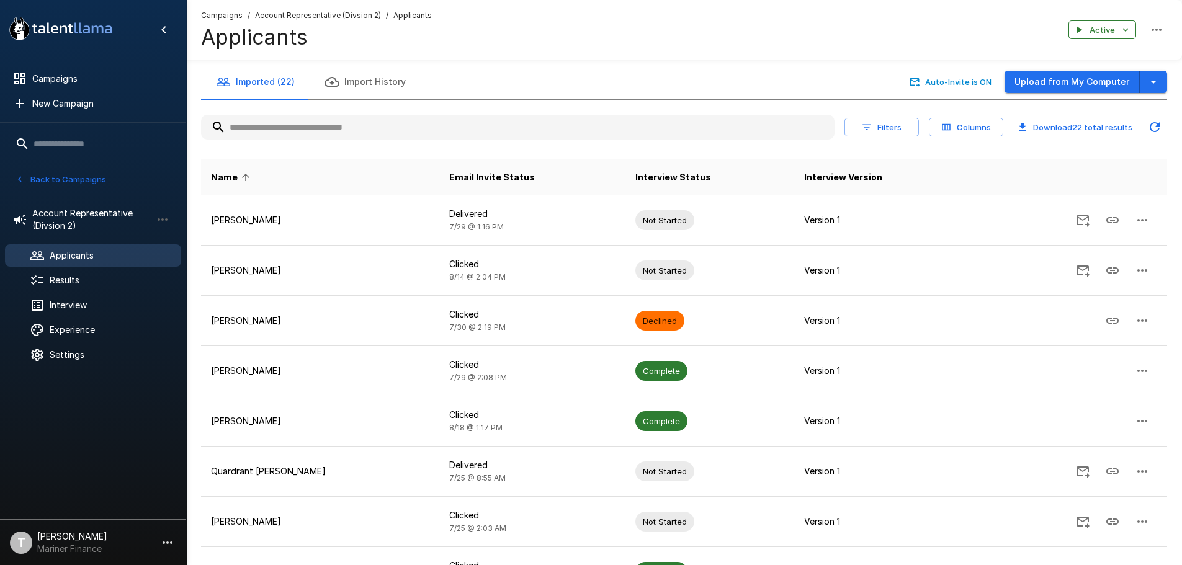
click at [324, 126] on input "text" at bounding box center [518, 127] width 634 height 22
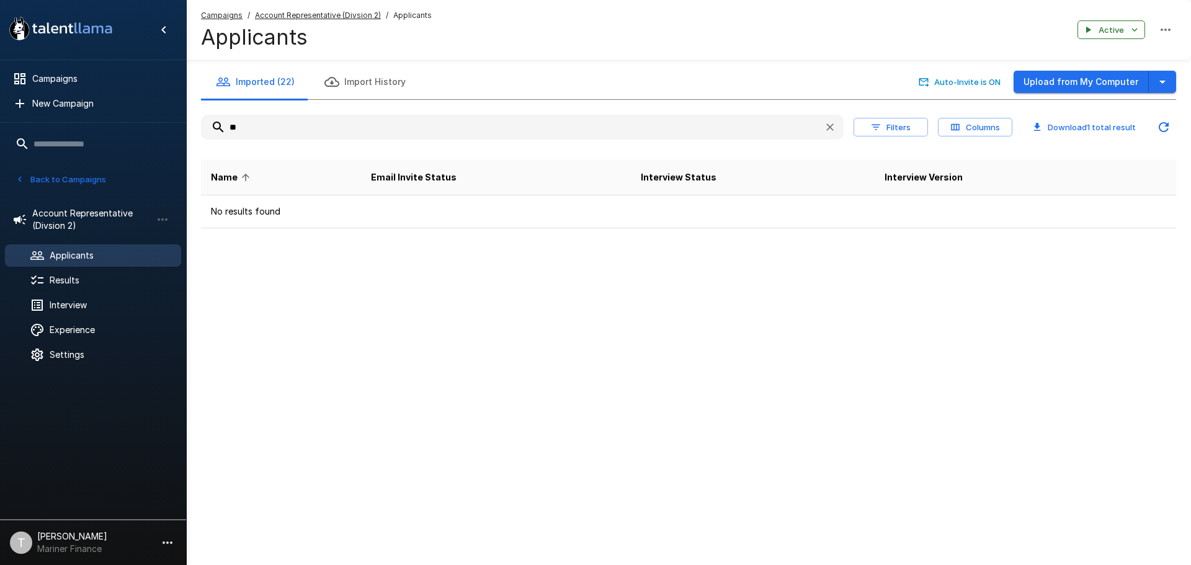
type input "*"
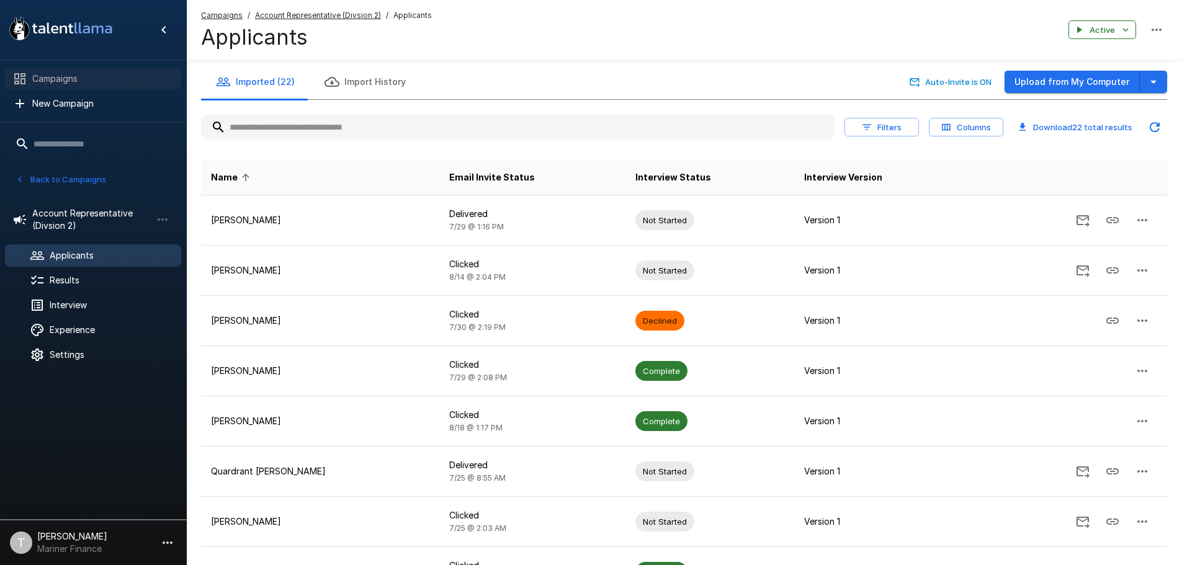
click at [88, 78] on span "Campaigns" at bounding box center [101, 79] width 139 height 12
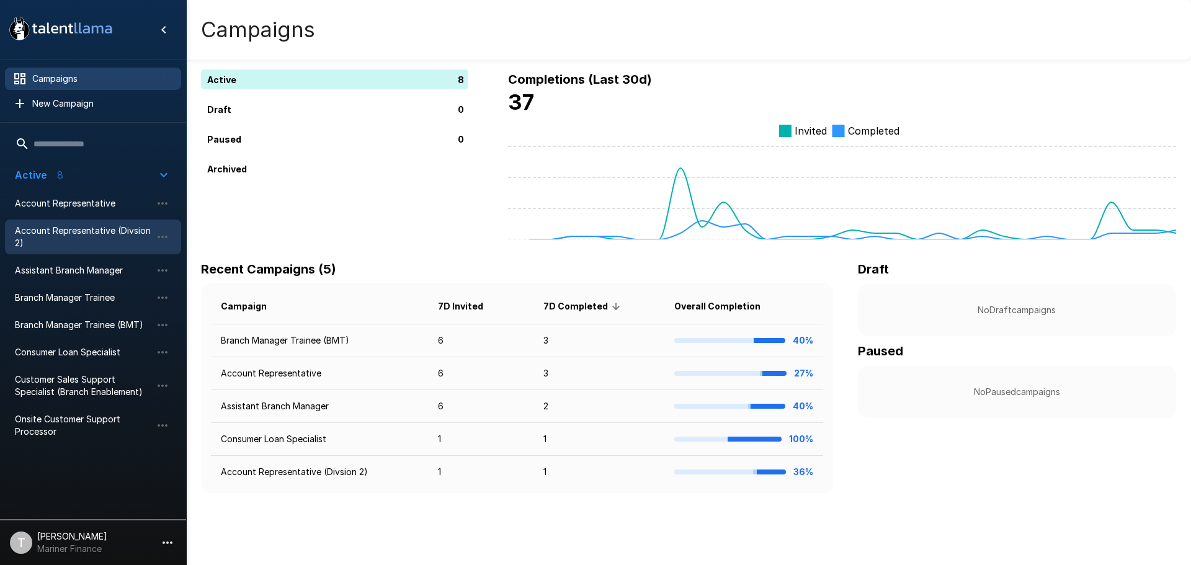
click at [89, 238] on span "Account Representative (Divsion 2)" at bounding box center [83, 237] width 137 height 25
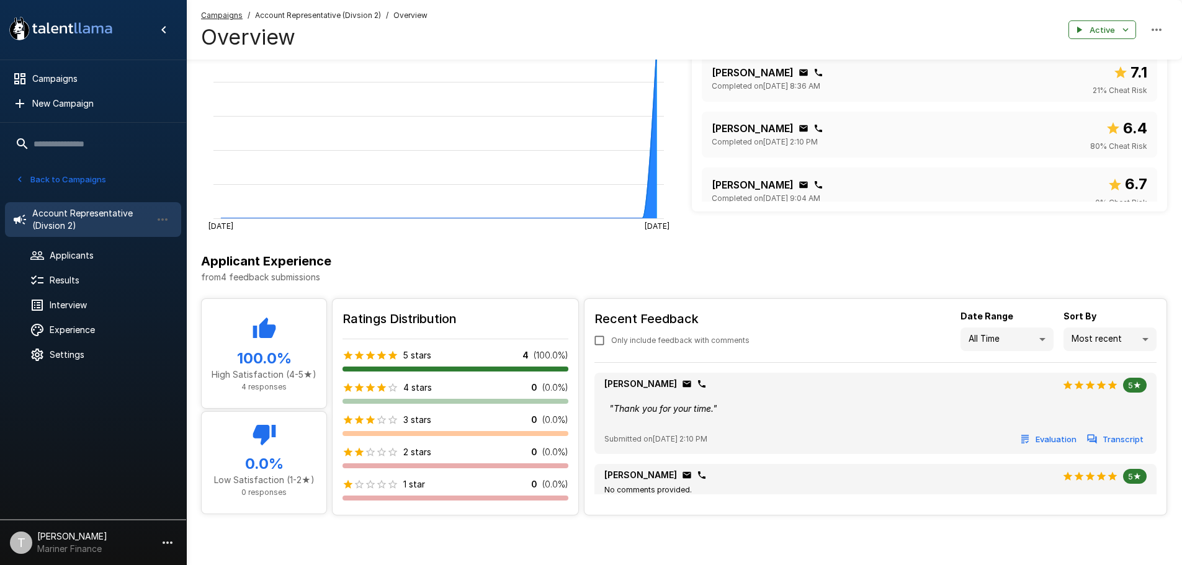
scroll to position [72, 0]
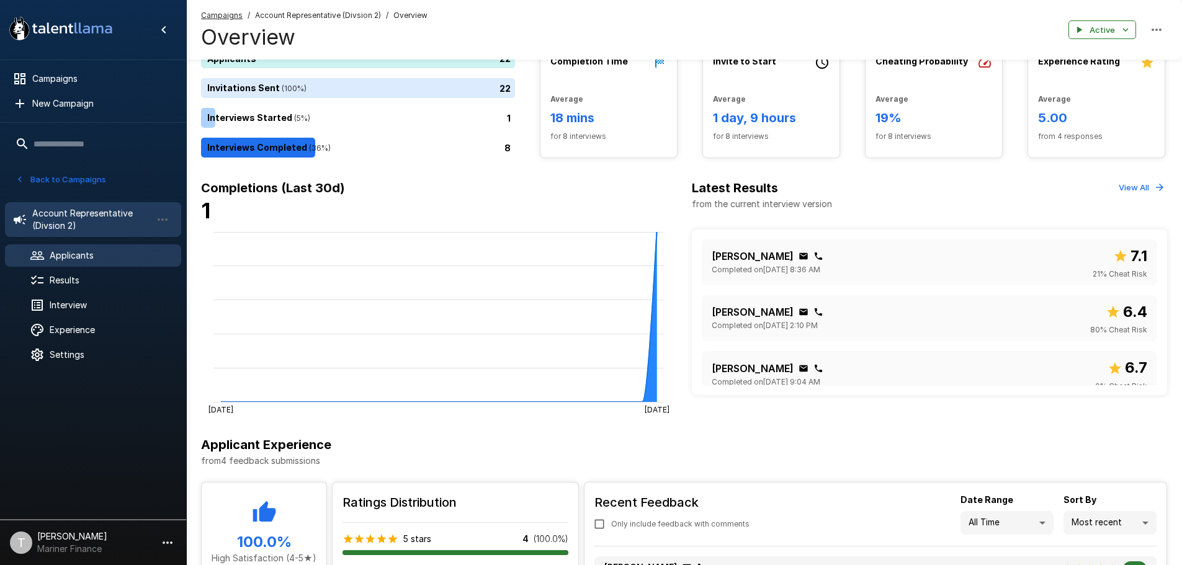
click at [80, 259] on span "Applicants" at bounding box center [111, 255] width 122 height 12
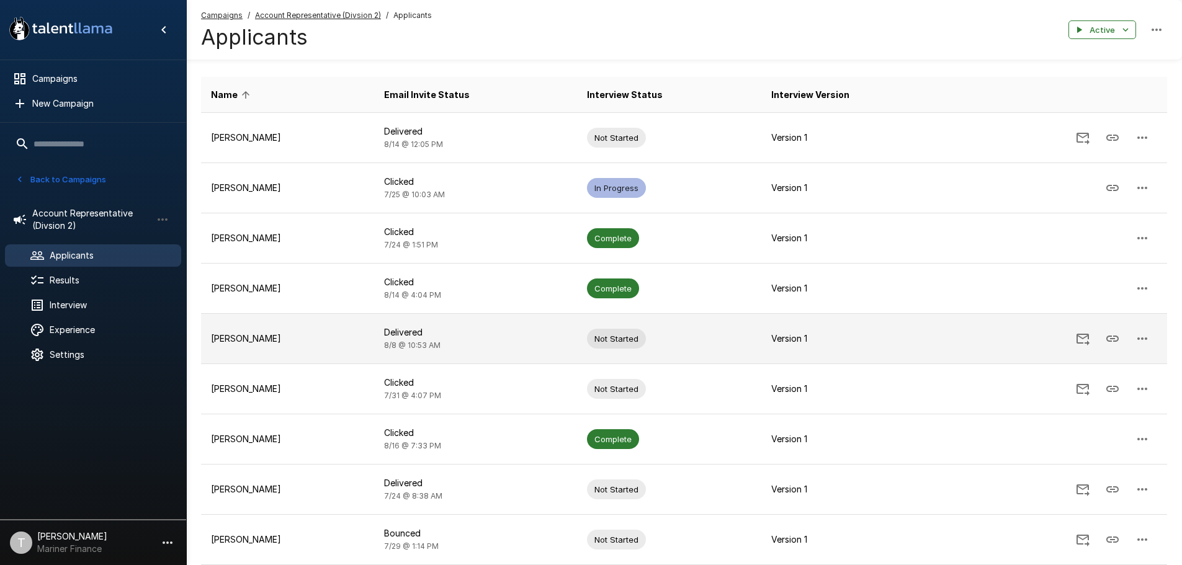
scroll to position [186, 0]
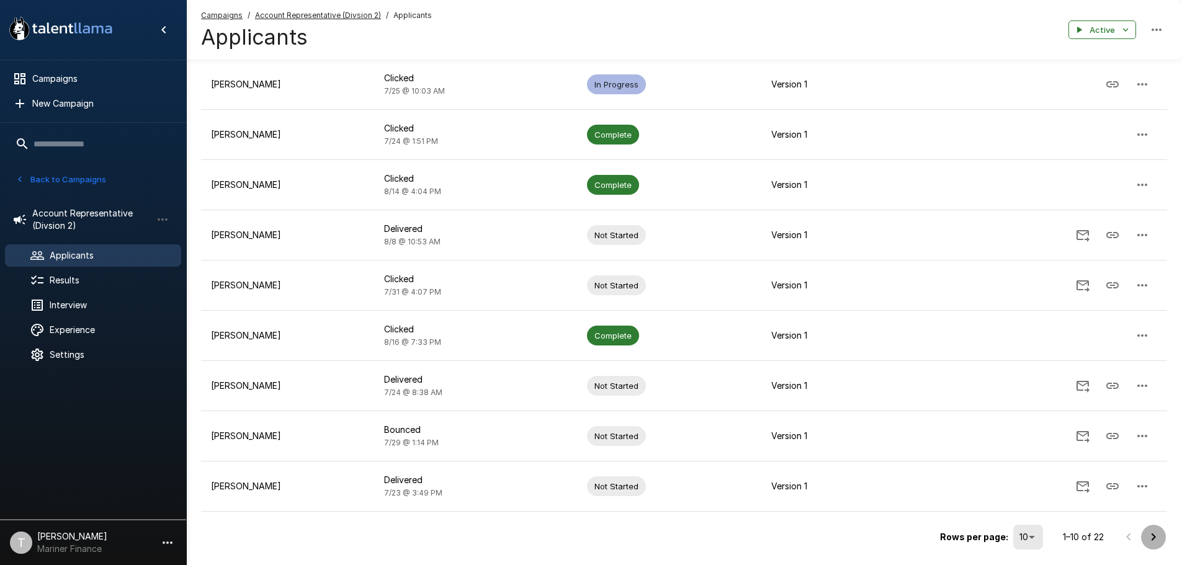
click at [1152, 532] on icon "Go to next page" at bounding box center [1153, 537] width 15 height 15
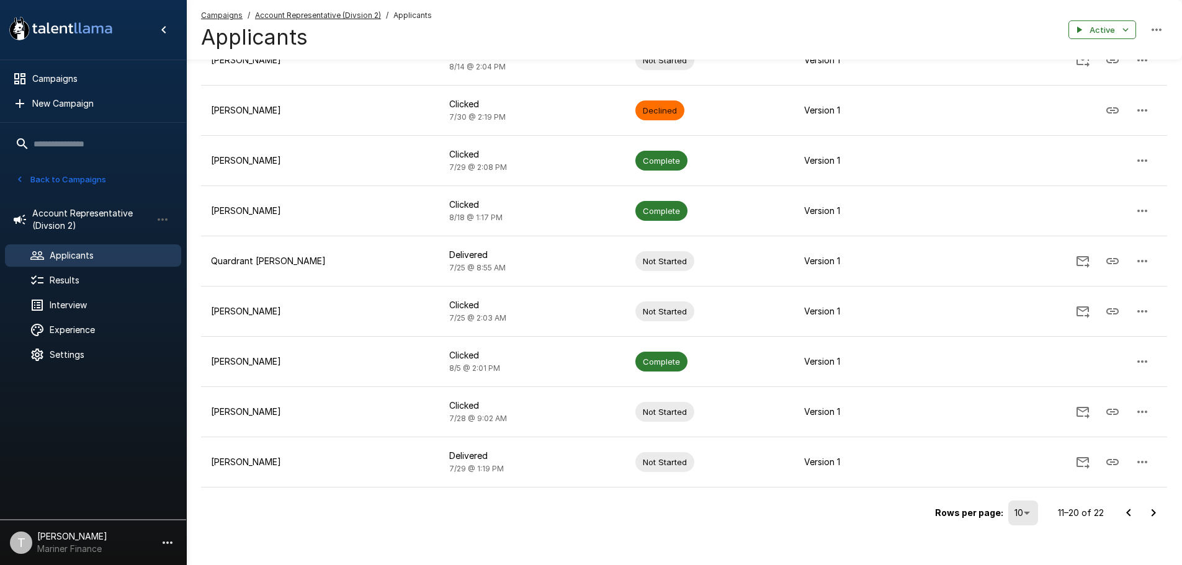
scroll to position [224, 0]
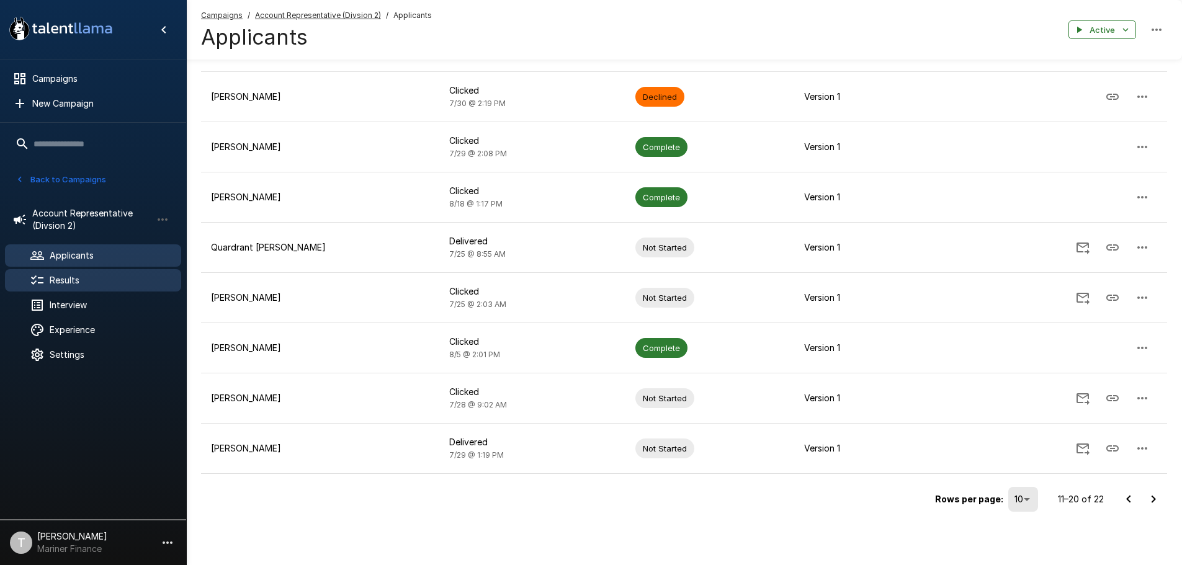
click at [98, 280] on span "Results" at bounding box center [111, 280] width 122 height 12
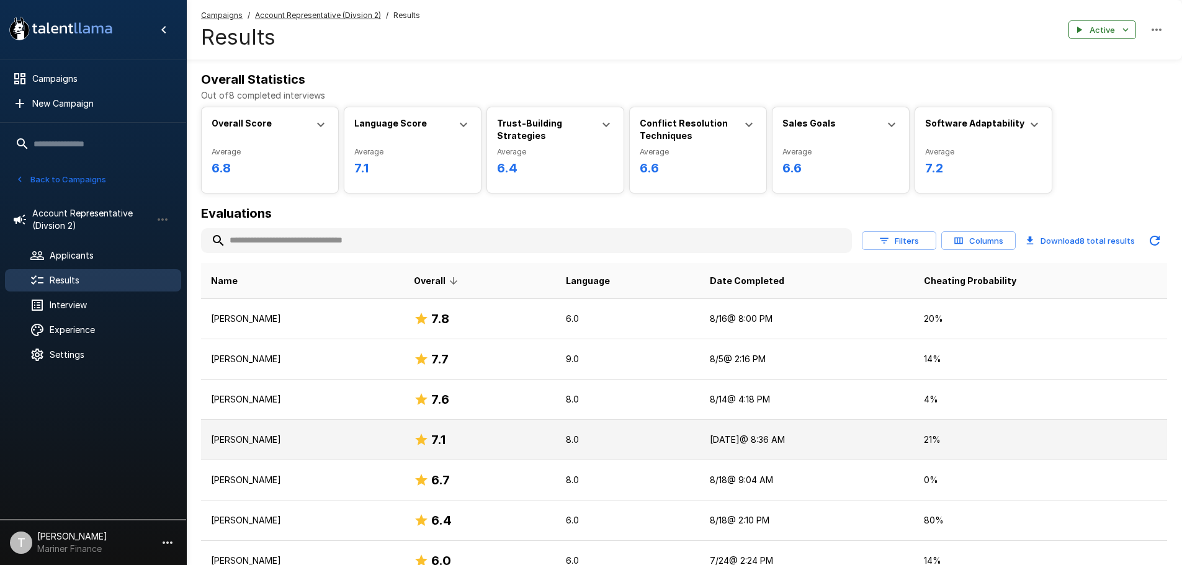
click at [259, 441] on p "[PERSON_NAME]" at bounding box center [302, 440] width 183 height 12
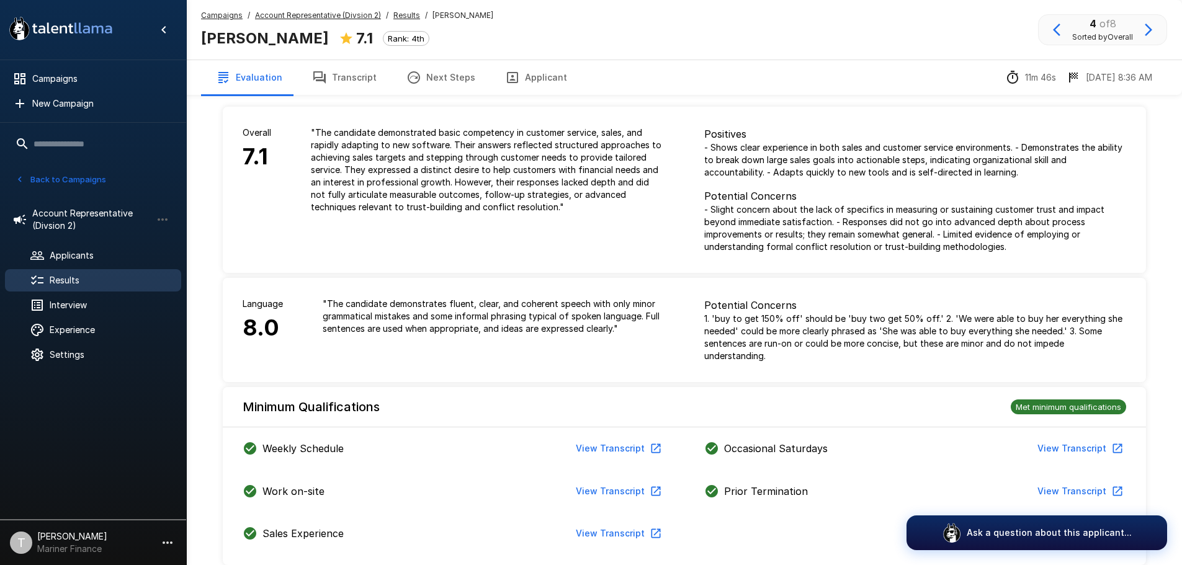
click at [349, 81] on button "Transcript" at bounding box center [344, 77] width 94 height 35
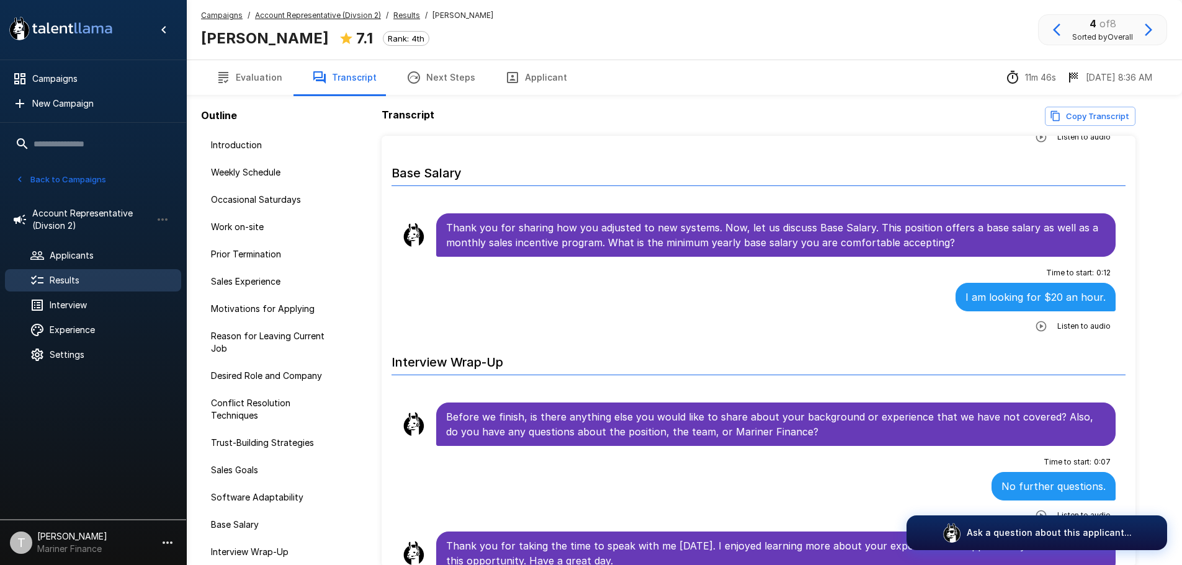
scroll to position [61, 0]
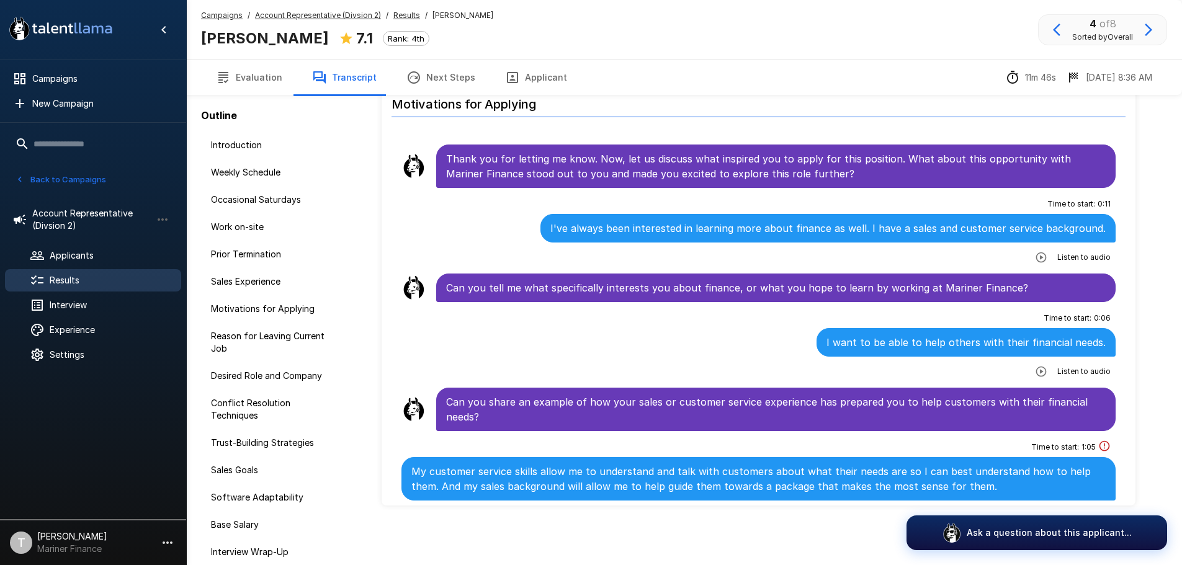
scroll to position [1036, 0]
